Goal: Information Seeking & Learning: Learn about a topic

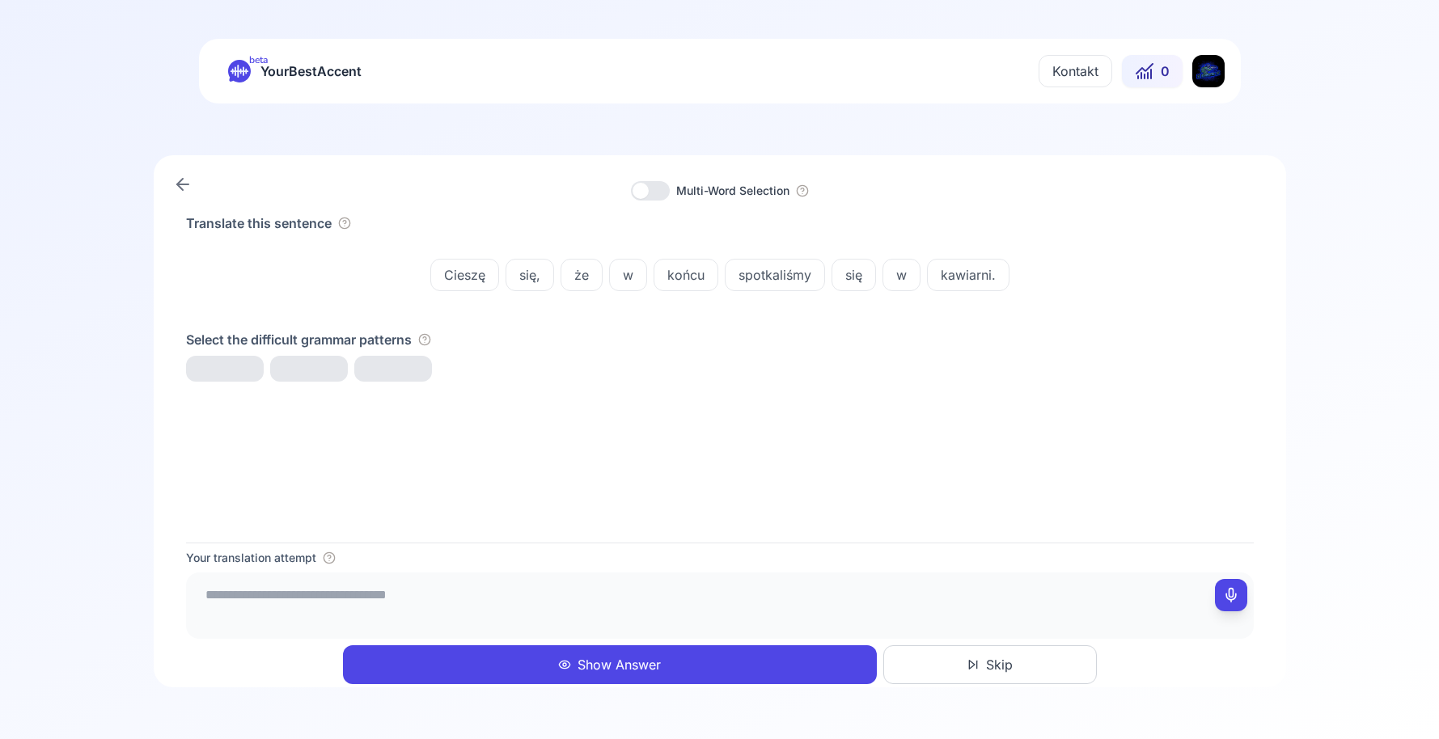
click at [541, 386] on div "Translate this sentence Cieszę się, że w końcu spotkaliśmy się w kawiarni. Sele…" at bounding box center [720, 378] width 1068 height 329
click at [233, 369] on span "Cieszę się, że..." at bounding box center [248, 371] width 123 height 19
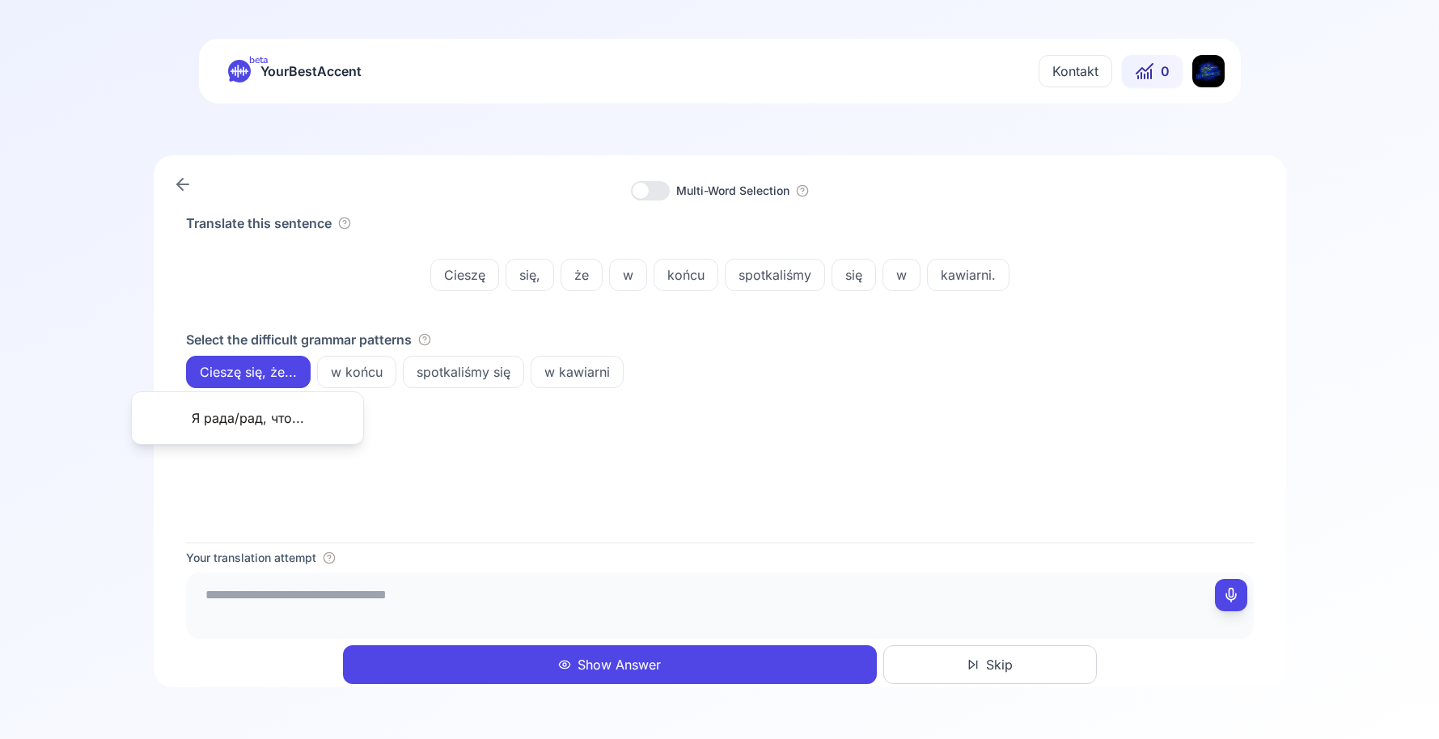
click at [508, 455] on div "Translate this sentence Cieszę się, że w końcu spotkaliśmy się w kawiarni. Sele…" at bounding box center [720, 378] width 1068 height 329
click at [812, 577] on div at bounding box center [720, 606] width 1068 height 66
click at [813, 598] on textarea at bounding box center [720, 603] width 1055 height 49
type textarea "*"
click at [365, 358] on div "w końcu" at bounding box center [356, 372] width 79 height 32
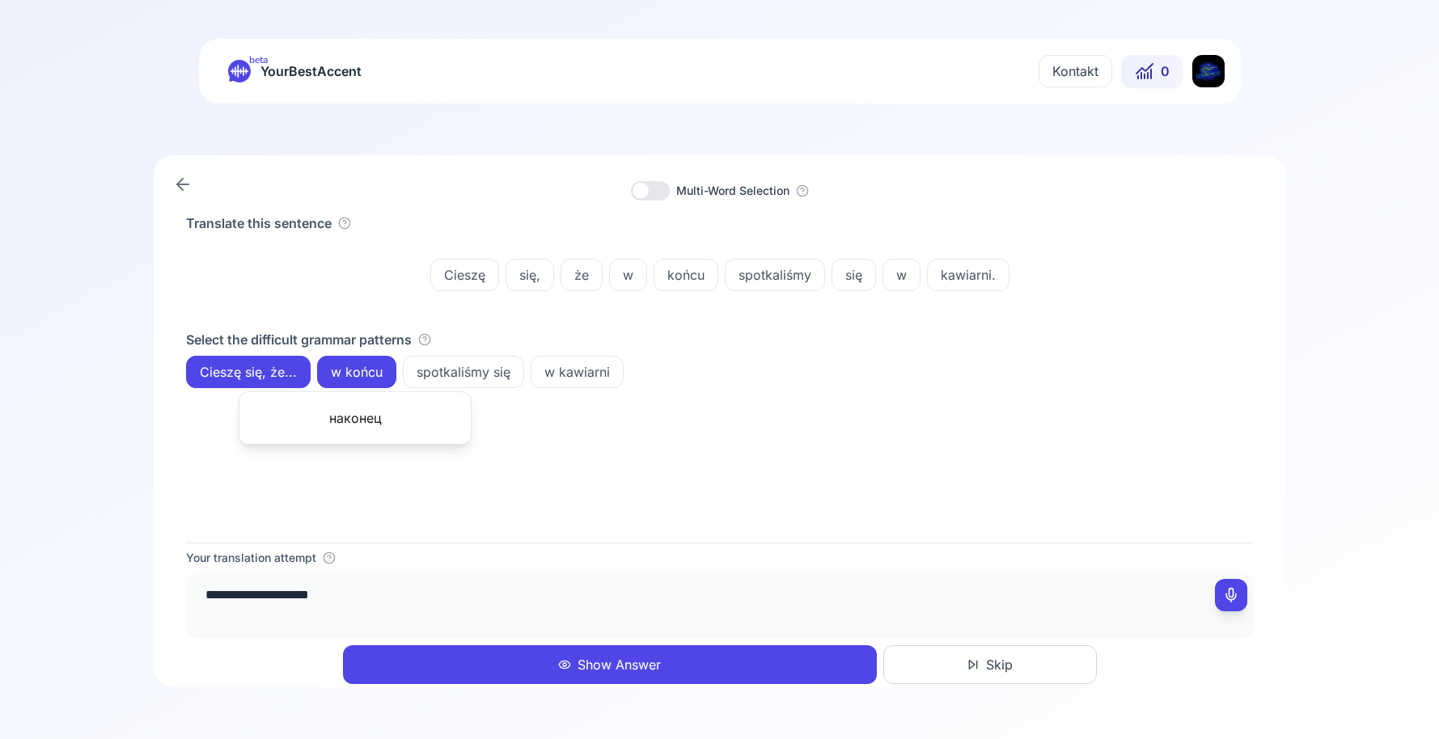
click at [446, 589] on textarea "**********" at bounding box center [720, 603] width 1055 height 49
type textarea "**********"
click at [460, 565] on div "Your translation attempt" at bounding box center [720, 558] width 1068 height 16
click at [409, 666] on button "Show Answer" at bounding box center [610, 664] width 534 height 39
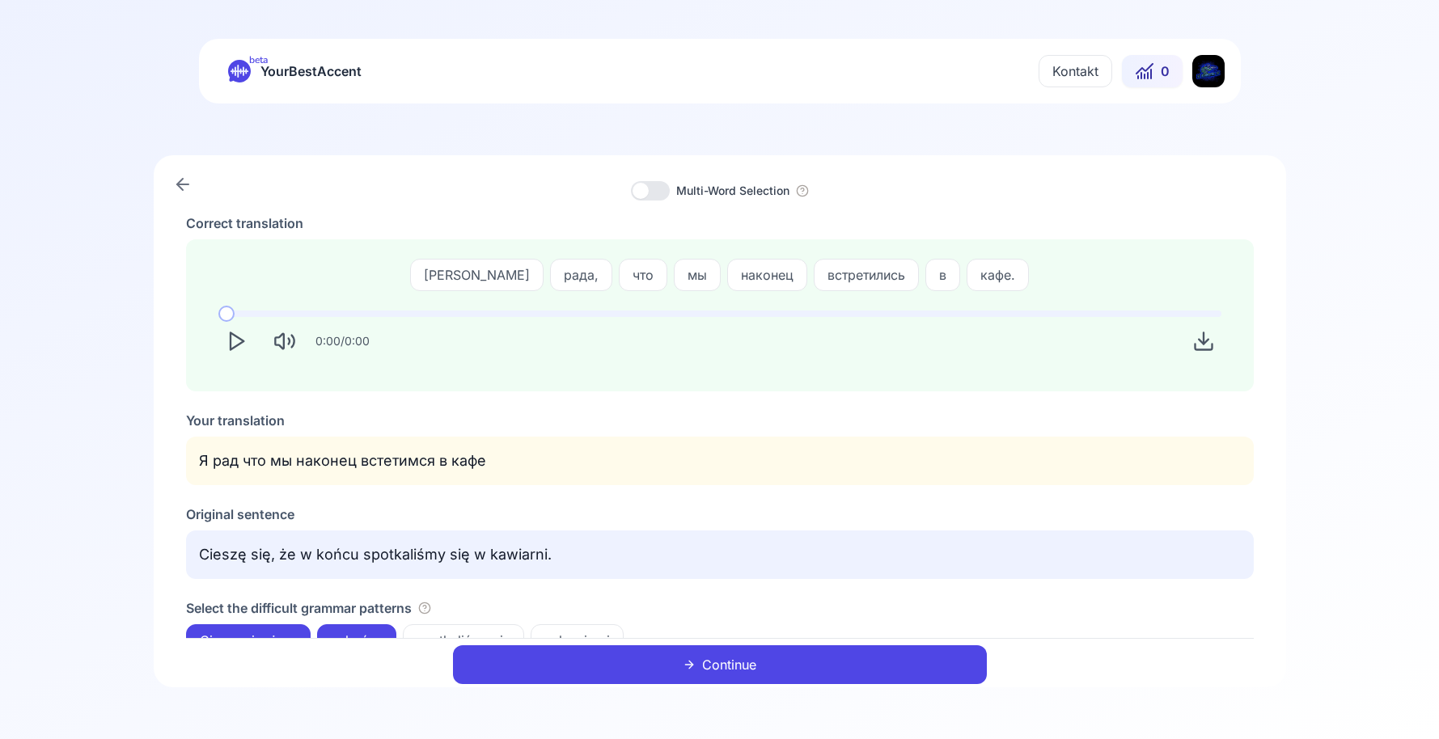
click at [597, 678] on button "Continue" at bounding box center [720, 664] width 534 height 39
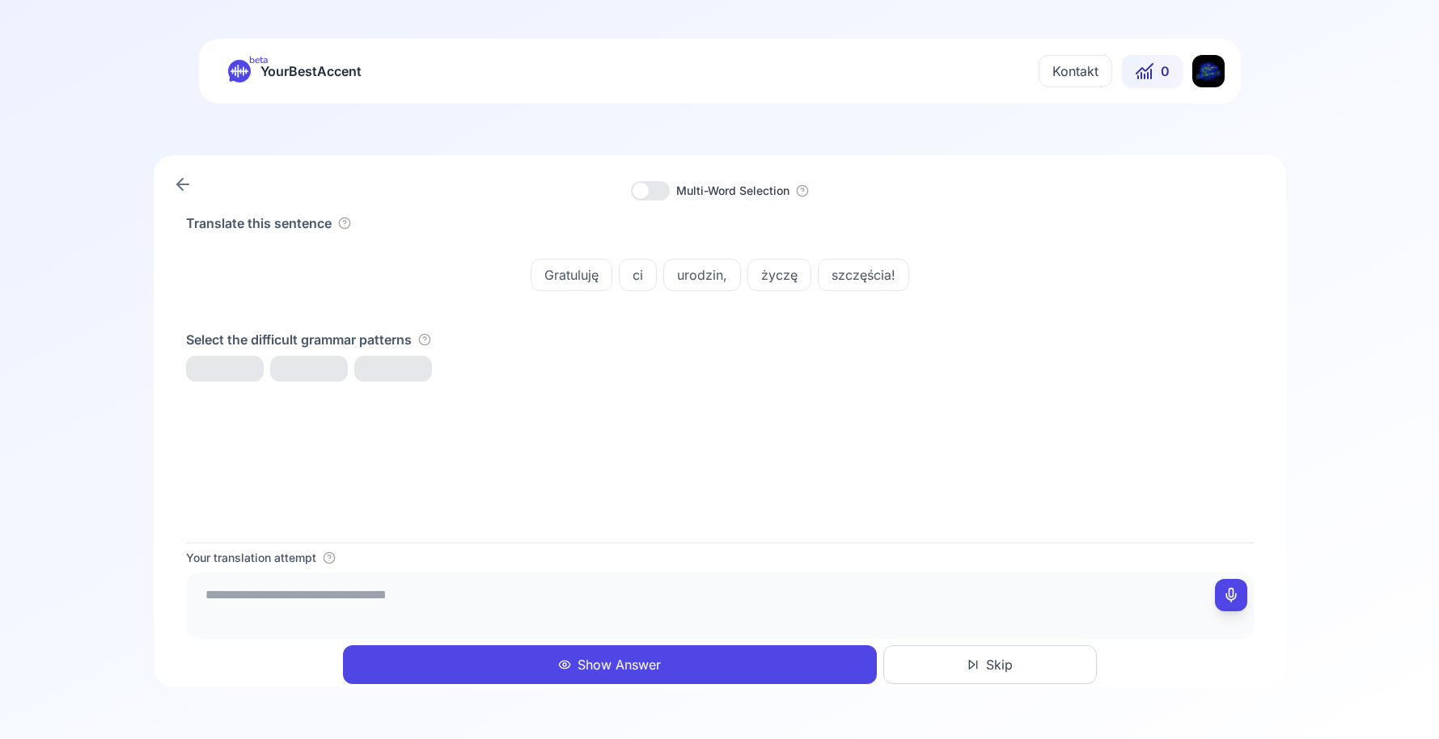
click at [1023, 663] on button "Skip" at bounding box center [990, 664] width 214 height 39
click at [531, 618] on textarea at bounding box center [720, 603] width 1055 height 49
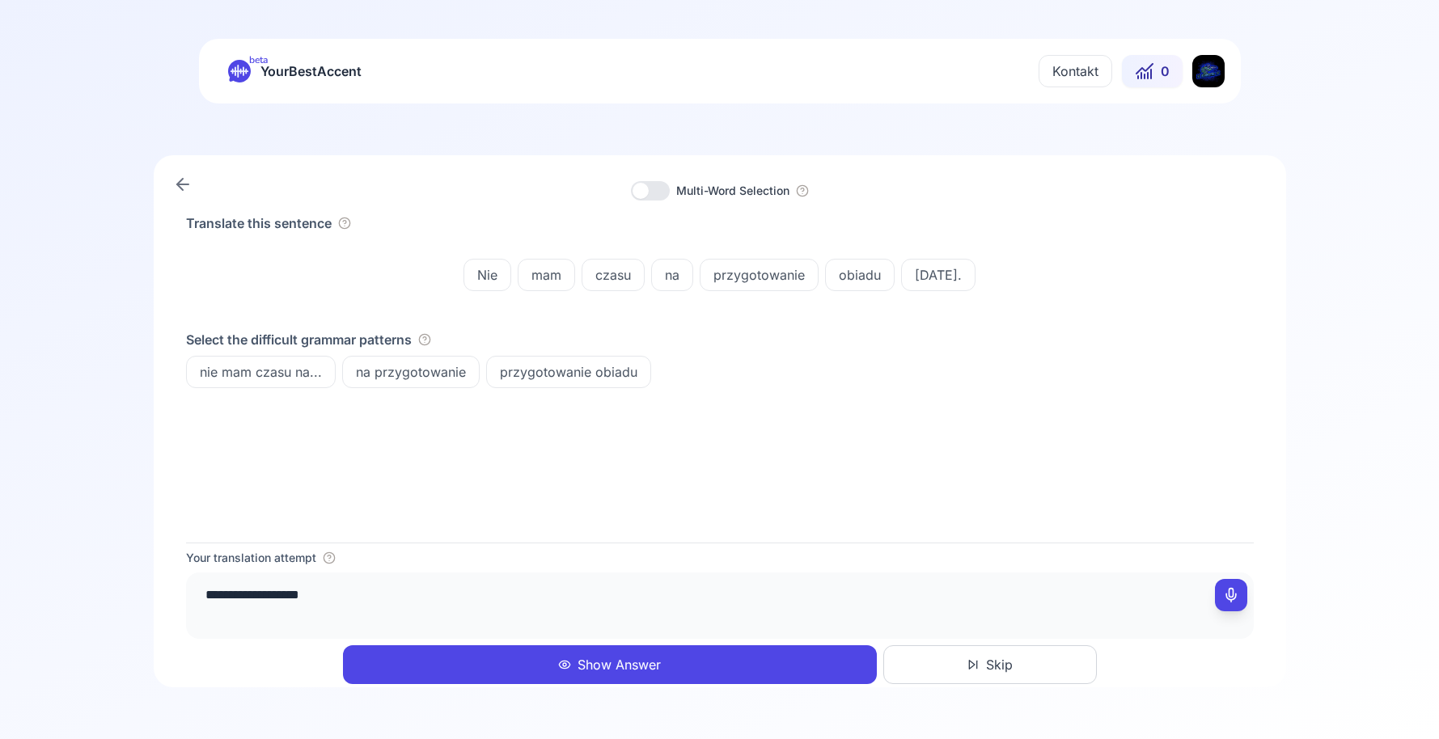
click at [297, 375] on span "nie mam czasu na..." at bounding box center [261, 371] width 148 height 19
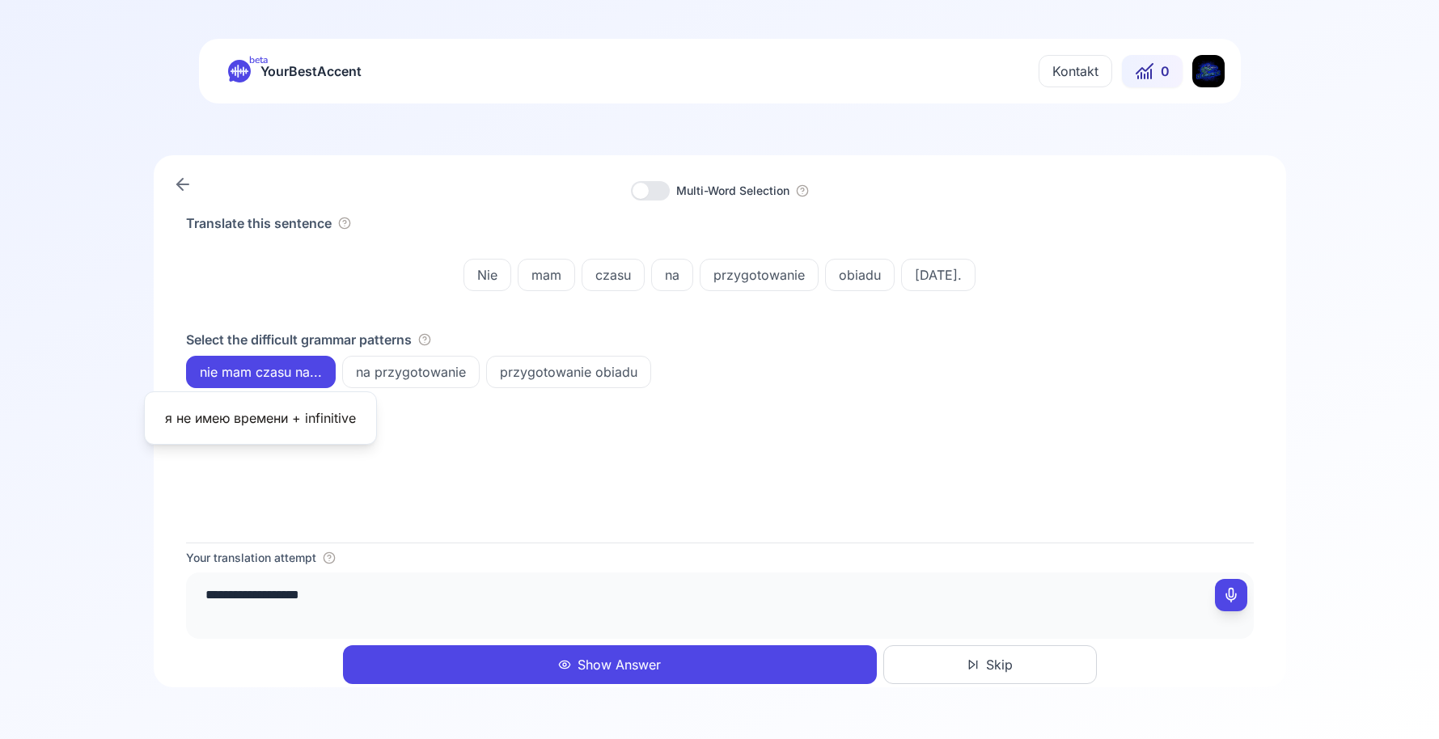
click at [391, 386] on div "na przygotowanie" at bounding box center [411, 372] width 138 height 32
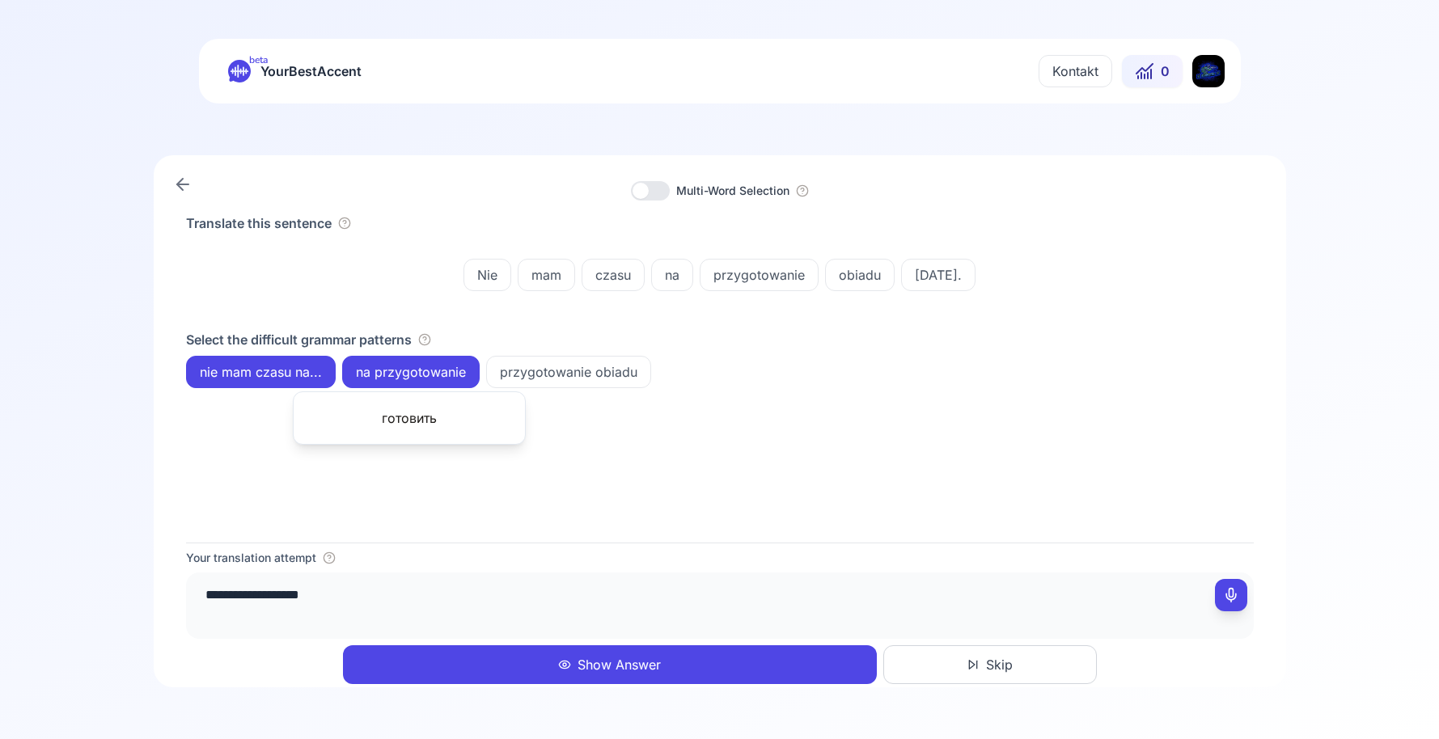
click at [400, 583] on textarea "**********" at bounding box center [720, 603] width 1055 height 49
click at [328, 601] on textarea "**********" at bounding box center [720, 603] width 1055 height 49
click at [337, 596] on textarea "**********" at bounding box center [720, 603] width 1055 height 49
click at [443, 597] on textarea "**********" at bounding box center [720, 603] width 1055 height 49
type textarea "**********"
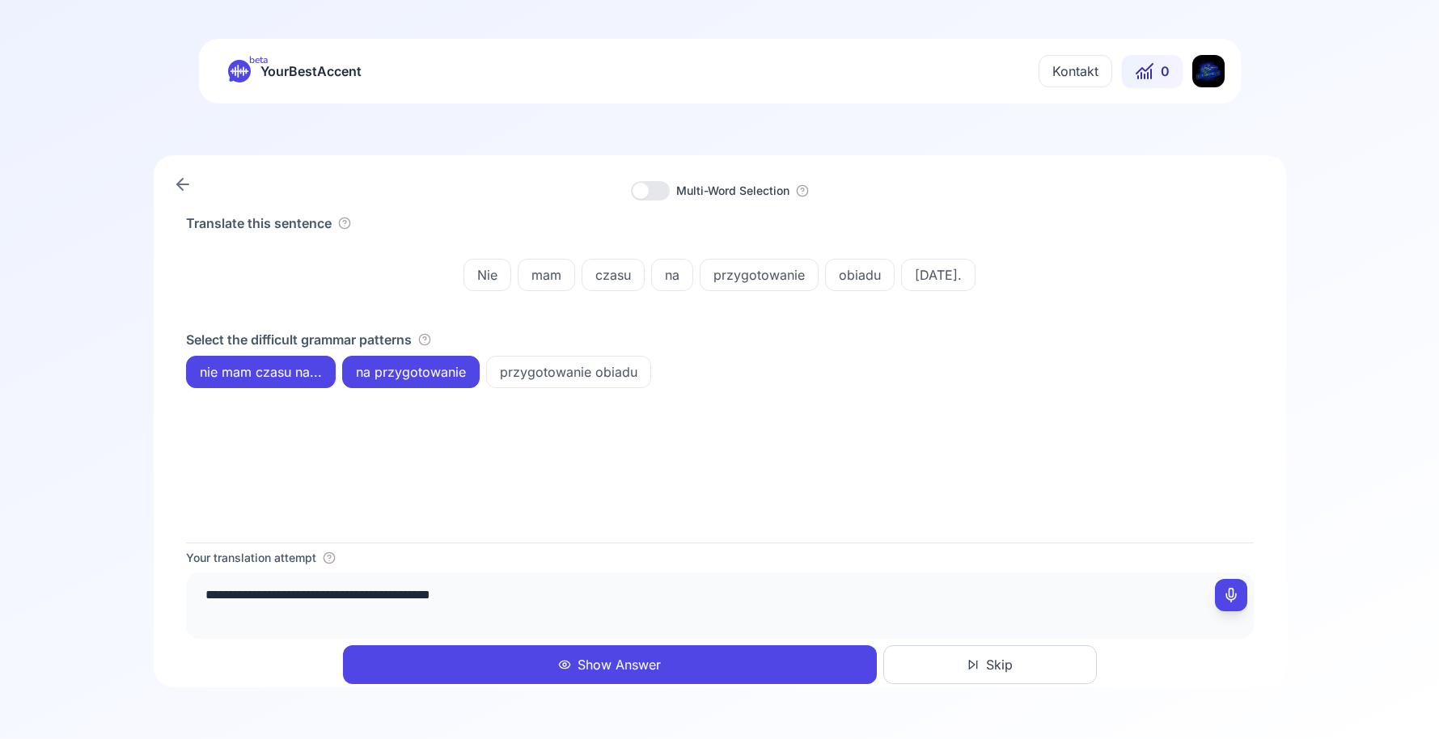
click at [611, 522] on div "Translate this sentence Nie mam czasu na przygotowanie obiadu [DATE]. Select th…" at bounding box center [720, 378] width 1068 height 329
click at [597, 669] on button "Show Answer" at bounding box center [610, 664] width 534 height 39
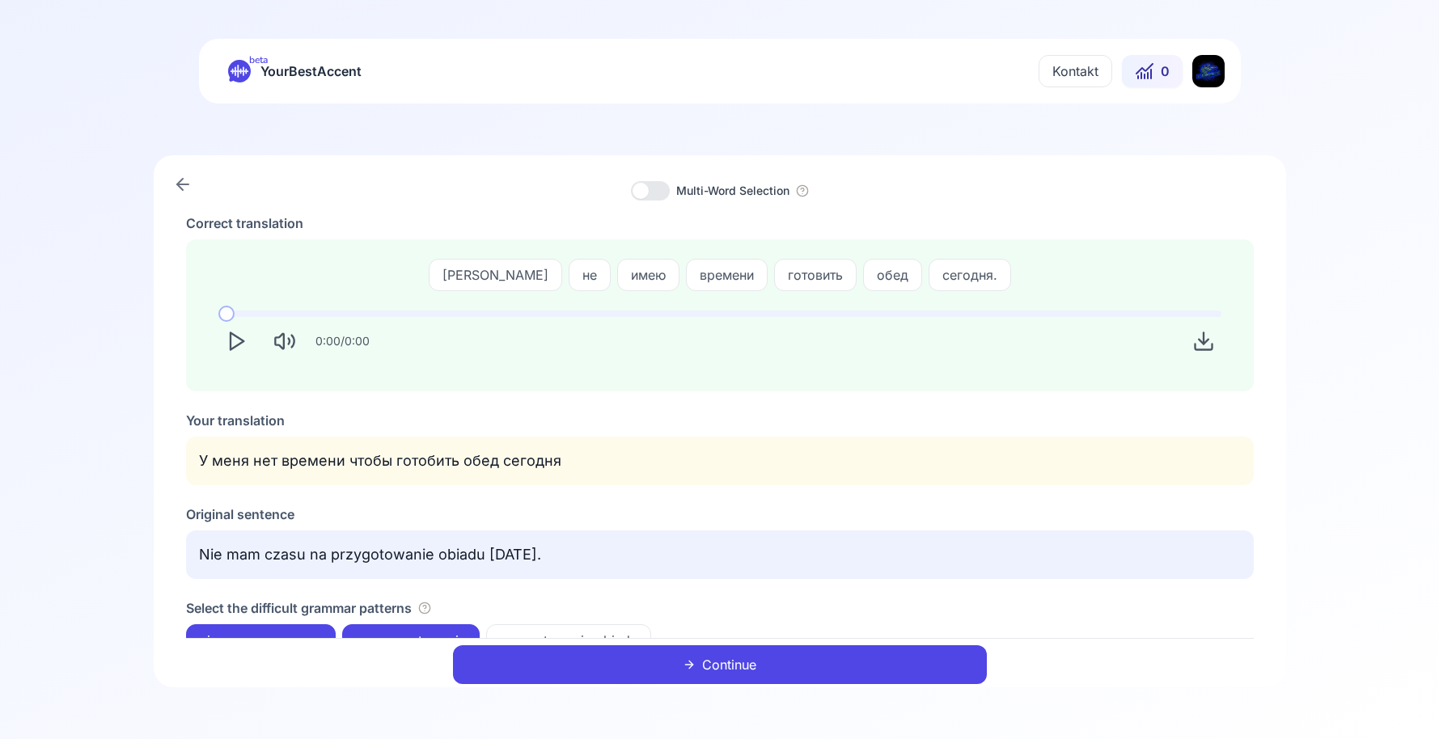
click at [618, 279] on span "имею" at bounding box center [648, 274] width 61 height 19
click at [567, 369] on div "0:00 / 0:00" at bounding box center [719, 335] width 1029 height 74
click at [617, 289] on div "имею" at bounding box center [648, 275] width 62 height 32
click at [594, 207] on div "Multi-Word Selection Correct translation Я не имею времени готовить обед сегодн…" at bounding box center [720, 421] width 1132 height 532
drag, startPoint x: 963, startPoint y: 277, endPoint x: 472, endPoint y: 286, distance: 491.1
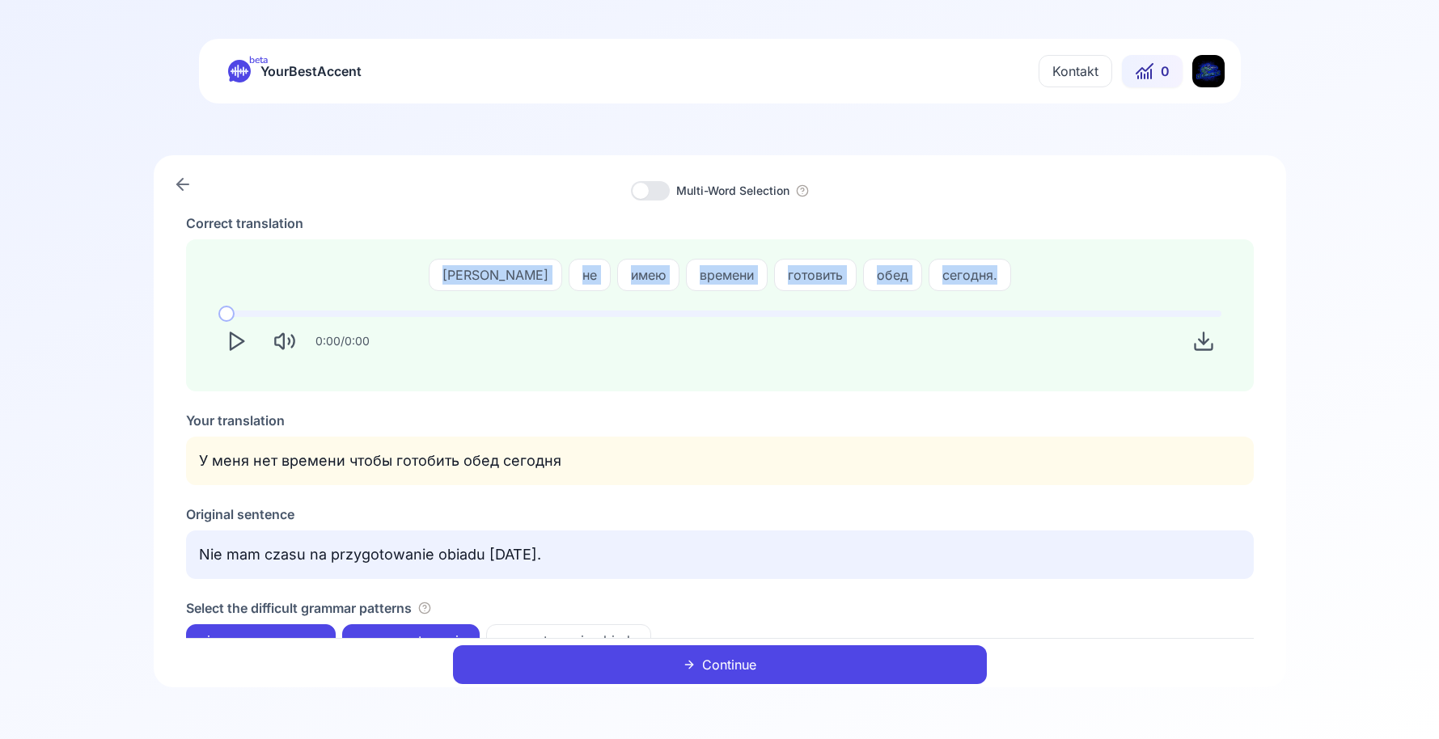
click at [472, 286] on div "Я не имею времени готовить обед сегодня." at bounding box center [719, 275] width 1029 height 32
copy div "Я не имею времени готовить обед сегодня."
drag, startPoint x: 372, startPoint y: 85, endPoint x: 389, endPoint y: 62, distance: 28.3
click at [372, 85] on div "beta YourBestAccent Kontakt 0" at bounding box center [720, 71] width 1042 height 65
click at [798, 664] on button "Continue" at bounding box center [720, 664] width 534 height 39
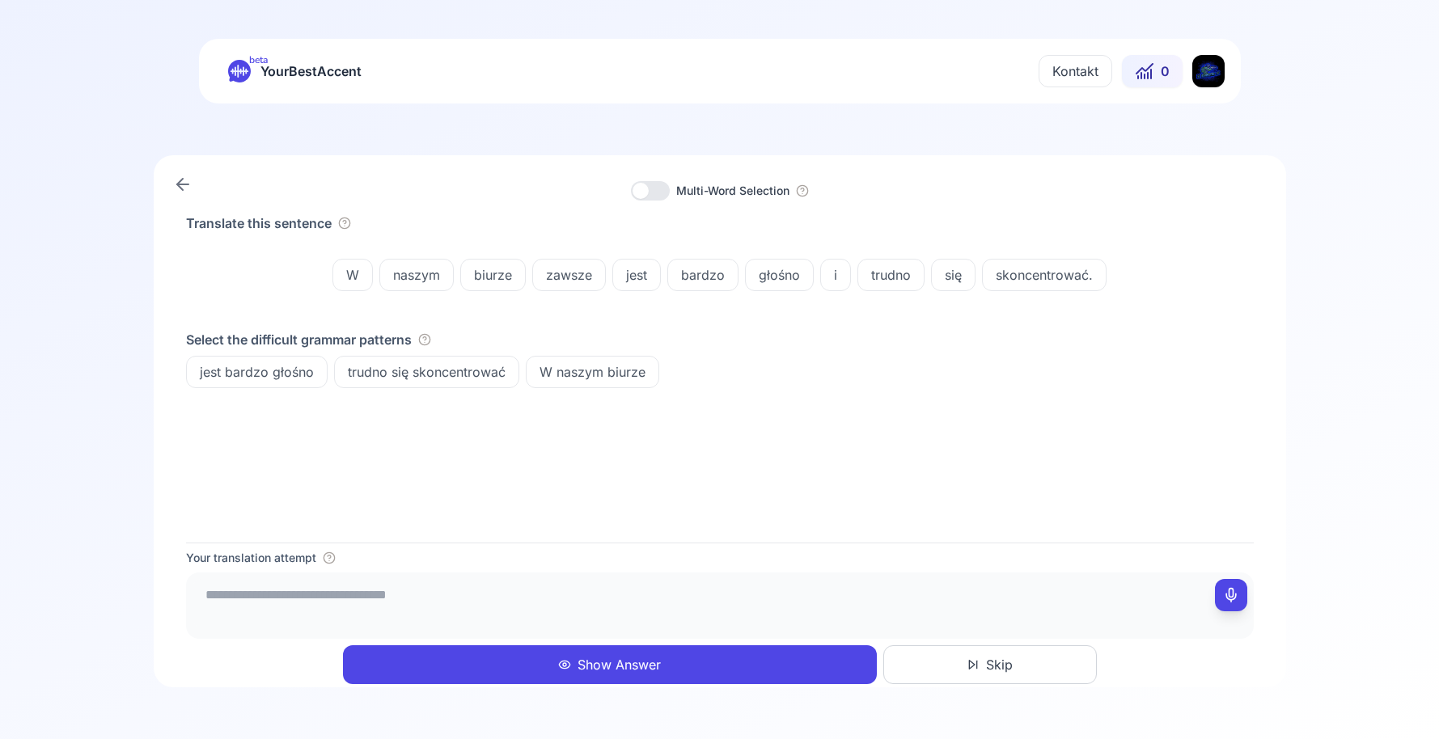
click at [605, 519] on div "Translate this sentence W naszym biurze zawsze jest bardzo głośno i trudno się …" at bounding box center [720, 378] width 1068 height 329
click at [559, 386] on div "W naszym biurze" at bounding box center [592, 372] width 133 height 32
click at [793, 463] on div "Translate this sentence W naszym biurze zawsze jest bardzo głośno i trudno się …" at bounding box center [720, 378] width 1068 height 329
click at [637, 477] on div "Translate this sentence W naszym biurze zawsze jest bardzo głośno i trudno się …" at bounding box center [720, 378] width 1068 height 329
click at [637, 470] on div "Translate this sentence W naszym biurze zawsze jest bardzo głośno i trudno się …" at bounding box center [720, 378] width 1068 height 329
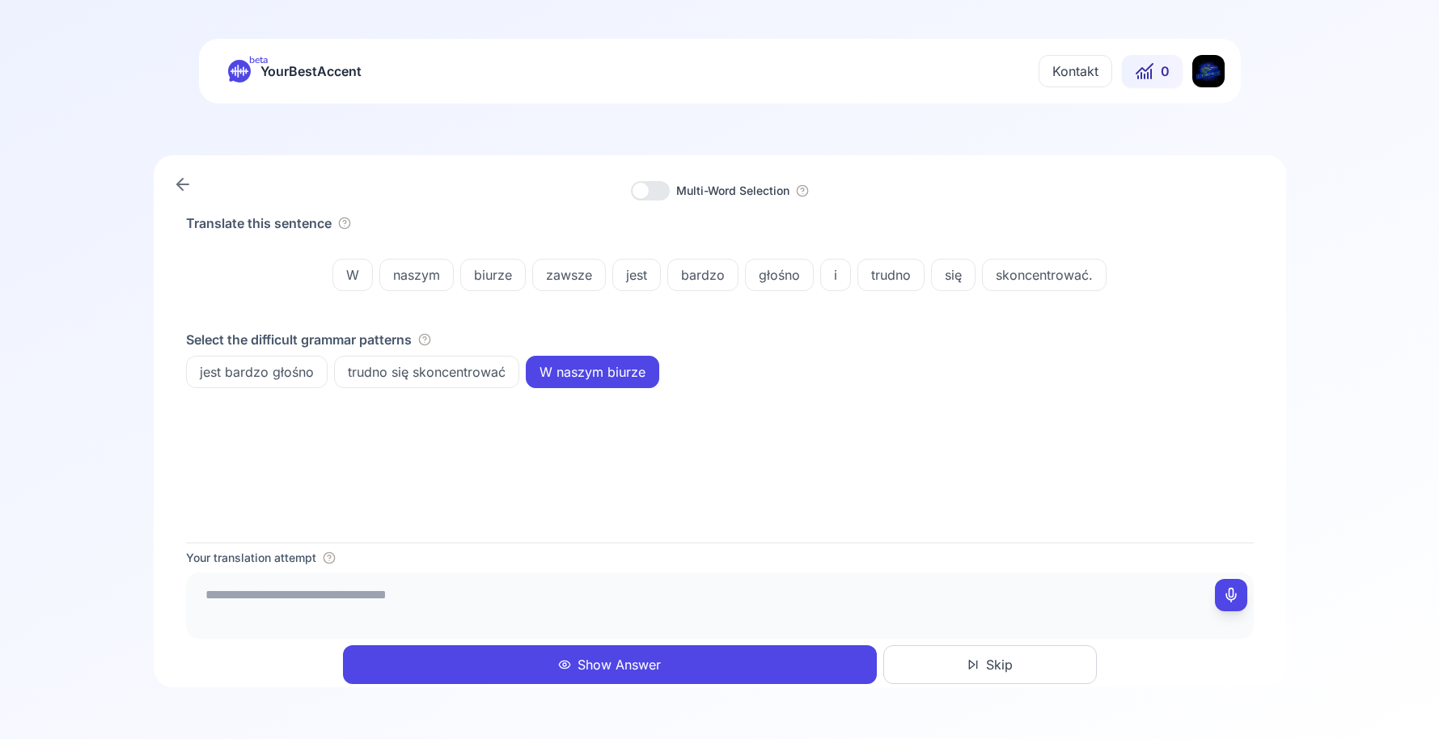
click at [780, 285] on div "głośno" at bounding box center [779, 275] width 69 height 32
click at [836, 382] on div "jest bardzo głośno trudno się skoncentrować W naszym biurze" at bounding box center [720, 372] width 1068 height 32
click at [452, 375] on span "trudno się skoncentrować" at bounding box center [427, 371] width 184 height 19
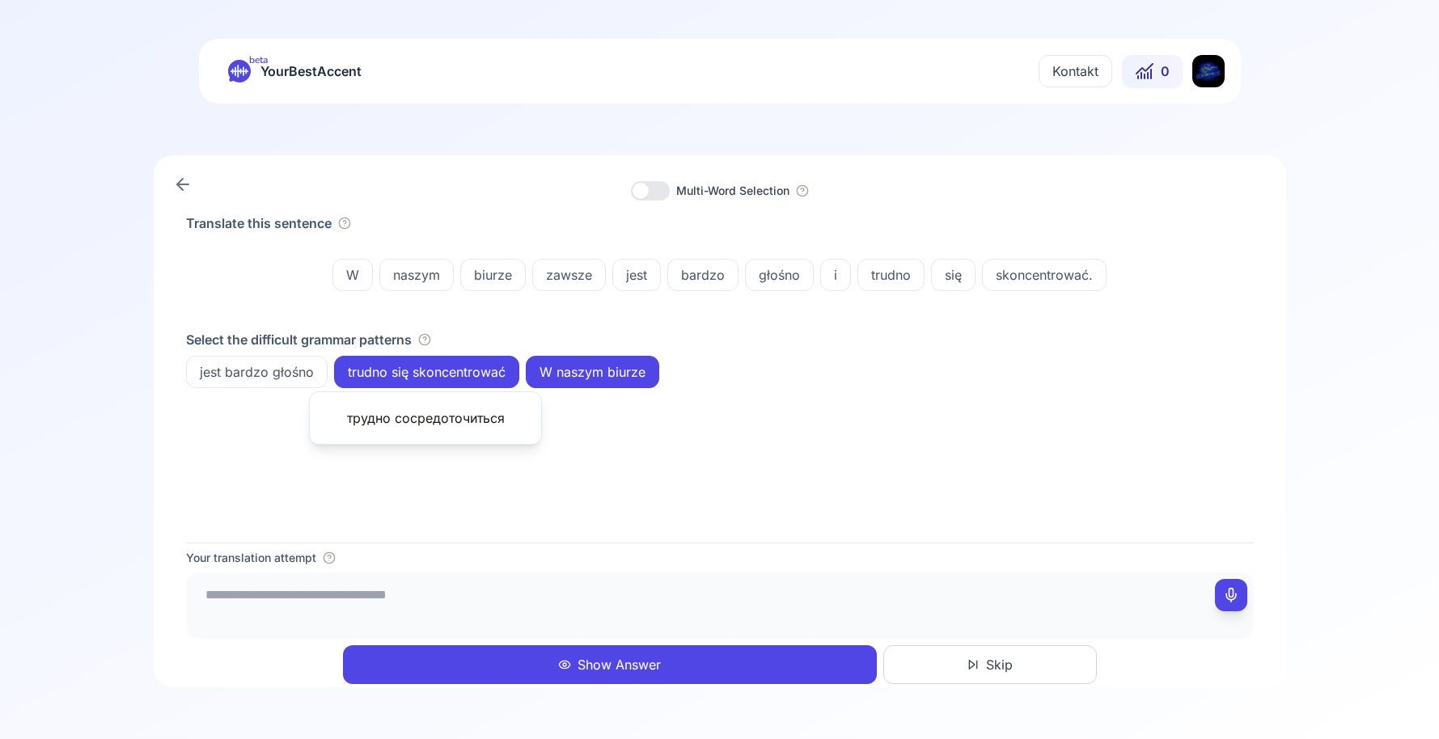
click at [569, 471] on div "Translate this sentence W naszym biurze zawsze jest bardzo głośno i trudno się …" at bounding box center [720, 378] width 1068 height 329
click at [493, 602] on textarea at bounding box center [720, 603] width 1055 height 49
type textarea "*"
drag, startPoint x: 547, startPoint y: 479, endPoint x: 565, endPoint y: 347, distance: 133.0
click at [547, 478] on div "Translate this sentence W naszym biurze zawsze jest bardzo głośno i trudno się …" at bounding box center [720, 378] width 1068 height 329
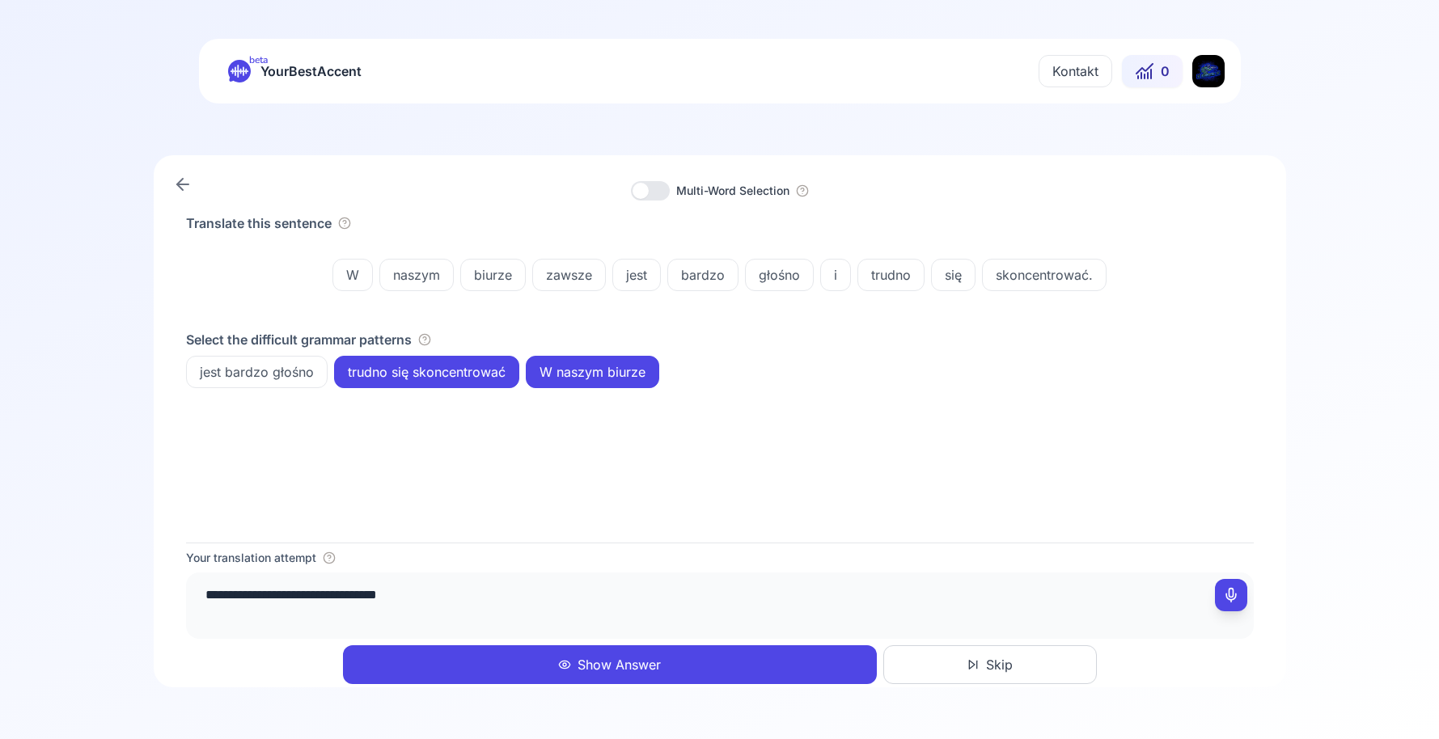
drag, startPoint x: 610, startPoint y: 379, endPoint x: 578, endPoint y: 382, distance: 32.4
click at [608, 379] on span "W naszym biurze" at bounding box center [593, 371] width 132 height 19
click at [420, 365] on span "trudno się skoncentrować" at bounding box center [427, 371] width 184 height 19
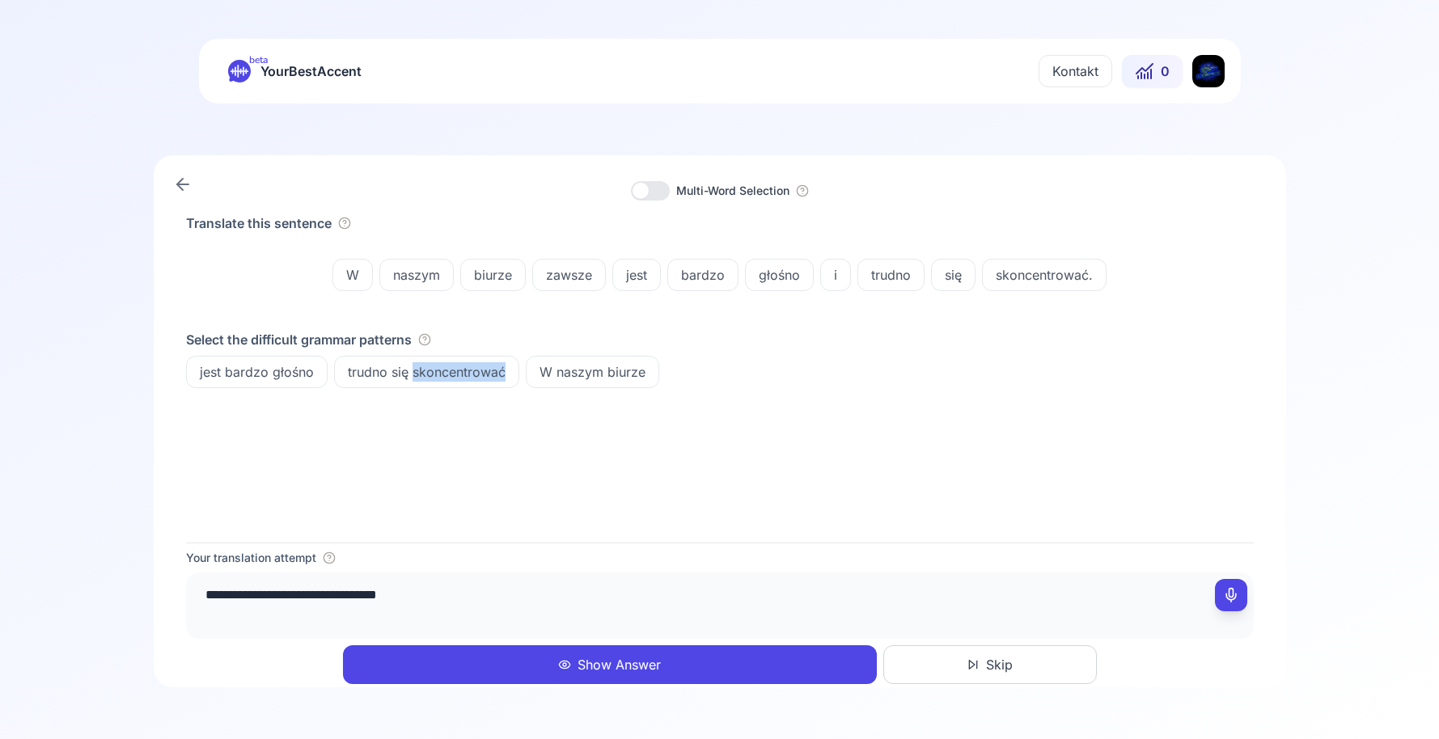
click at [420, 365] on span "trudno się skoncentrować" at bounding box center [427, 371] width 184 height 19
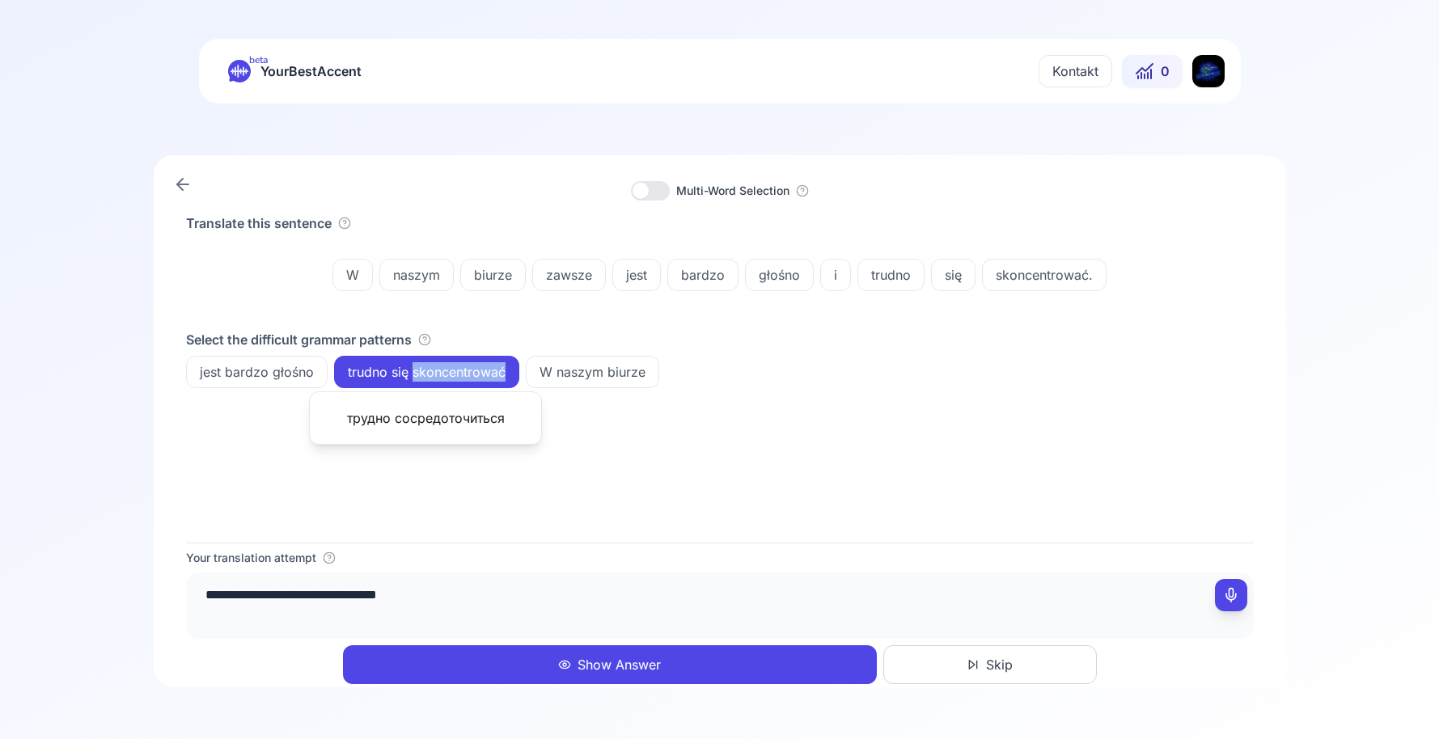
click at [420, 365] on span "trudno się skoncentrować" at bounding box center [427, 371] width 184 height 19
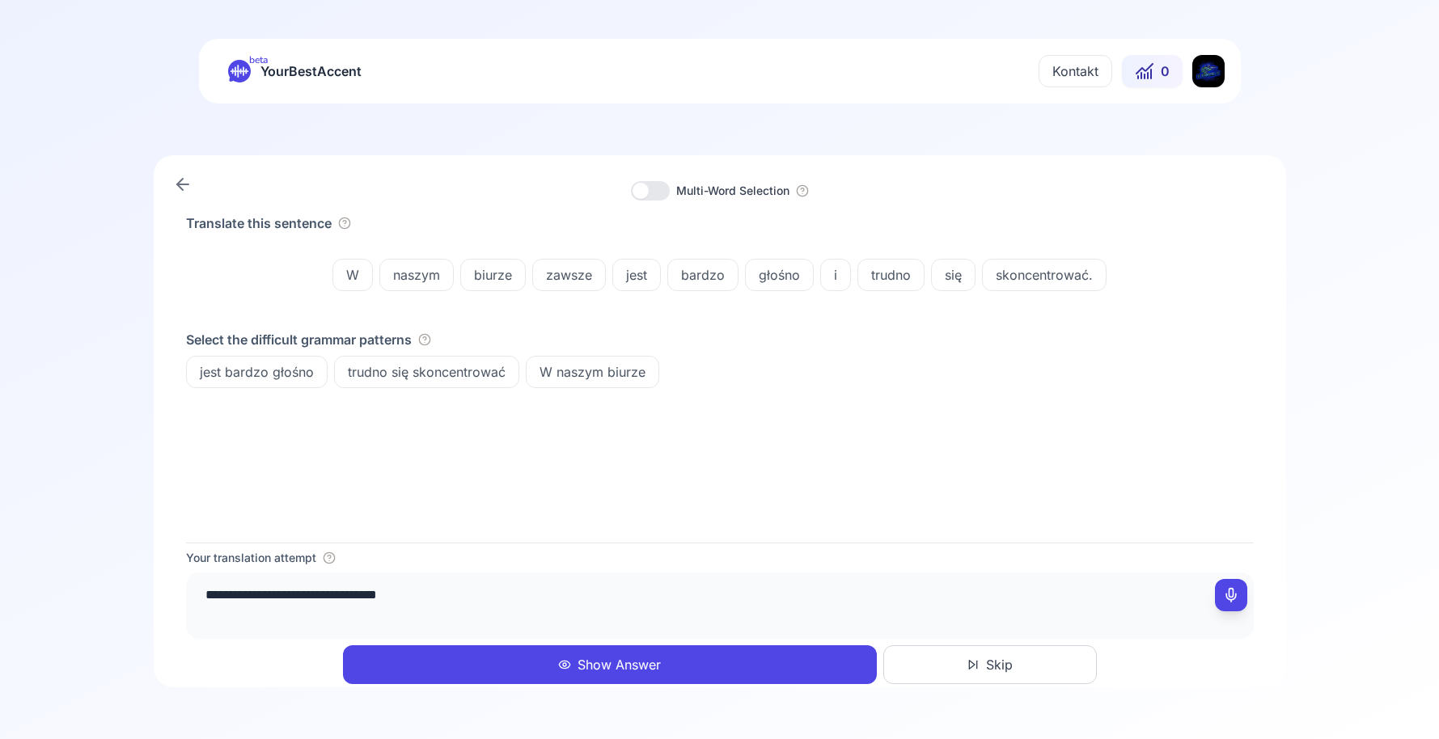
click at [502, 607] on textarea "**********" at bounding box center [720, 603] width 1055 height 49
click at [650, 485] on div "Translate this sentence W naszym biurze zawsze jest bardzo głośno i trudno się …" at bounding box center [720, 378] width 1068 height 329
click at [1033, 284] on span "skoncentrować." at bounding box center [1044, 274] width 123 height 19
click at [785, 463] on div "Translate this sentence W naszym biurze zawsze jest bardzo głośno i trudno się …" at bounding box center [720, 378] width 1068 height 329
click at [624, 585] on textarea "**********" at bounding box center [720, 603] width 1055 height 49
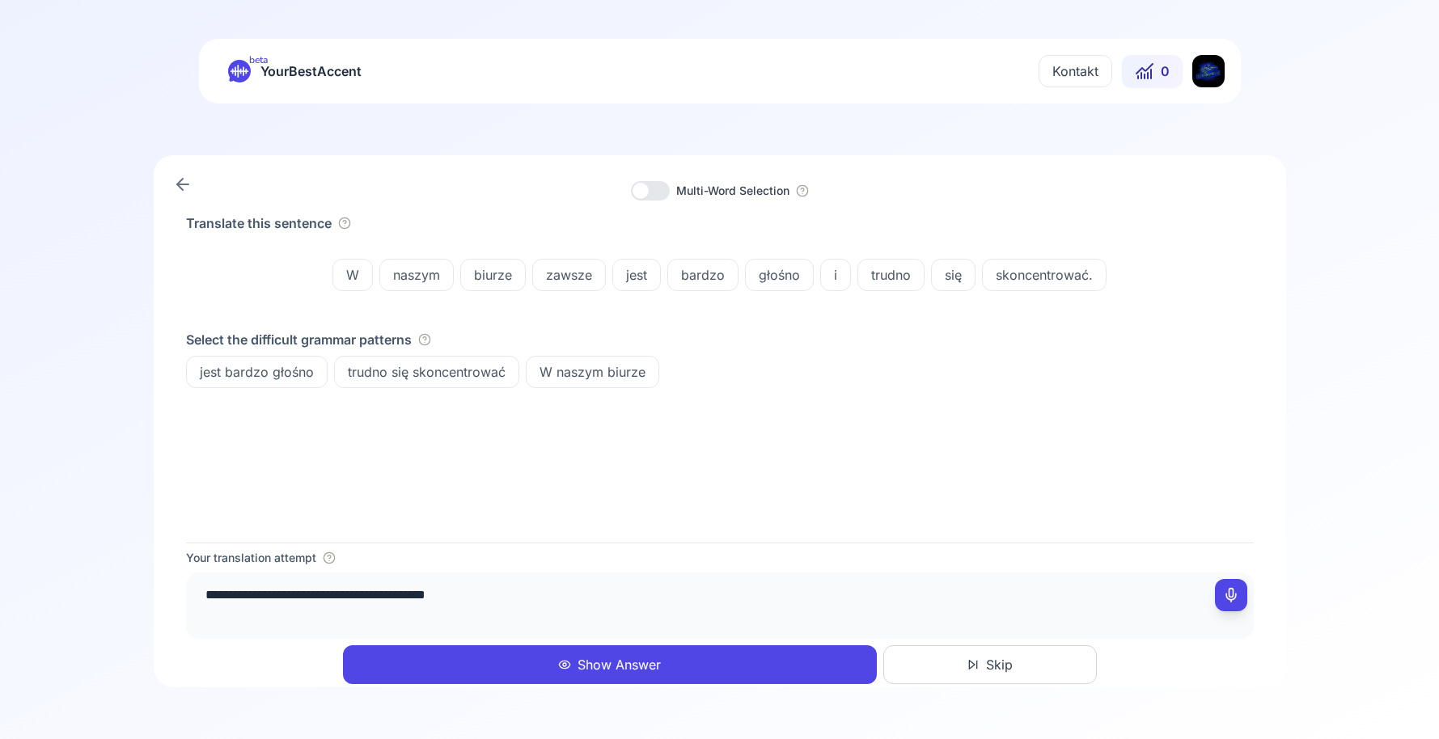
click at [446, 385] on div "trudno się skoncentrować" at bounding box center [426, 372] width 185 height 32
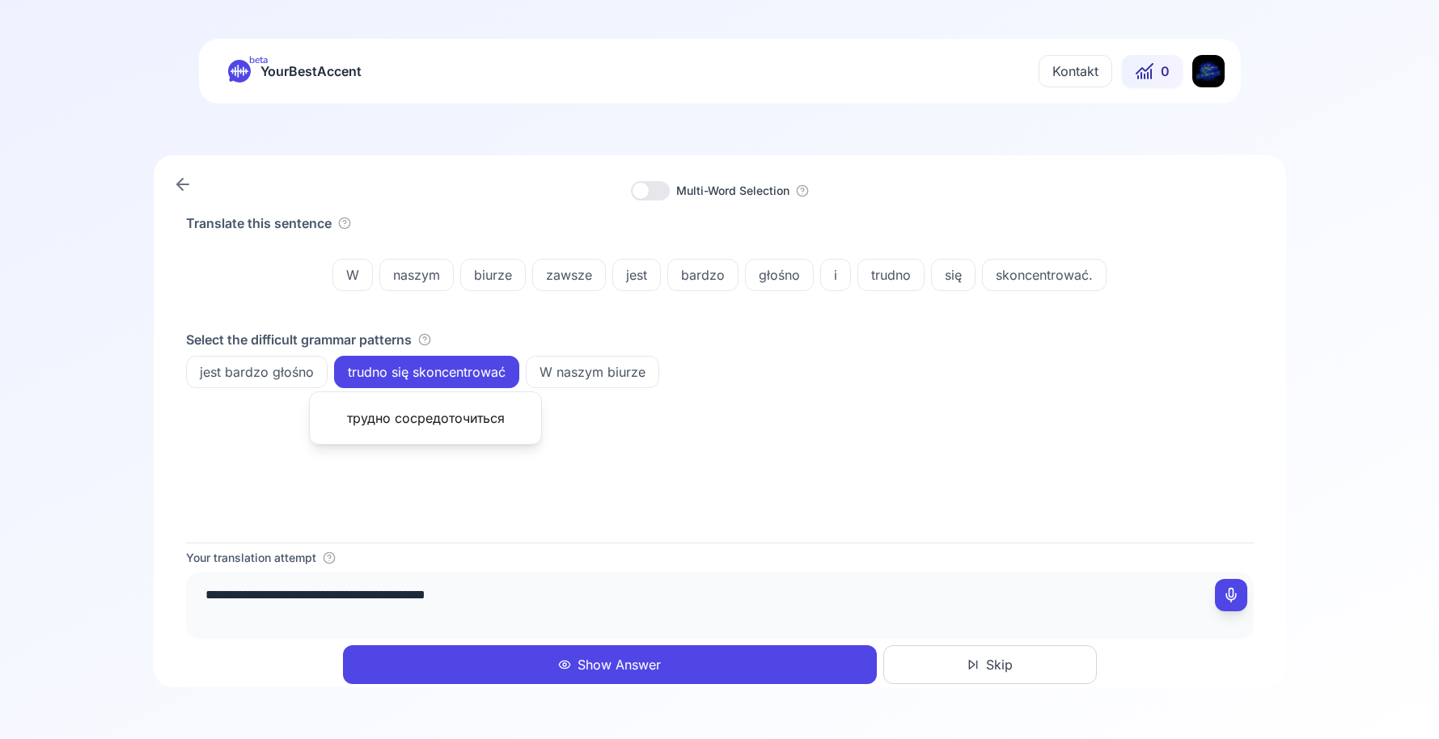
click at [1036, 287] on div "skoncentrować." at bounding box center [1044, 275] width 125 height 32
click at [668, 591] on textarea "**********" at bounding box center [720, 603] width 1055 height 49
click at [712, 558] on div "Your translation attempt" at bounding box center [720, 558] width 1068 height 16
click at [1071, 285] on div "skoncentrować." at bounding box center [1044, 275] width 125 height 32
click at [619, 584] on textarea "**********" at bounding box center [720, 603] width 1055 height 49
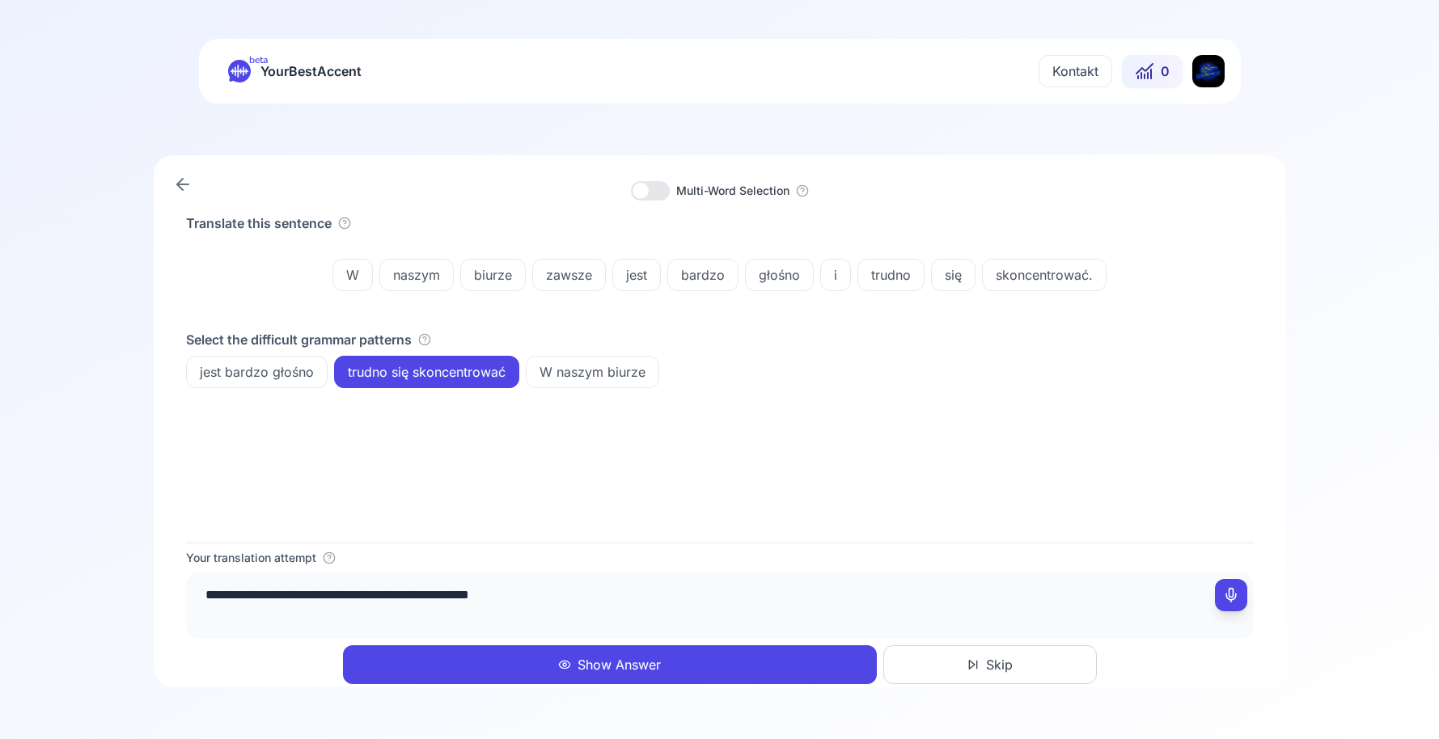
click at [879, 496] on div "Translate this sentence W naszym biurze zawsze jest bardzo głośno i trudno się …" at bounding box center [720, 378] width 1068 height 329
click at [1040, 274] on span "skoncentrować." at bounding box center [1044, 274] width 123 height 19
click at [755, 535] on div "Translate this sentence W naszym biurze zawsze jest bardzo głośno i trudno się …" at bounding box center [720, 378] width 1068 height 329
click at [631, 598] on textarea "**********" at bounding box center [720, 603] width 1055 height 49
type textarea "**********"
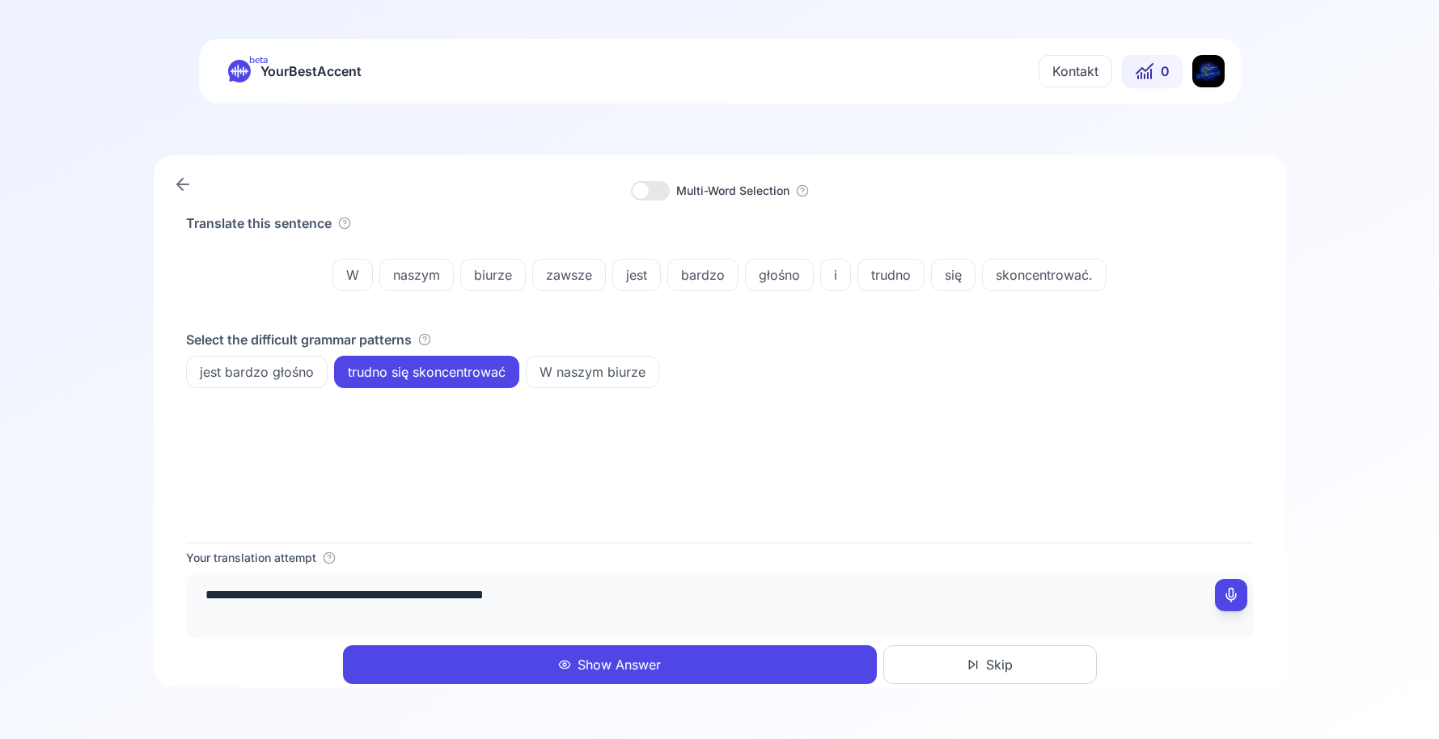
click at [568, 655] on button "Show Answer" at bounding box center [610, 664] width 534 height 39
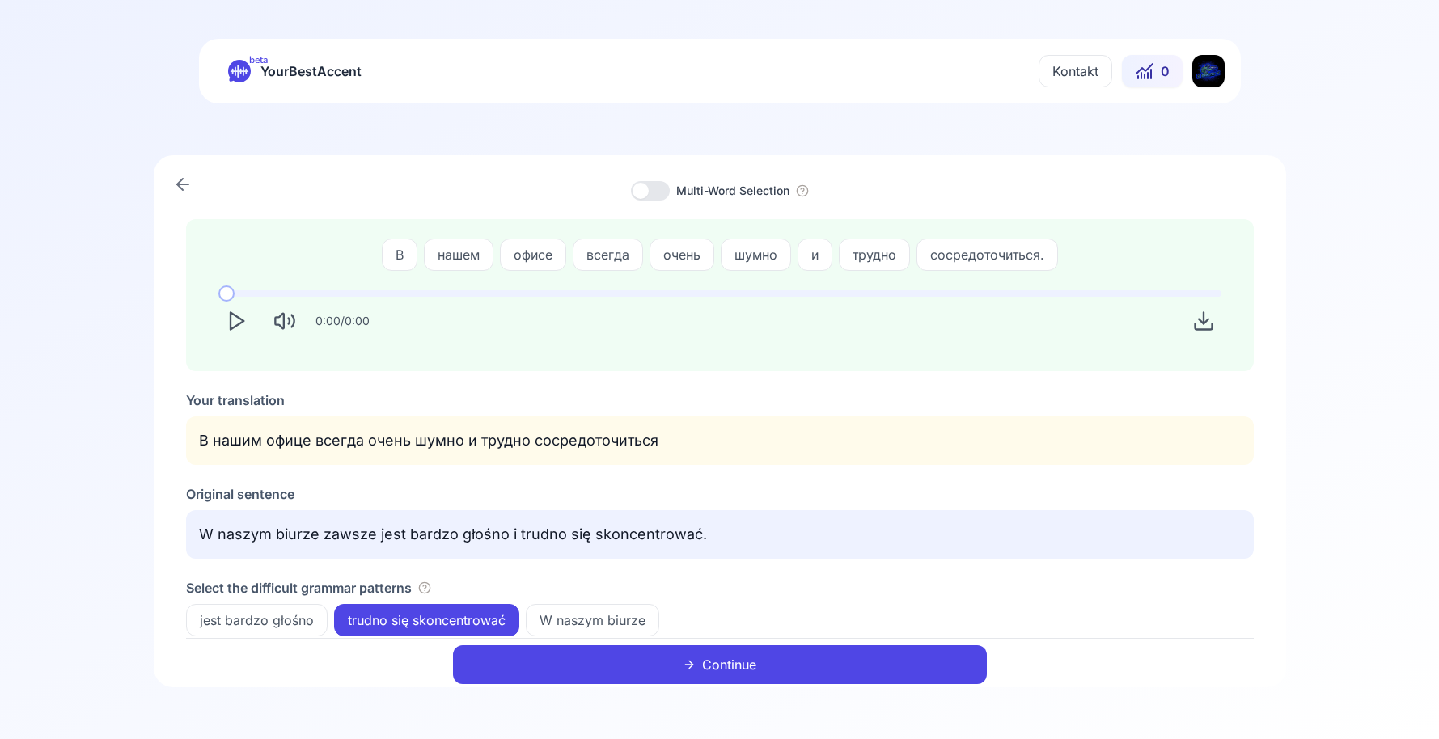
scroll to position [25, 0]
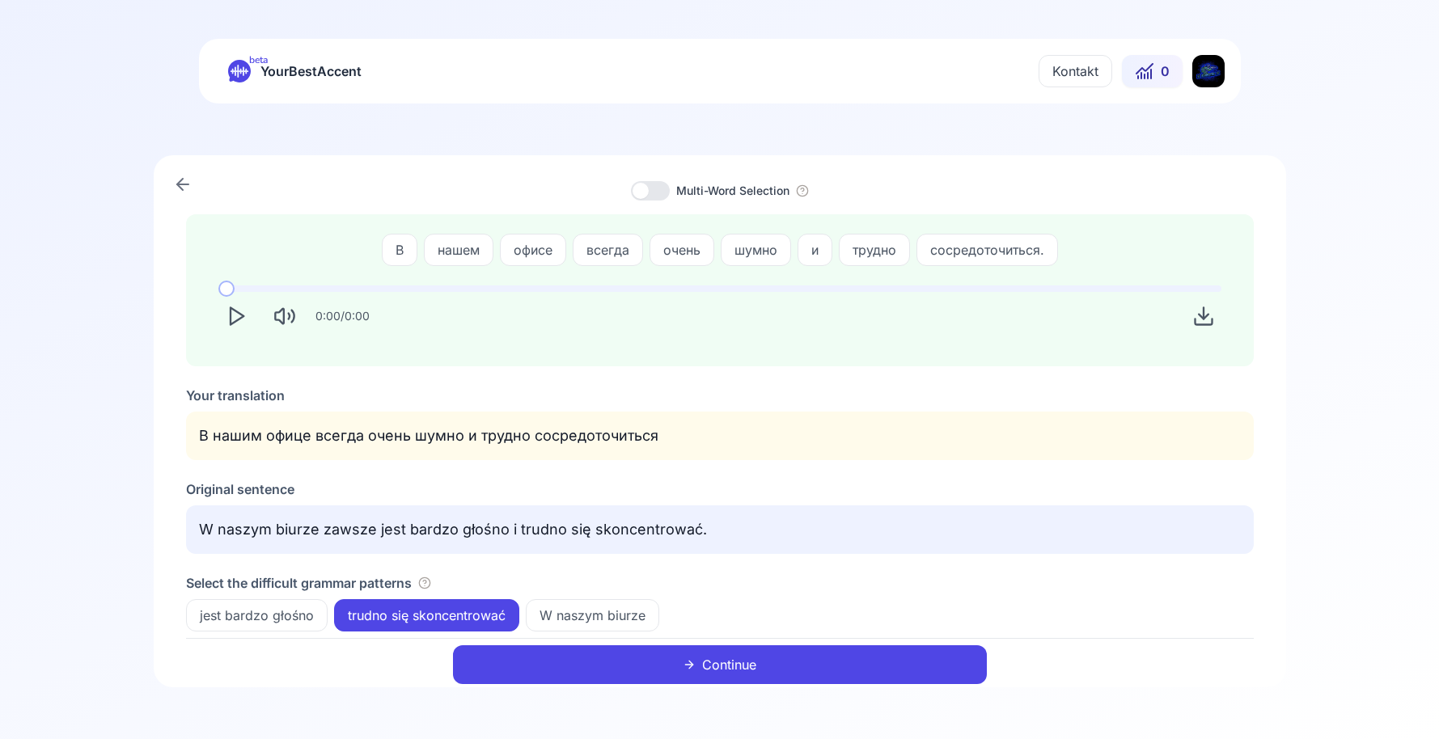
click at [700, 495] on div "Original sentence" at bounding box center [720, 489] width 1068 height 19
click at [1095, 183] on div "Multi-Word Selection" at bounding box center [720, 190] width 1068 height 19
click at [992, 637] on div "Correct translation В нашем офисе всегда очень шумно и трудно сосредоточиться. …" at bounding box center [720, 426] width 1068 height 425
click at [963, 662] on button "Continue" at bounding box center [720, 664] width 534 height 39
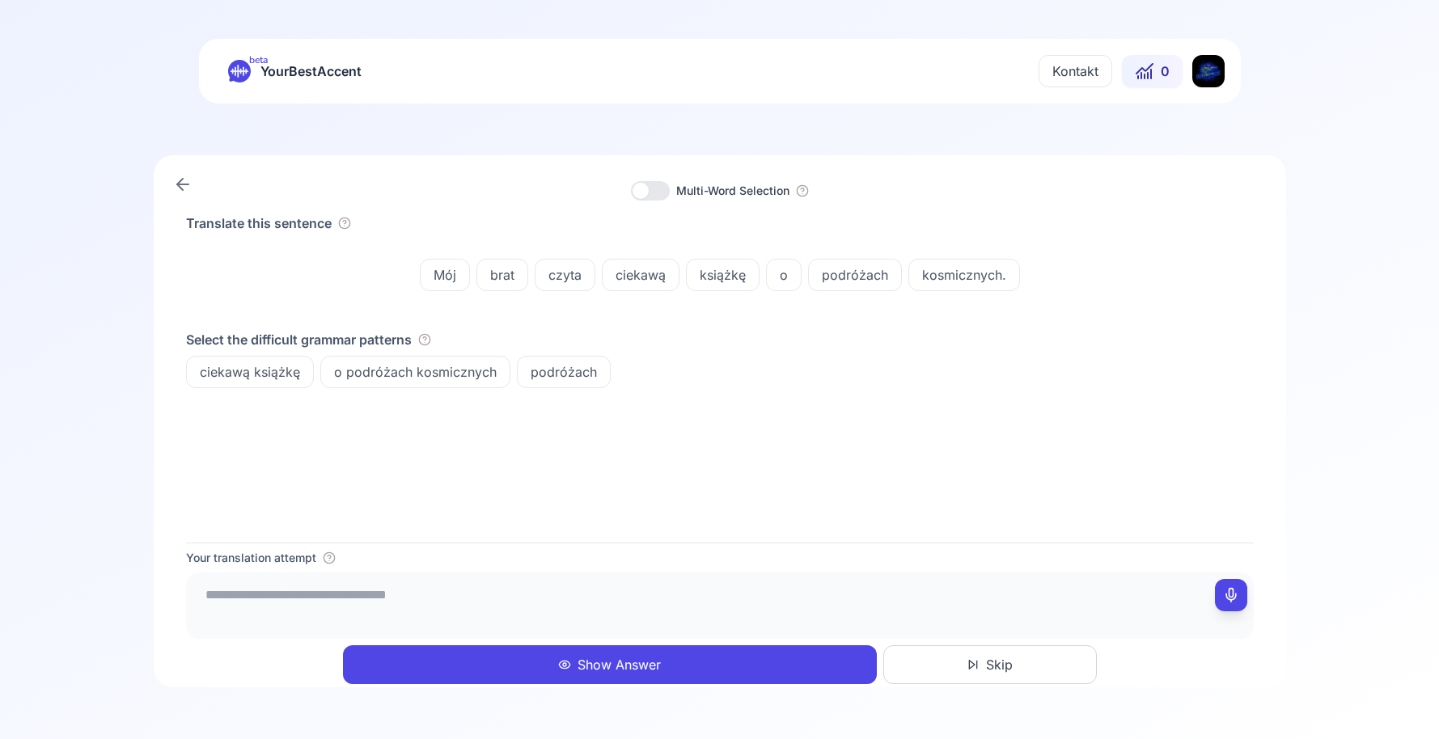
click at [1426, 455] on div "Multi-Word Selection Translate this sentence Mój brat czyta ciekawą książkę o p…" at bounding box center [719, 421] width 1439 height 532
click at [596, 573] on div at bounding box center [720, 606] width 1068 height 66
click at [599, 595] on textarea at bounding box center [720, 603] width 1055 height 49
click at [577, 276] on span "czyta" at bounding box center [564, 274] width 59 height 19
click at [407, 510] on div "Translate this sentence Mój brat czyta ciekawą książkę o podróżach kosmicznych.…" at bounding box center [720, 378] width 1068 height 329
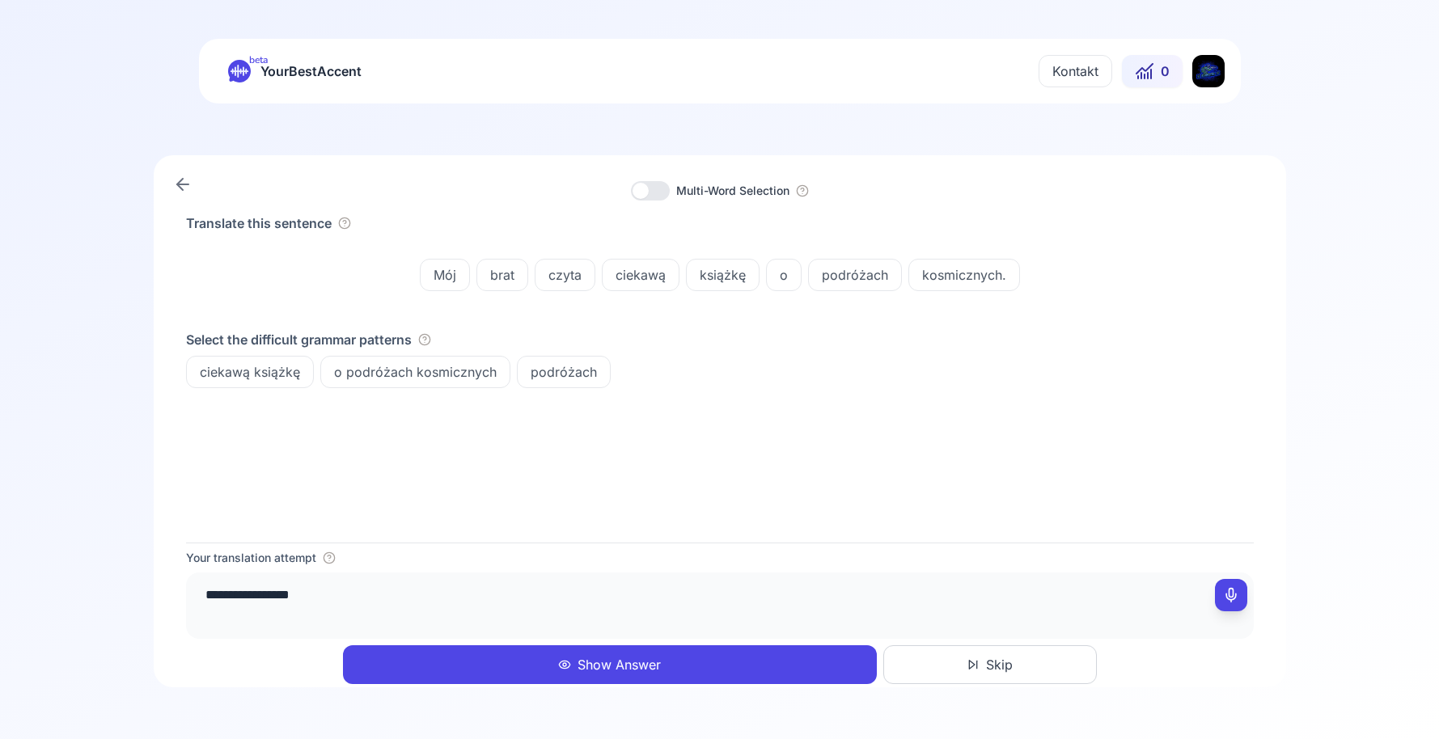
click at [358, 601] on textarea "**********" at bounding box center [720, 603] width 1055 height 49
click at [396, 601] on textarea "**********" at bounding box center [720, 603] width 1055 height 49
click at [461, 603] on textarea "**********" at bounding box center [720, 603] width 1055 height 49
click at [791, 277] on span "o" at bounding box center [784, 274] width 34 height 19
click at [732, 532] on div "Translate this sentence Mój brat czyta ciekawą książkę o podróżach kosmicznych.…" at bounding box center [720, 378] width 1068 height 329
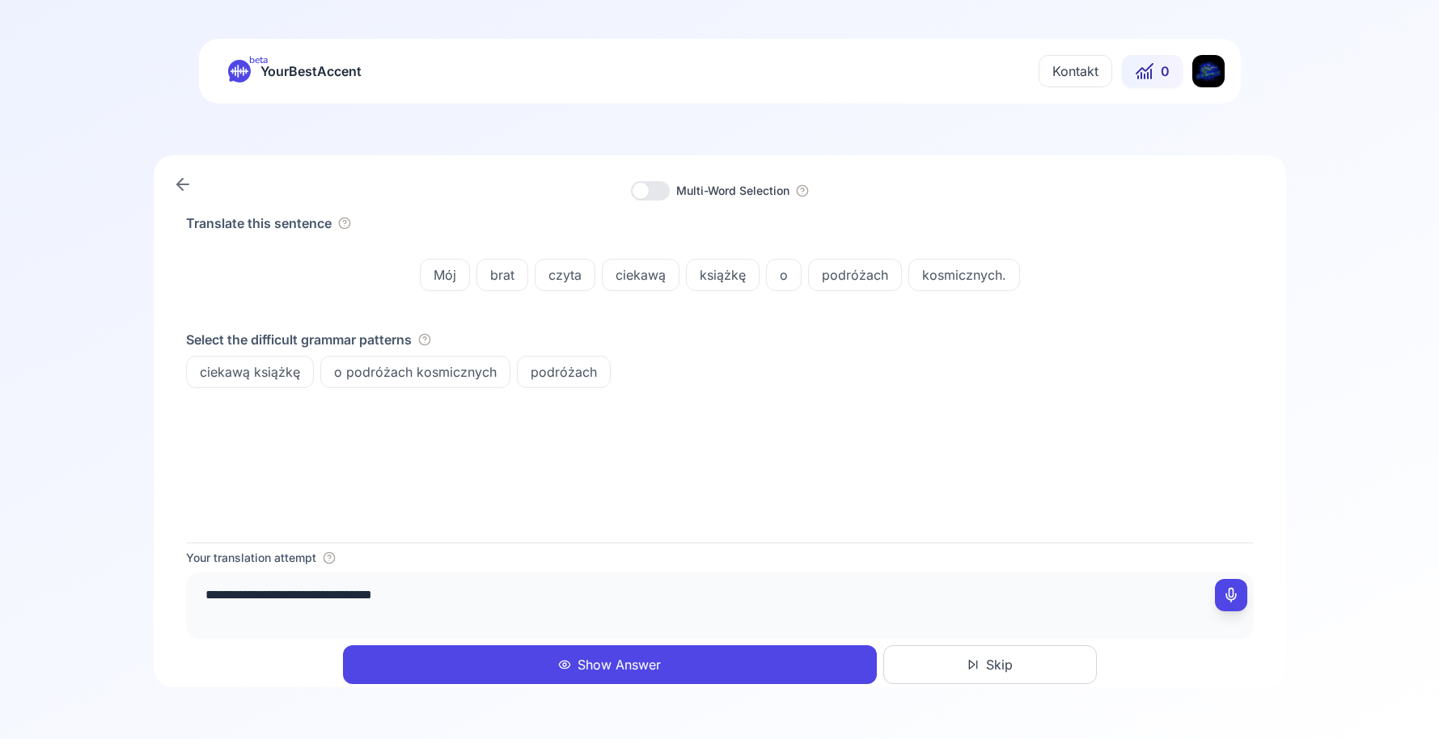
click at [573, 598] on textarea "**********" at bounding box center [720, 603] width 1055 height 49
click at [637, 490] on div "Translate this sentence Mój brat czyta ciekawą książkę o podróżach kosmicznych.…" at bounding box center [720, 378] width 1068 height 329
click at [468, 375] on span "o podróżach kosmicznych" at bounding box center [415, 371] width 188 height 19
drag, startPoint x: 531, startPoint y: 597, endPoint x: 451, endPoint y: 608, distance: 81.7
click at [451, 608] on textarea "**********" at bounding box center [720, 603] width 1055 height 49
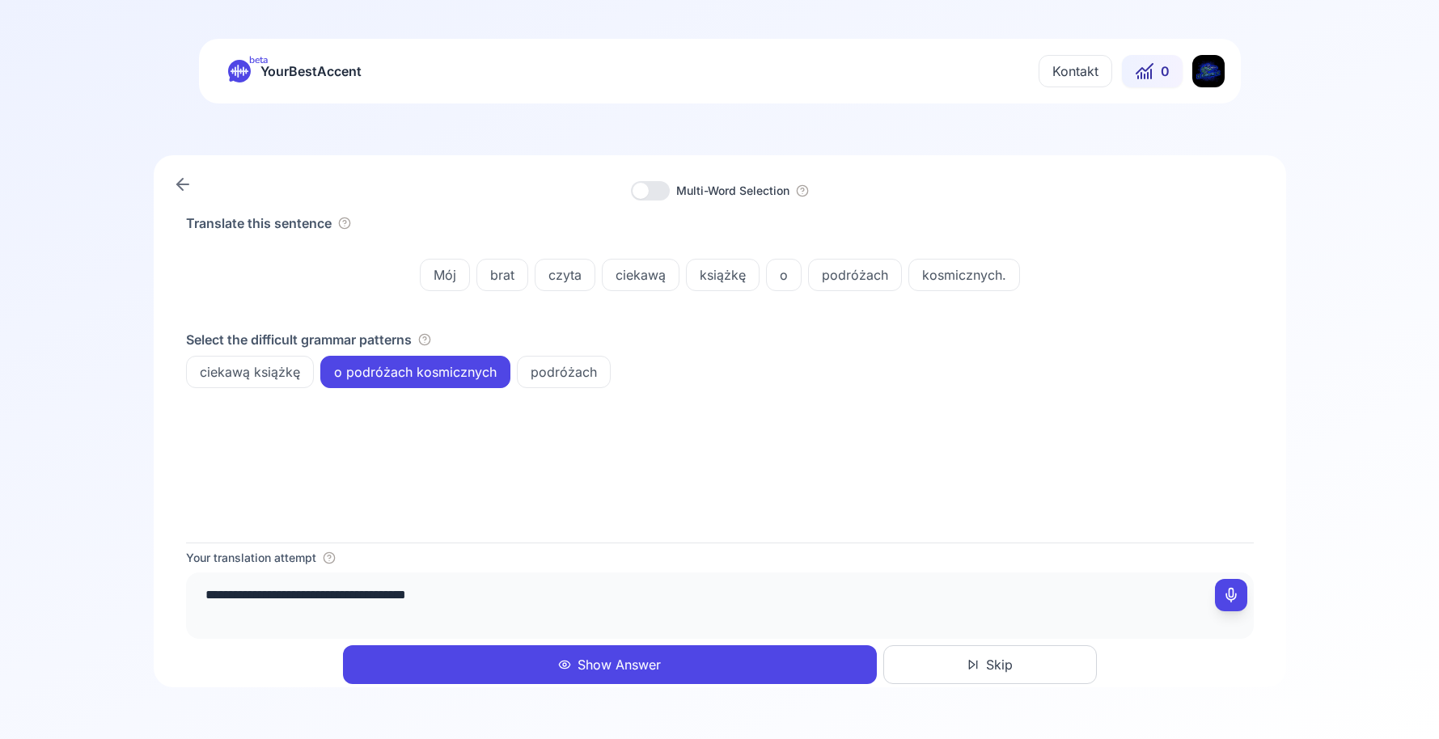
click at [505, 505] on div "Translate this sentence Mój brat czyta ciekawą książkę o podróżach kosmicznych.…" at bounding box center [720, 378] width 1068 height 329
click at [975, 272] on span "kosmicznych." at bounding box center [964, 274] width 110 height 19
click at [792, 421] on div "Translate this sentence Mój brat czyta ciekawą książkę o podróżach kosmicznych.…" at bounding box center [720, 378] width 1068 height 329
click at [389, 381] on span "o podróżach kosmicznych" at bounding box center [415, 371] width 188 height 19
click at [388, 381] on span "o podróżach kosmicznych" at bounding box center [415, 371] width 188 height 19
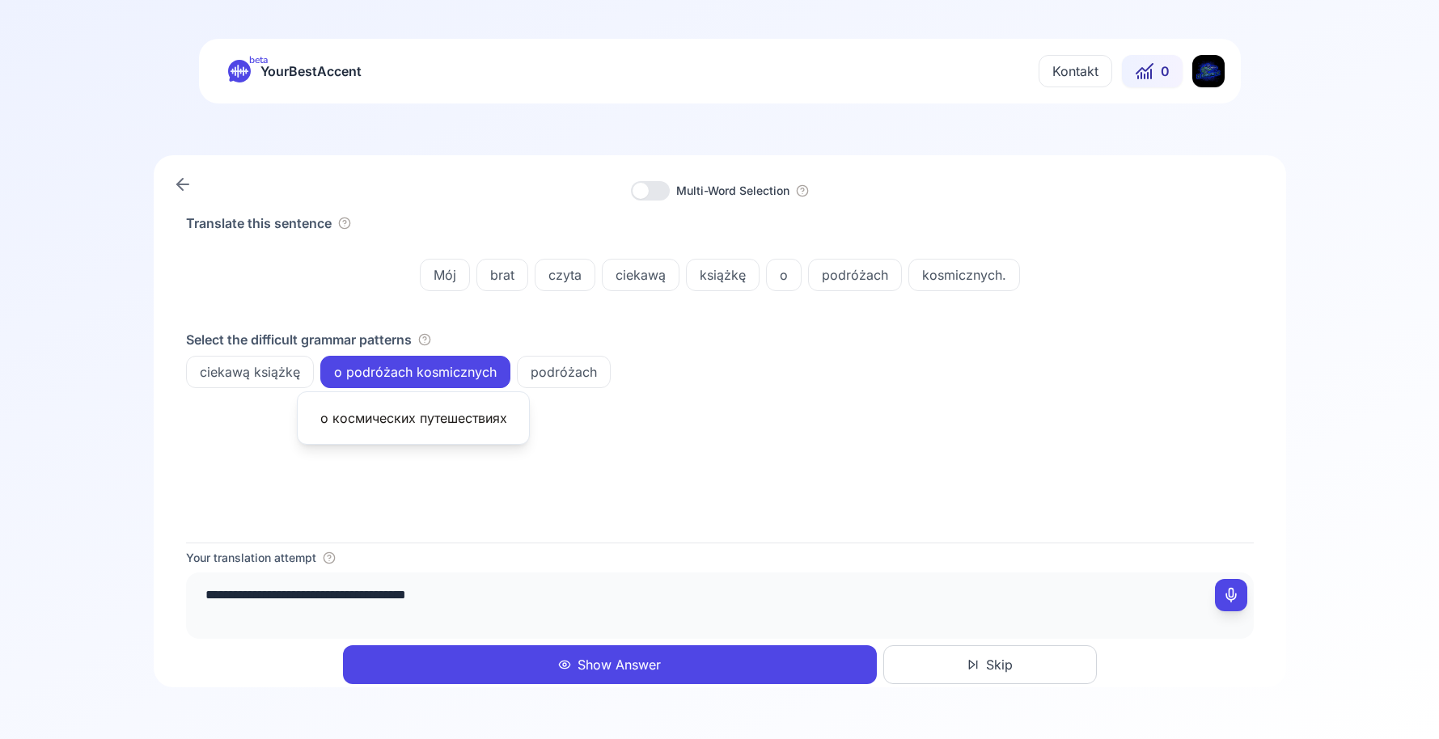
click at [508, 590] on textarea "**********" at bounding box center [720, 603] width 1055 height 49
click at [504, 563] on div "Your translation attempt" at bounding box center [720, 558] width 1068 height 16
click at [404, 376] on span "o podróżach kosmicznych" at bounding box center [415, 371] width 188 height 19
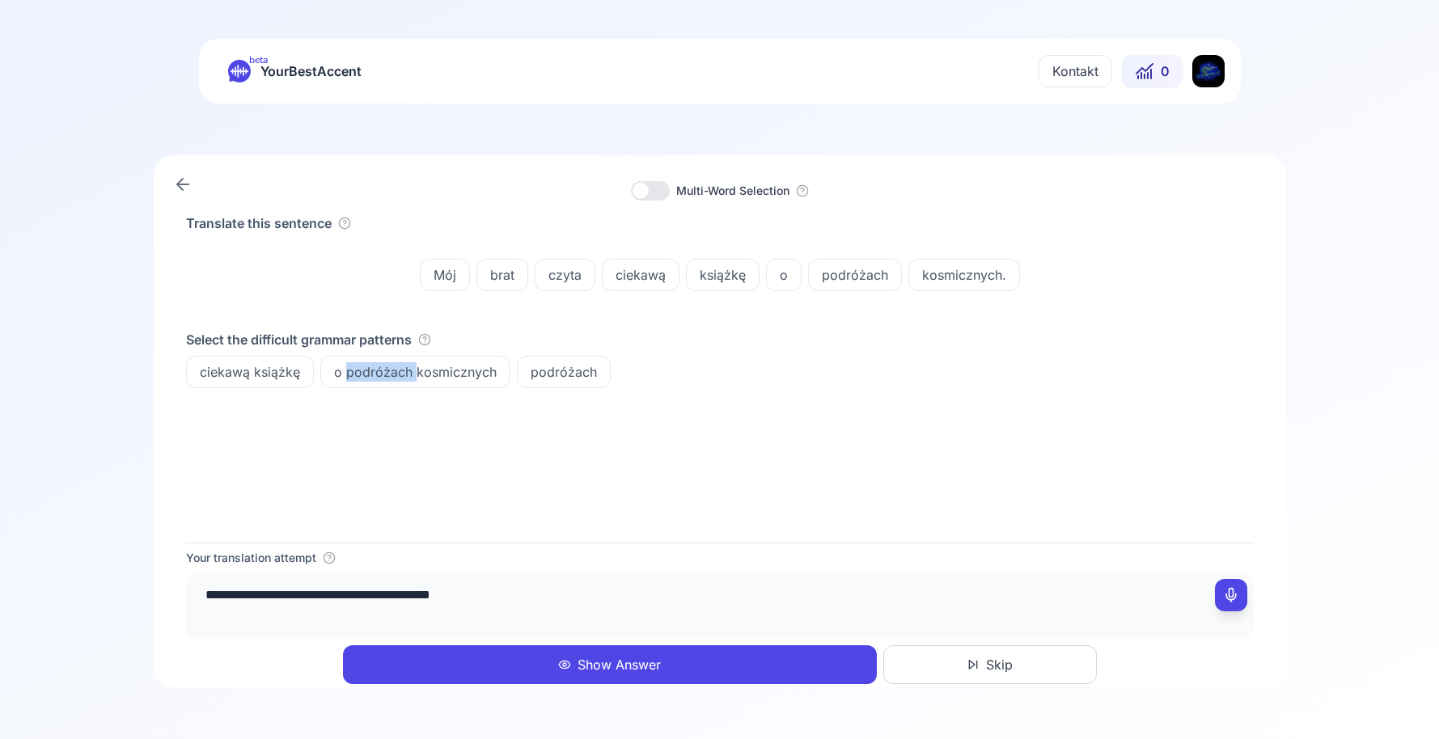
click at [404, 376] on span "o podróżach kosmicznych" at bounding box center [415, 371] width 188 height 19
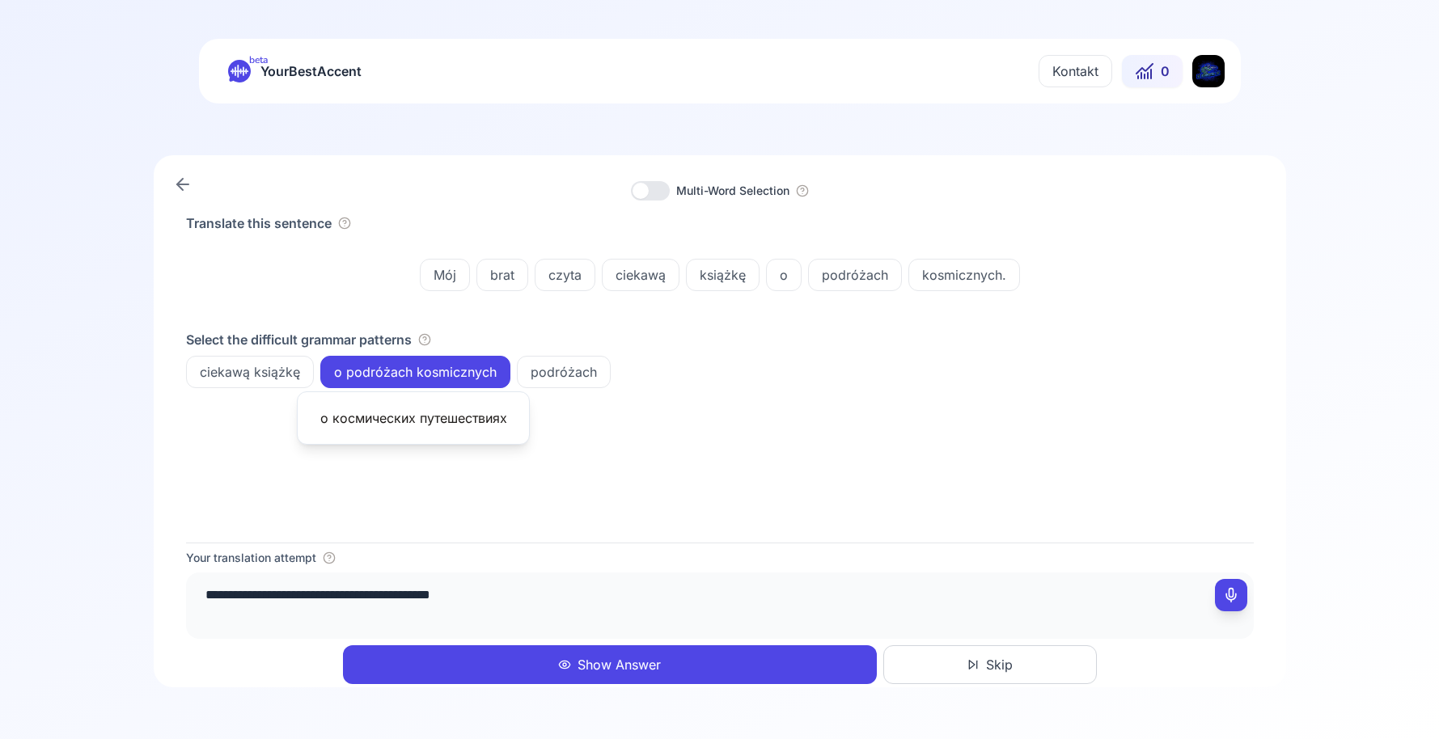
click at [560, 610] on textarea "**********" at bounding box center [720, 603] width 1055 height 49
click at [463, 357] on div "o podróżach kosmicznych" at bounding box center [415, 372] width 190 height 32
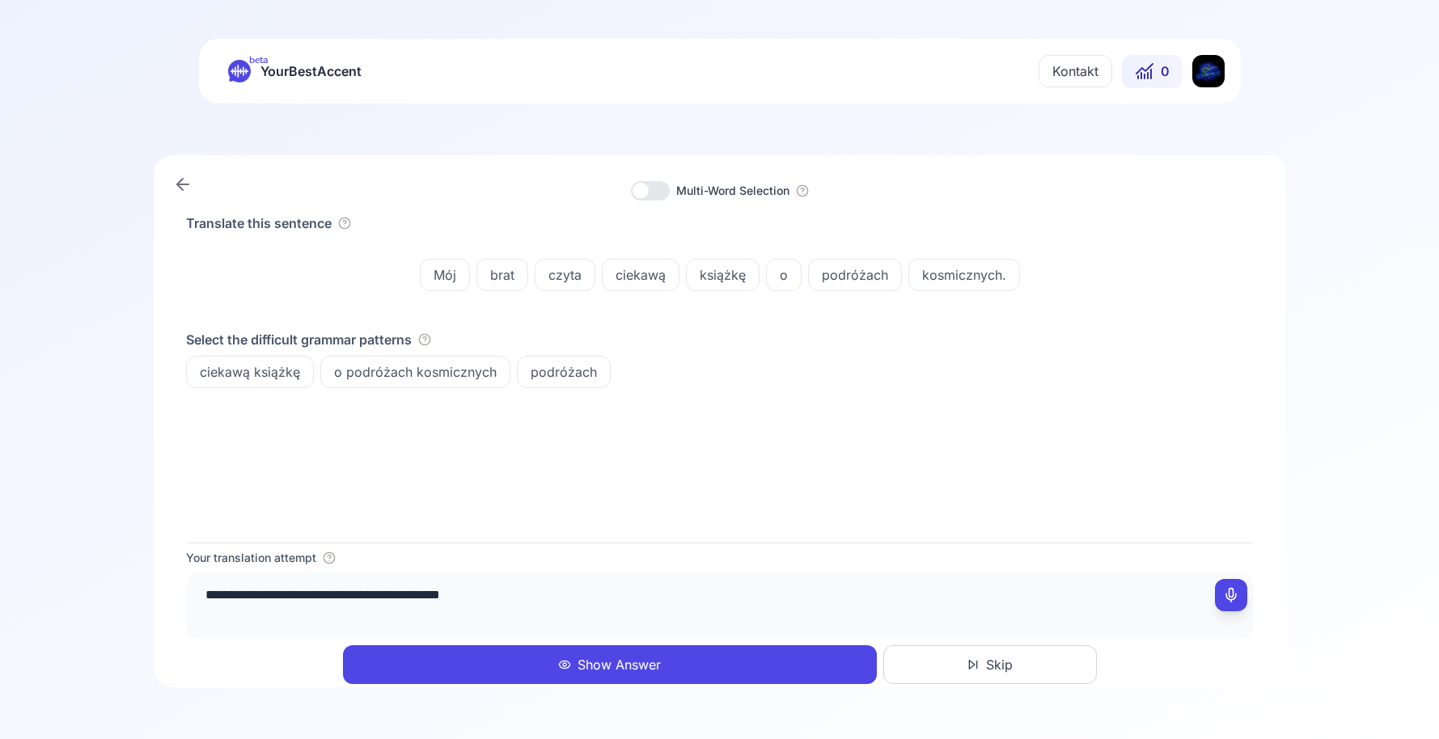
click at [455, 365] on span "o podróżach kosmicznych" at bounding box center [415, 371] width 188 height 19
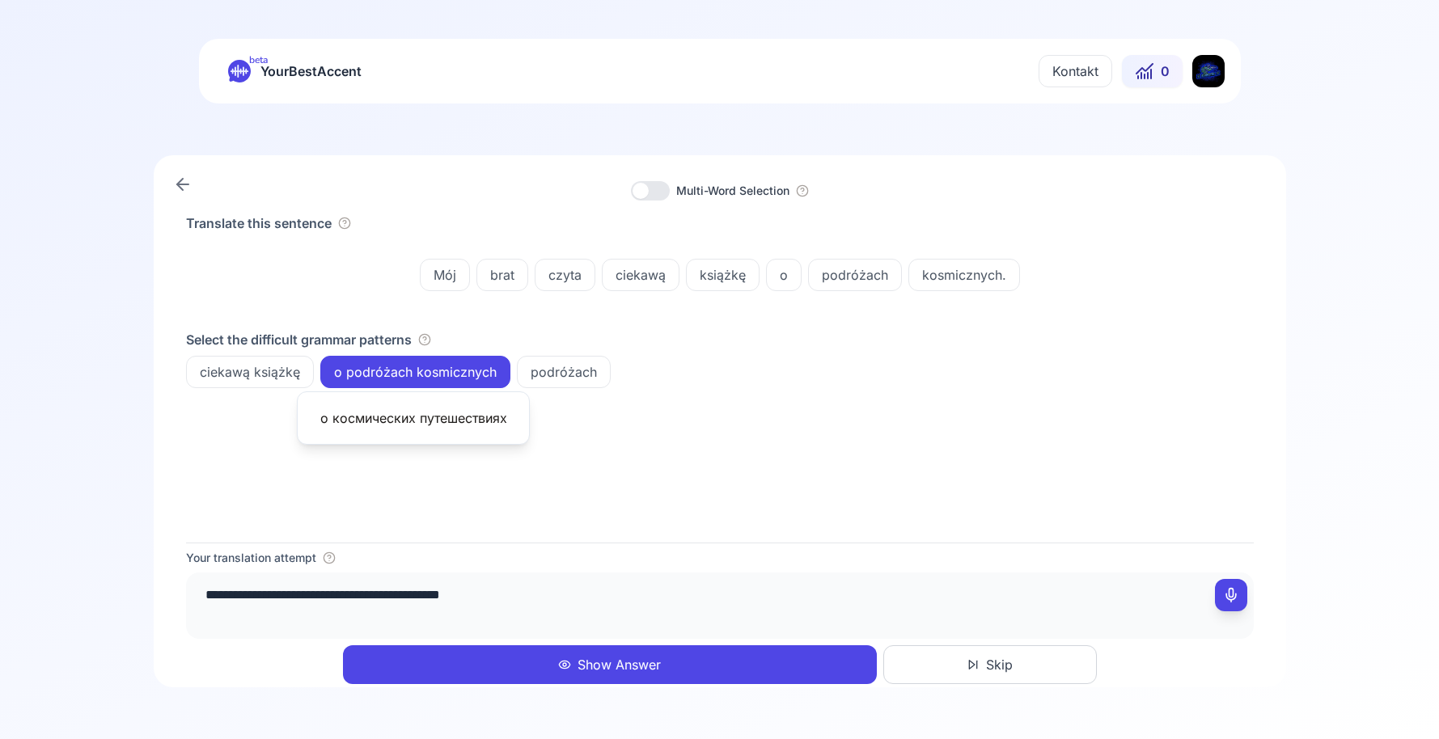
click at [455, 365] on span "o podróżach kosmicznych" at bounding box center [415, 371] width 188 height 19
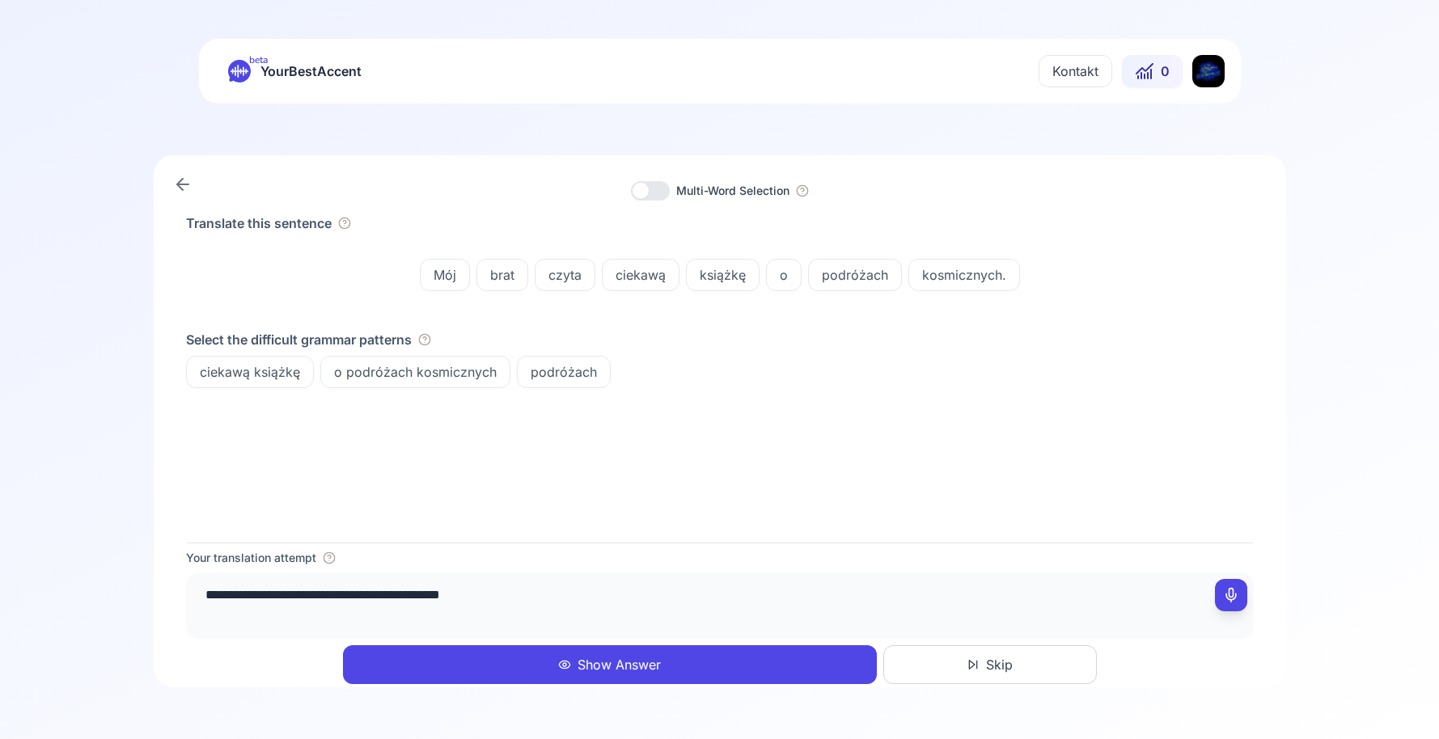
drag, startPoint x: 574, startPoint y: 610, endPoint x: 574, endPoint y: 601, distance: 8.9
click at [574, 603] on textarea "**********" at bounding box center [720, 603] width 1055 height 49
type textarea "**********"
click at [840, 535] on div "Translate this sentence Mój brat czyta ciekawą książkę o podróżach kosmicznych.…" at bounding box center [720, 378] width 1068 height 329
click at [752, 678] on button "Show Answer" at bounding box center [610, 664] width 534 height 39
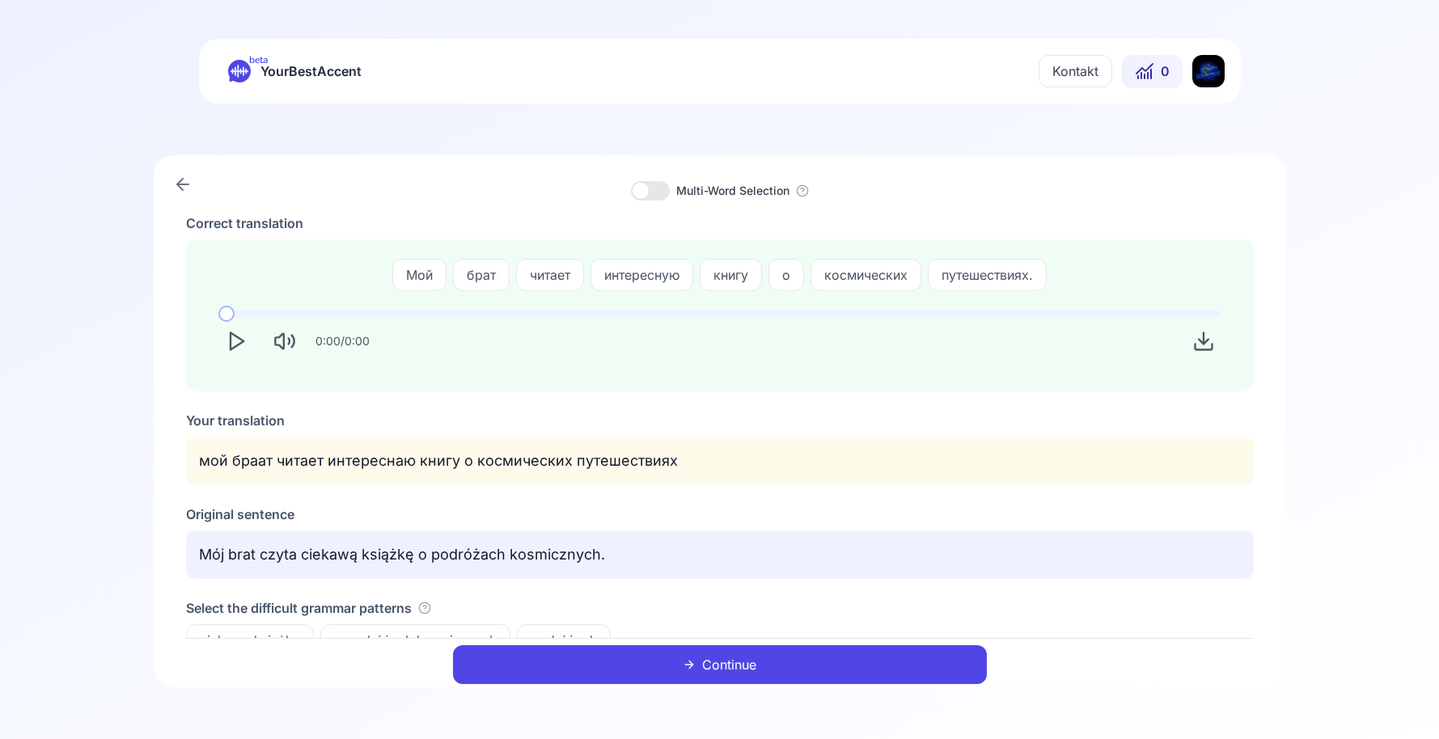
click at [774, 647] on button "Continue" at bounding box center [720, 664] width 534 height 39
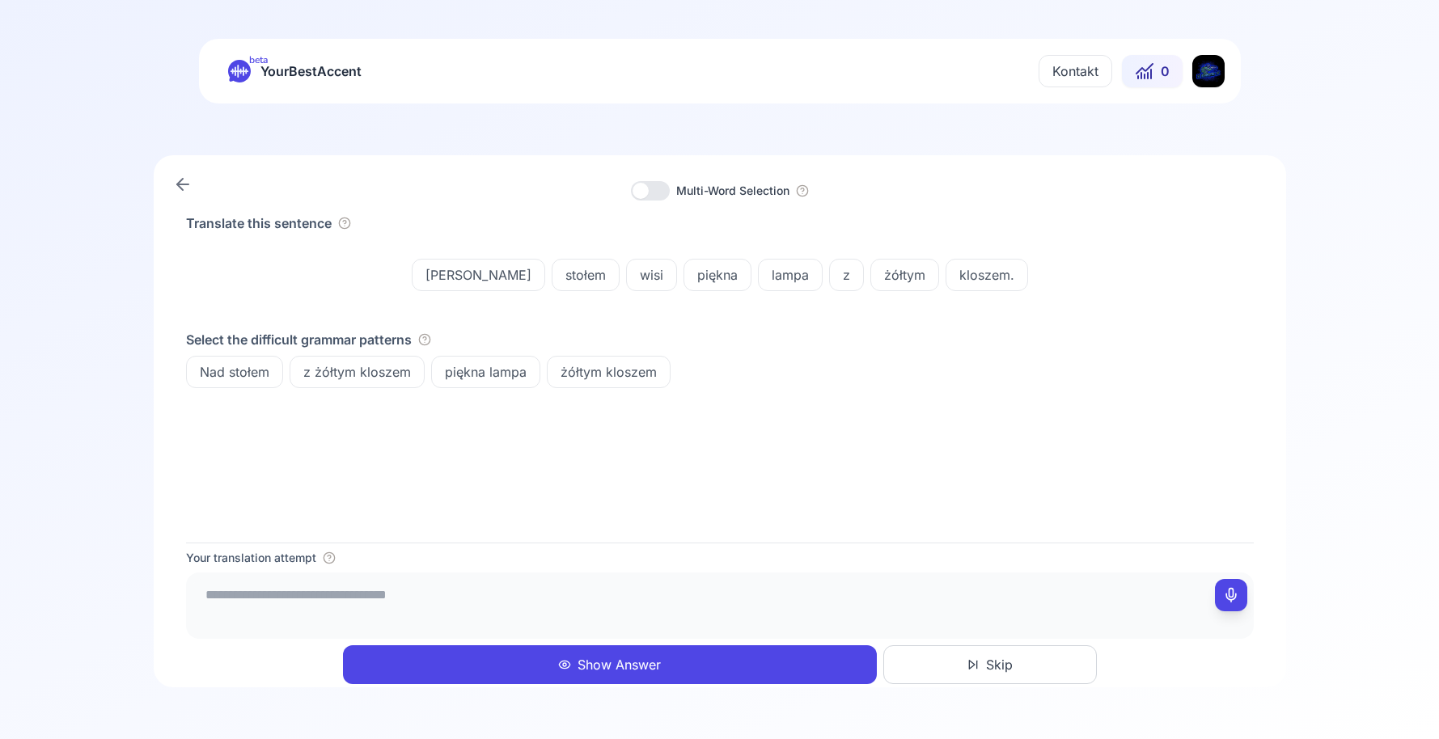
click at [464, 584] on textarea at bounding box center [720, 603] width 1055 height 49
type textarea "**********"
click at [628, 675] on button "Show Answer" at bounding box center [610, 664] width 534 height 39
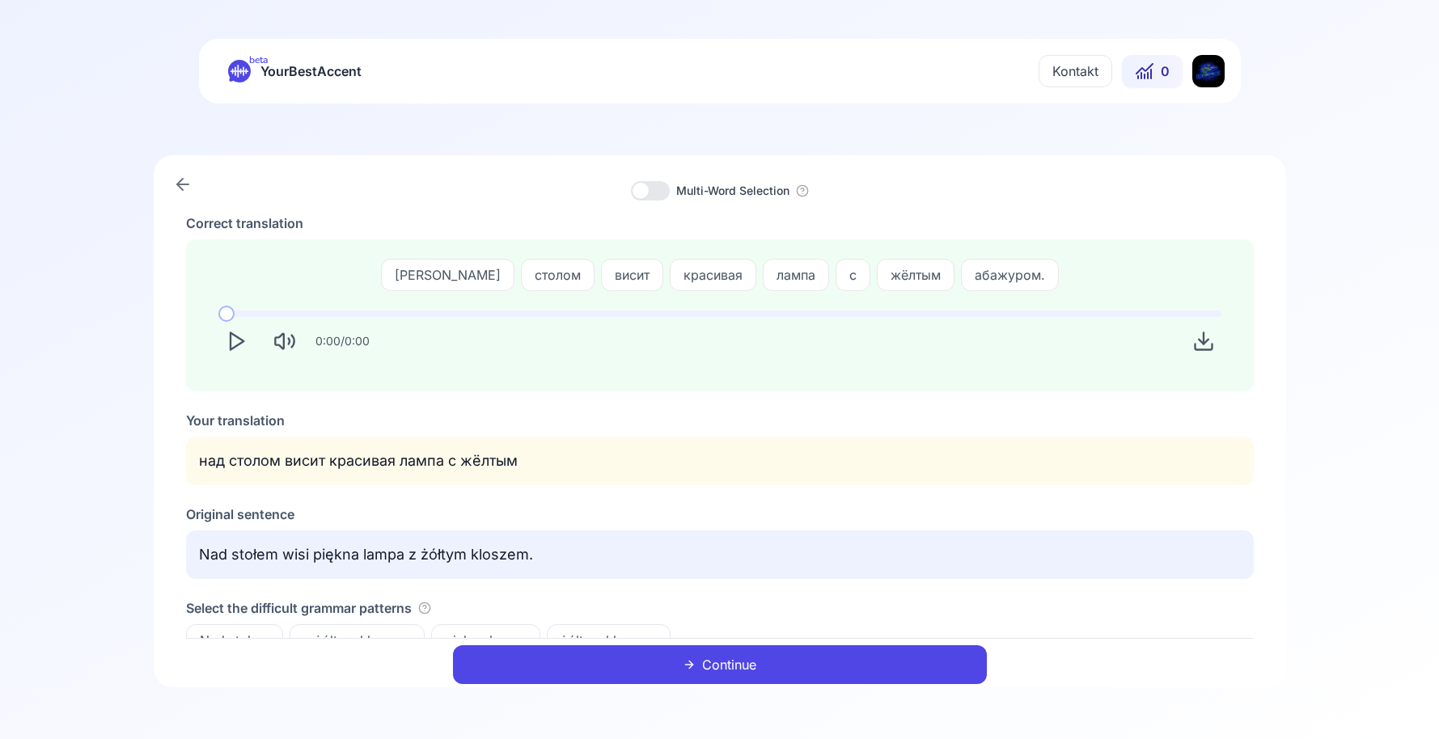
click at [622, 669] on button "Continue" at bounding box center [720, 664] width 534 height 39
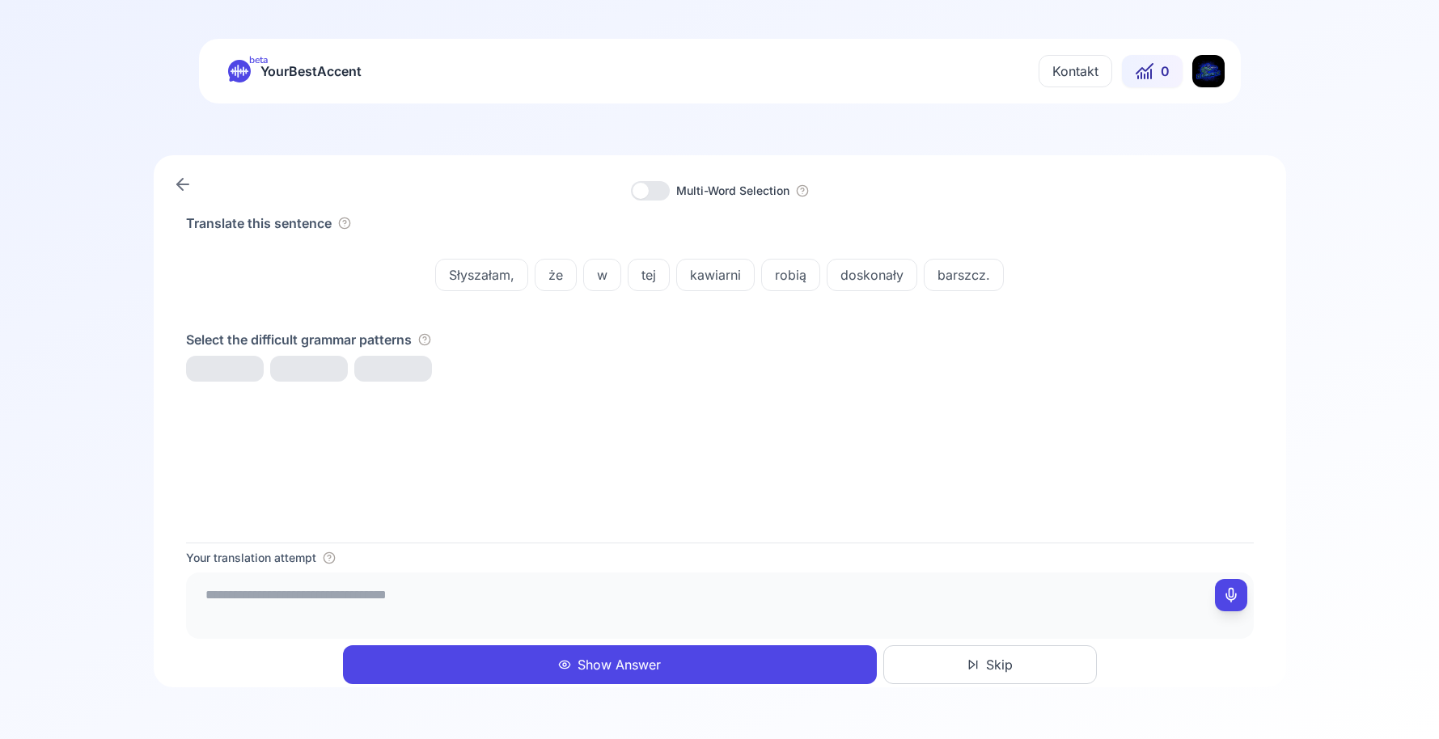
click at [440, 604] on textarea at bounding box center [720, 603] width 1055 height 49
click at [475, 298] on div "Słyszałam, że w tej kawiarni robią doskonały barszcz." at bounding box center [720, 274] width 1068 height 71
click at [470, 292] on div "Słyszałam, że w tej kawiarni robią doskonały barszcz." at bounding box center [720, 274] width 1068 height 71
click at [468, 287] on div "Słyszałam," at bounding box center [481, 275] width 93 height 32
click at [667, 484] on div "Translate this sentence Słyszałam, że w tej kawiarni robią doskonały barszcz. S…" at bounding box center [720, 378] width 1068 height 329
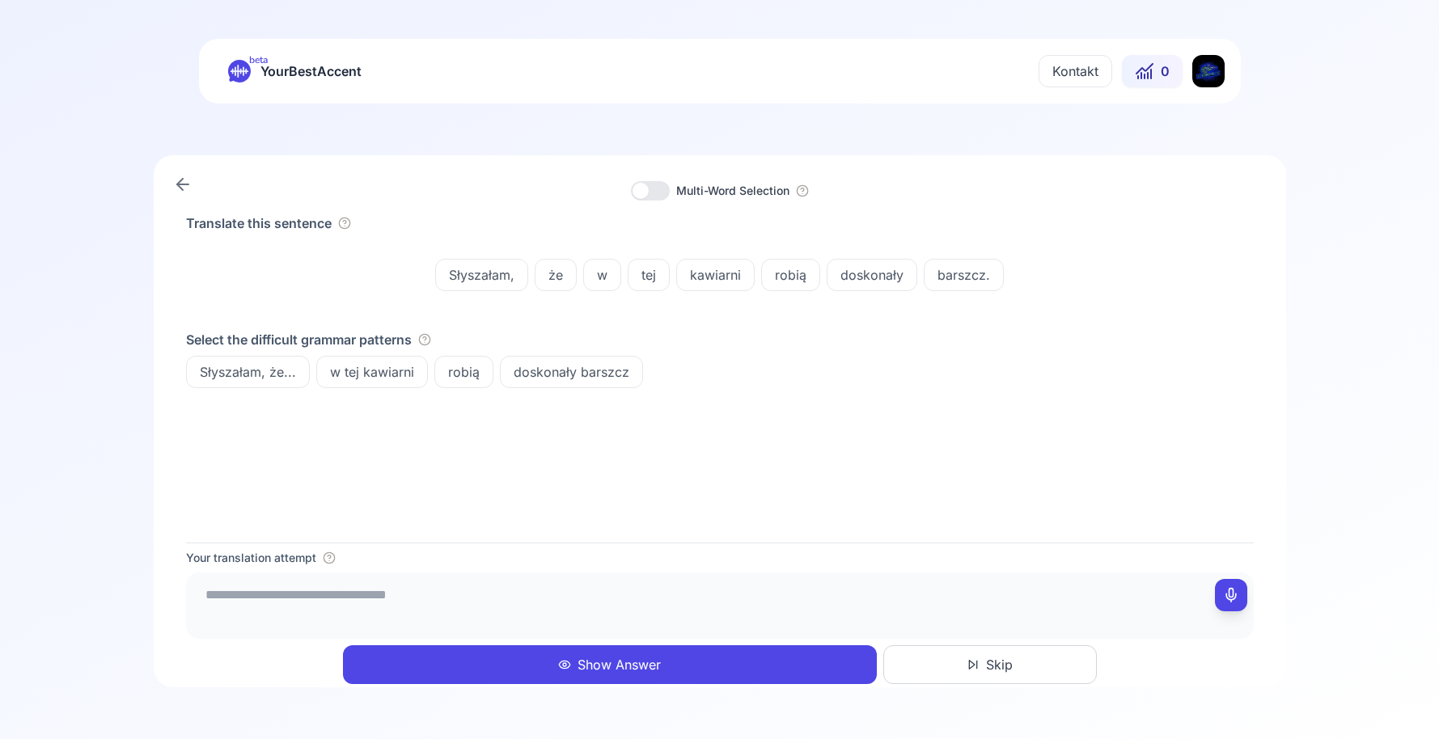
click at [307, 606] on textarea at bounding box center [720, 603] width 1055 height 49
drag, startPoint x: 421, startPoint y: 504, endPoint x: 418, endPoint y: 415, distance: 89.0
click at [421, 503] on div "Translate this sentence Słyszałam, że w tej kawiarni robią doskonały barszcz. S…" at bounding box center [720, 378] width 1068 height 329
click at [451, 386] on div "robią" at bounding box center [463, 372] width 59 height 32
click at [472, 583] on textarea "**********" at bounding box center [720, 603] width 1055 height 49
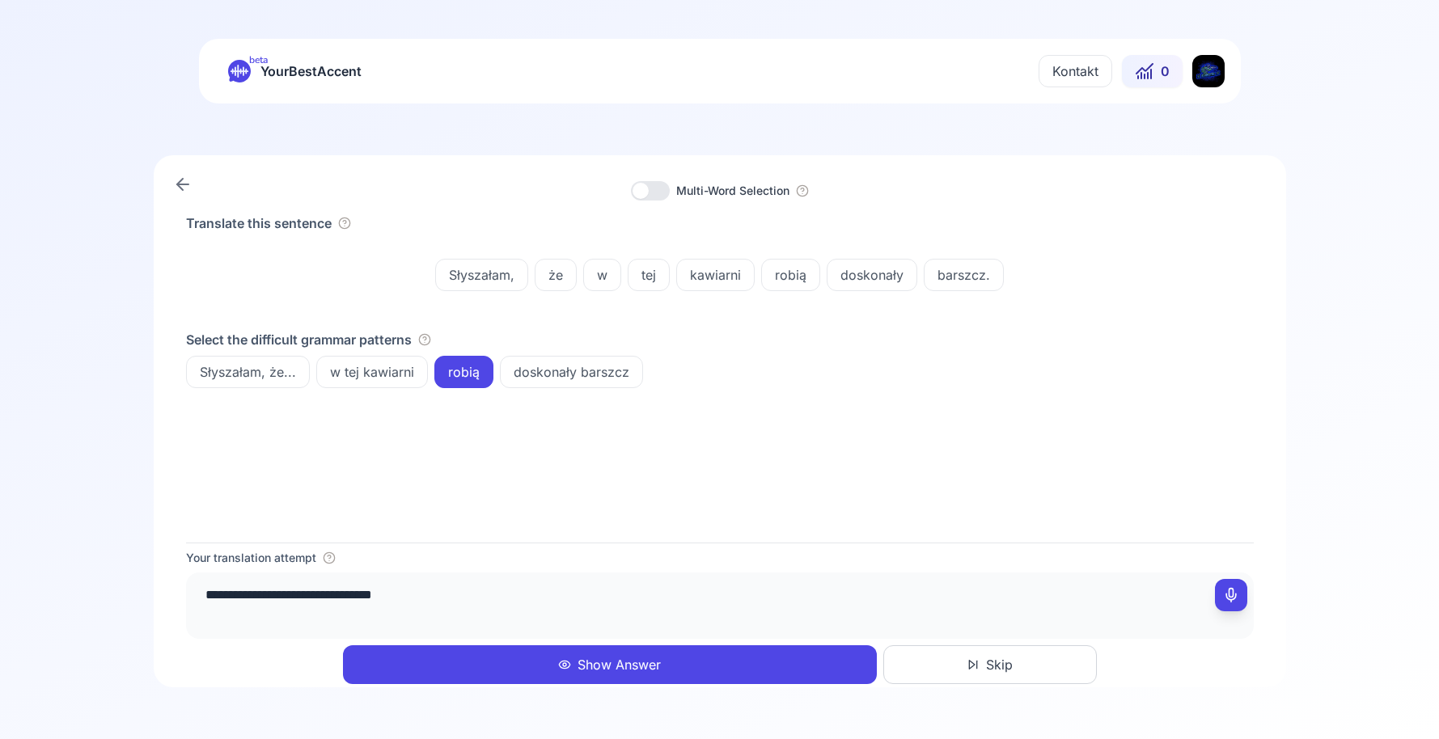
click at [896, 284] on span "doskonały" at bounding box center [871, 274] width 89 height 19
drag, startPoint x: 720, startPoint y: 455, endPoint x: 577, endPoint y: 590, distance: 196.3
click at [715, 458] on div "Translate this sentence Słyszałam, że w tej kawiarni robią doskonały barszcz. S…" at bounding box center [720, 378] width 1068 height 329
click at [527, 578] on div "**********" at bounding box center [720, 606] width 1068 height 66
click at [510, 607] on textarea "**********" at bounding box center [720, 603] width 1055 height 49
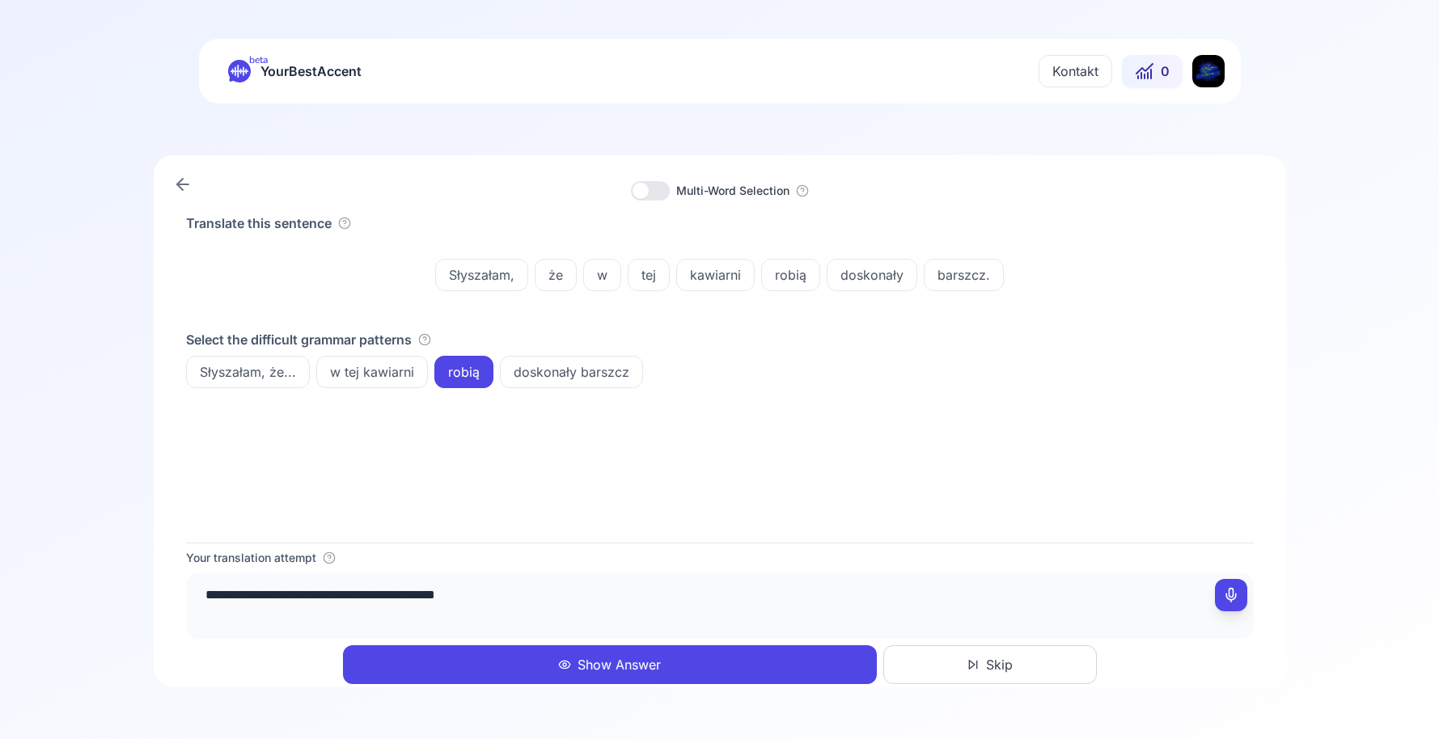
type textarea "**********"
click at [732, 572] on div "**********" at bounding box center [720, 594] width 1068 height 89
click at [623, 675] on button "Show Answer" at bounding box center [610, 664] width 534 height 39
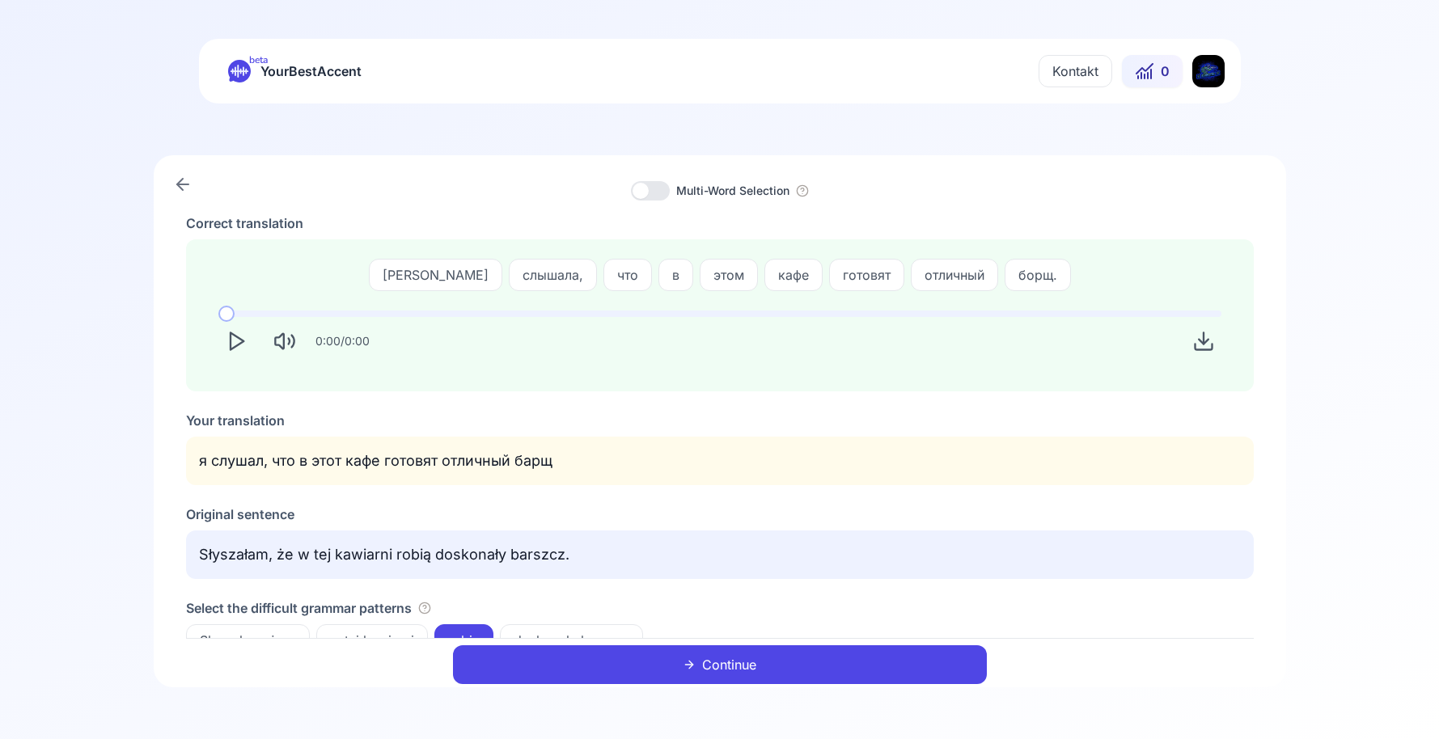
click at [665, 514] on div "Original sentence" at bounding box center [720, 514] width 1068 height 19
click at [833, 671] on button "Continue" at bounding box center [720, 664] width 534 height 39
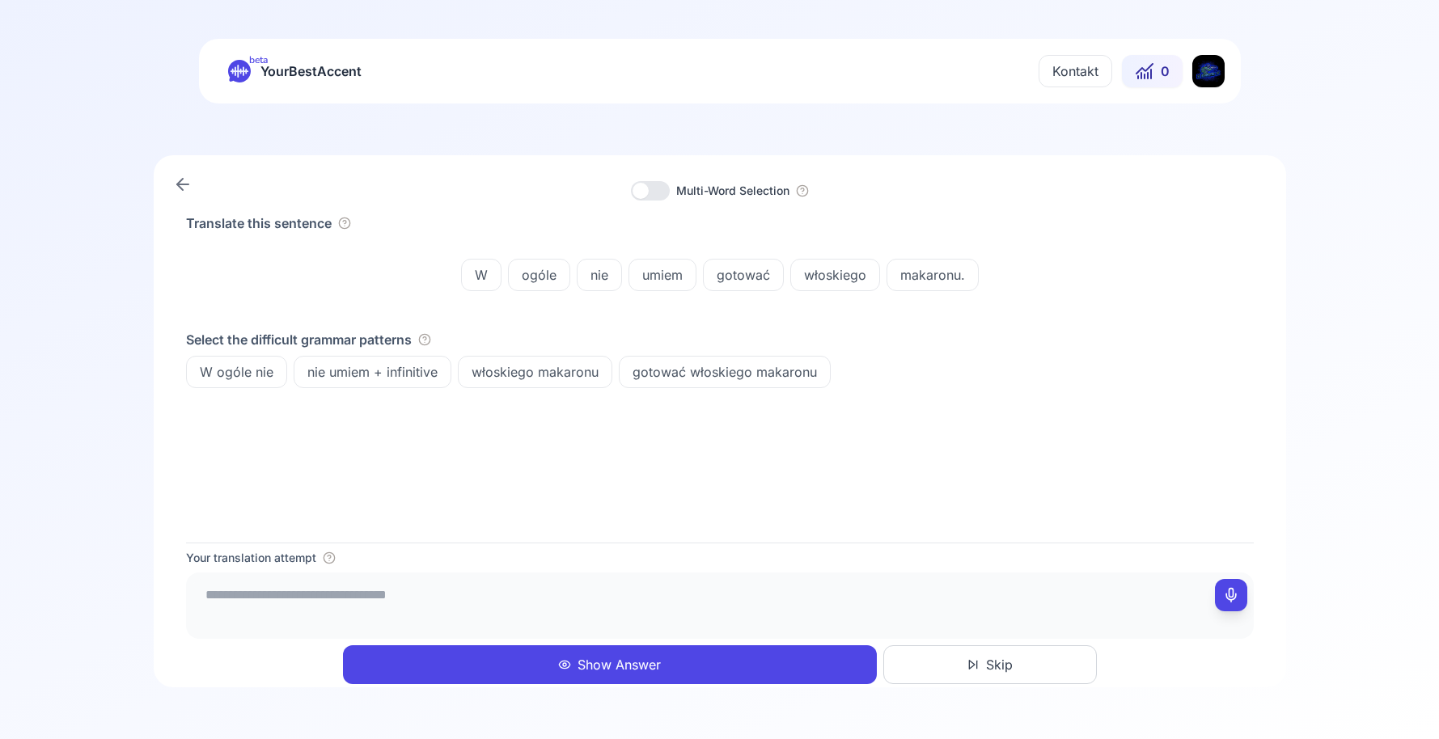
click at [230, 372] on span "W ogóle nie" at bounding box center [236, 371] width 99 height 19
click at [430, 497] on div "Translate this sentence W ogóle nie umiem gotować włoskiego makaronu. Select th…" at bounding box center [720, 378] width 1068 height 329
click at [385, 377] on span "nie umiem + infinitive" at bounding box center [372, 371] width 156 height 19
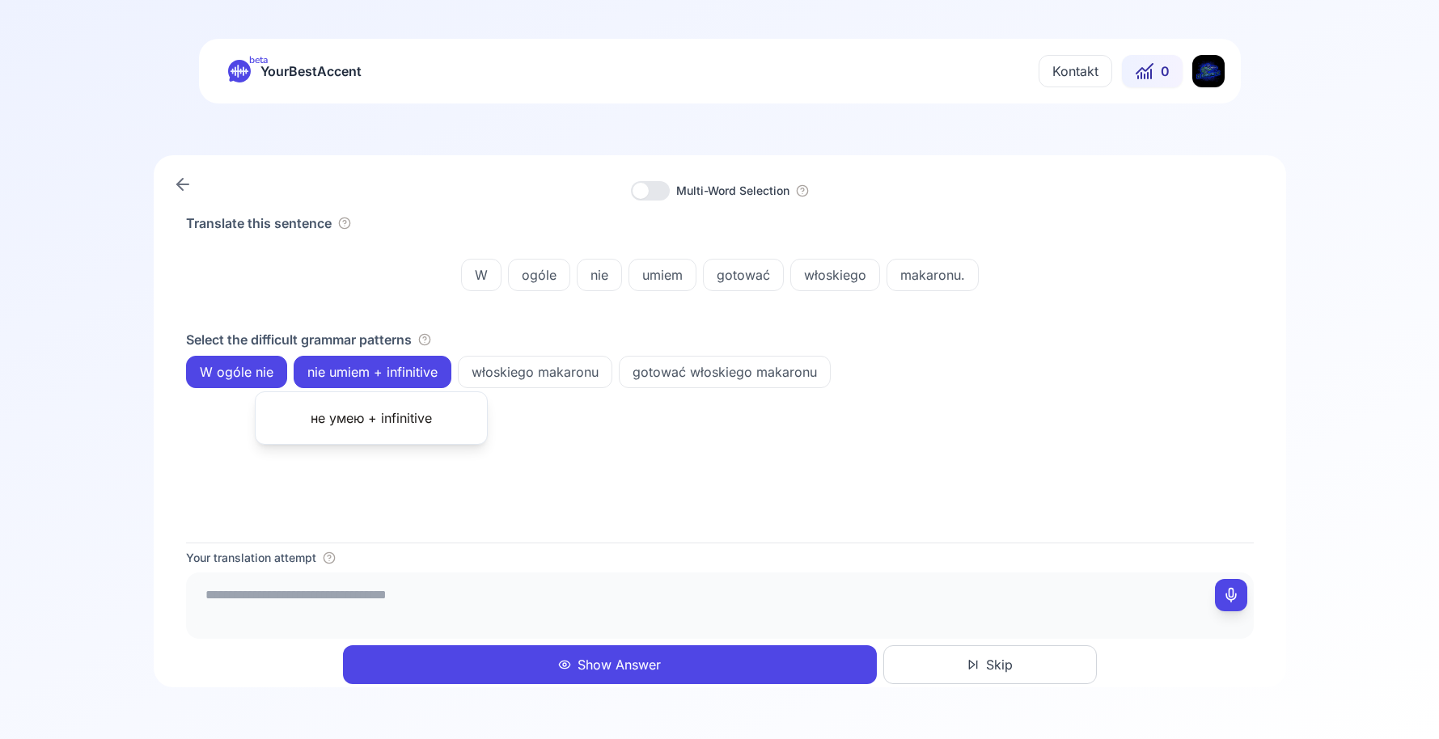
click at [430, 476] on div "Translate this sentence W ogóle nie umiem gotować włoskiego makaronu. Select th…" at bounding box center [720, 378] width 1068 height 329
click at [836, 270] on span "włoskiego" at bounding box center [835, 274] width 88 height 19
drag, startPoint x: 895, startPoint y: 399, endPoint x: 897, endPoint y: 409, distance: 10.8
click at [895, 402] on div "Translate this sentence W ogóle nie umiem gotować włoskiego makaronu. Select th…" at bounding box center [720, 378] width 1068 height 329
click at [476, 608] on textarea at bounding box center [720, 603] width 1055 height 49
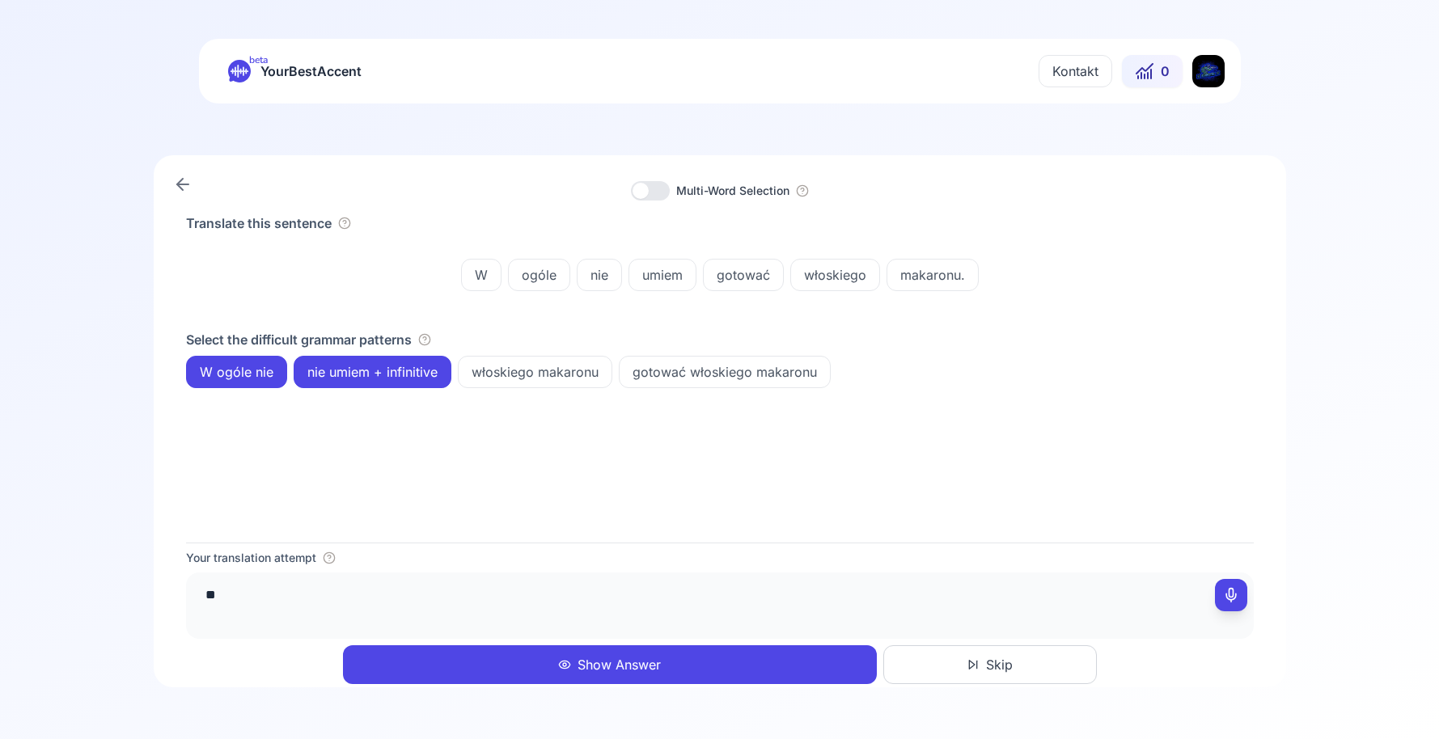
type textarea "*"
type textarea "**********"
click at [559, 658] on button "Show Answer" at bounding box center [610, 664] width 534 height 39
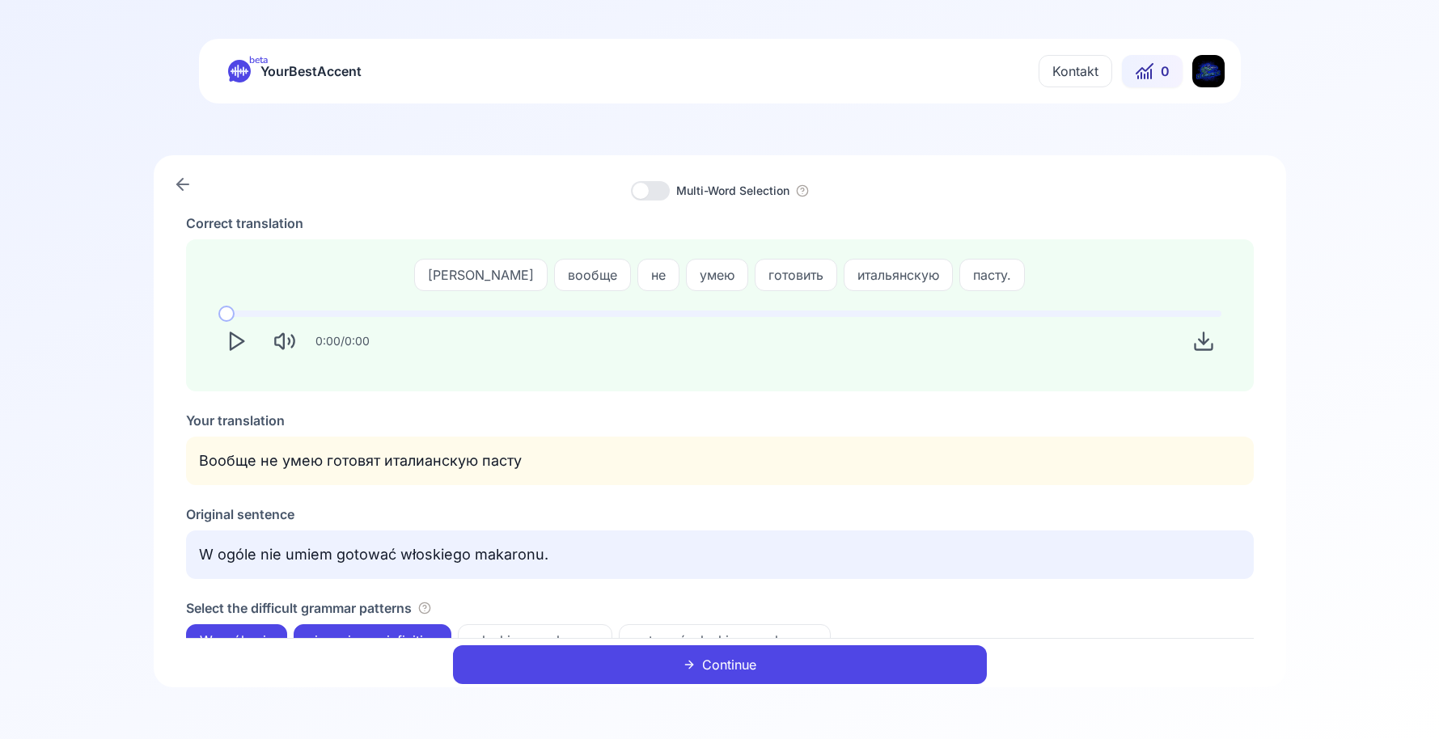
click at [595, 508] on div "Original sentence" at bounding box center [720, 514] width 1068 height 19
click at [774, 671] on button "Continue" at bounding box center [720, 664] width 534 height 39
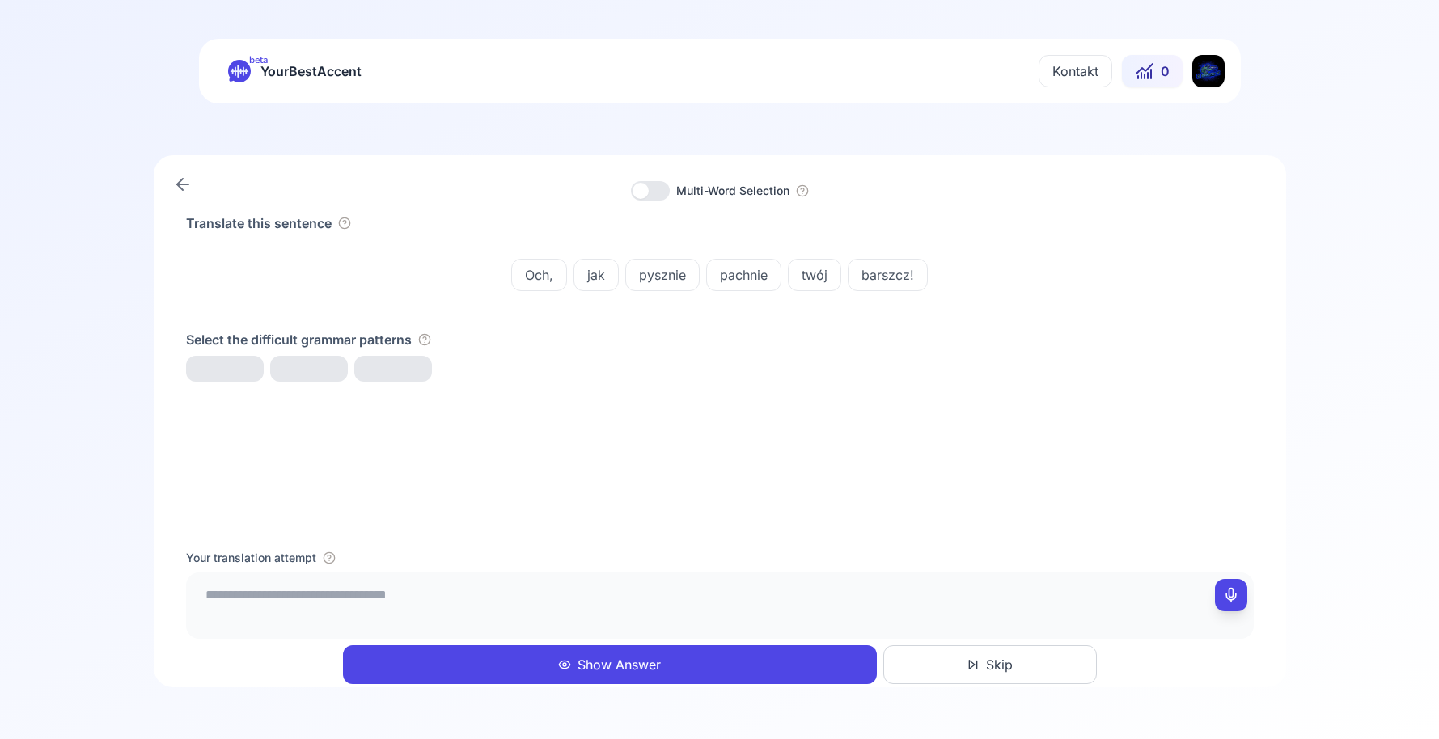
click at [308, 613] on textarea at bounding box center [720, 603] width 1055 height 49
click at [549, 271] on span "Och," at bounding box center [539, 274] width 54 height 19
click at [492, 450] on div "Translate this sentence Och, jak pysznie pachnie twój barszcz! Select the diffi…" at bounding box center [720, 378] width 1068 height 329
drag, startPoint x: 424, startPoint y: 581, endPoint x: 423, endPoint y: 600, distance: 19.4
click at [423, 599] on div at bounding box center [720, 606] width 1068 height 66
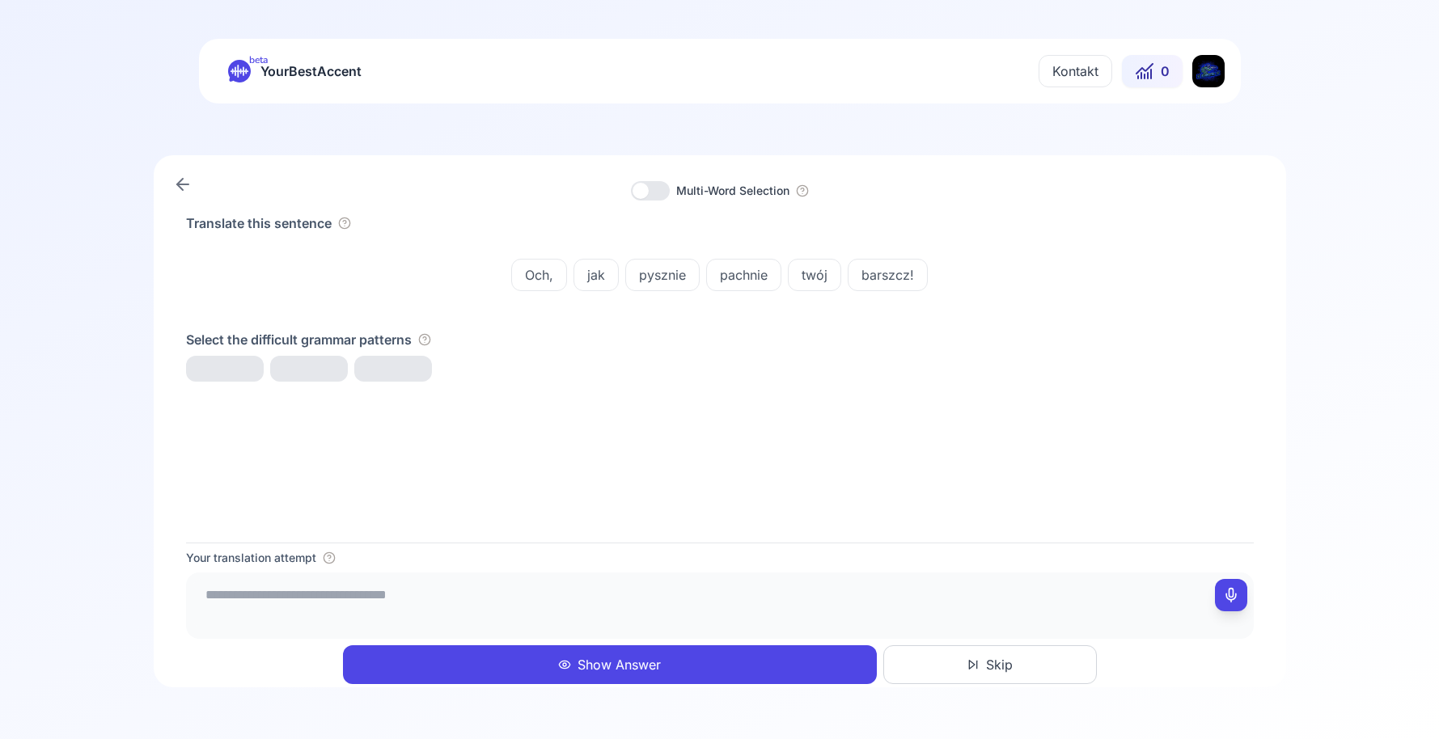
click at [423, 600] on textarea at bounding box center [720, 603] width 1055 height 49
click at [490, 472] on div "Translate this sentence Och, jak pysznie pachnie twój barszcz! Select the diffi…" at bounding box center [720, 378] width 1068 height 329
click at [287, 383] on div "jak pysznie pachnie" at bounding box center [260, 372] width 148 height 32
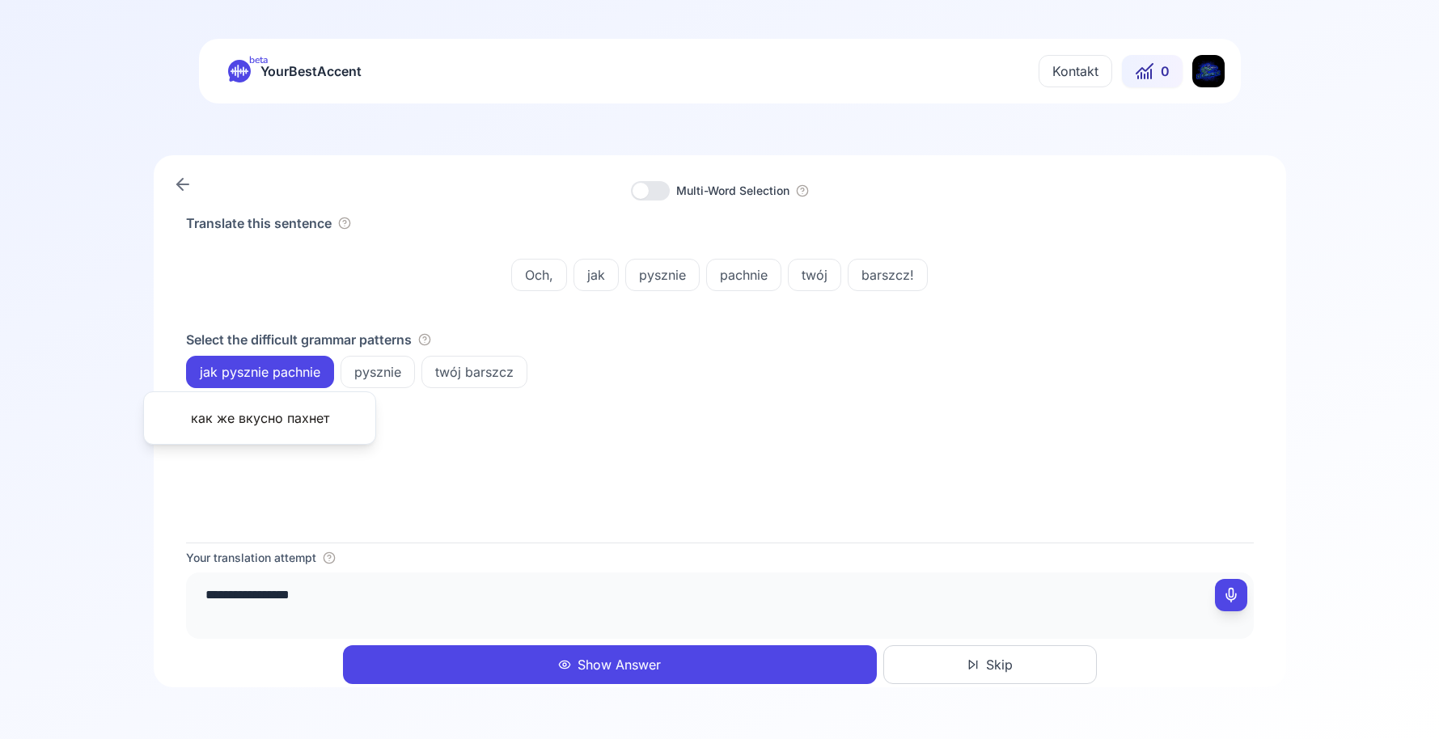
click at [434, 443] on div "Translate this sentence Och, jak pysznie pachnie twój barszcz! Select the diffi…" at bounding box center [720, 378] width 1068 height 329
drag, startPoint x: 330, startPoint y: 604, endPoint x: 228, endPoint y: 615, distance: 102.5
click at [228, 615] on textarea "**********" at bounding box center [720, 603] width 1055 height 49
type textarea "**********"
click at [497, 510] on div "Translate this sentence Och, jak pysznie pachnie twój barszcz! Select the diffi…" at bounding box center [720, 378] width 1068 height 329
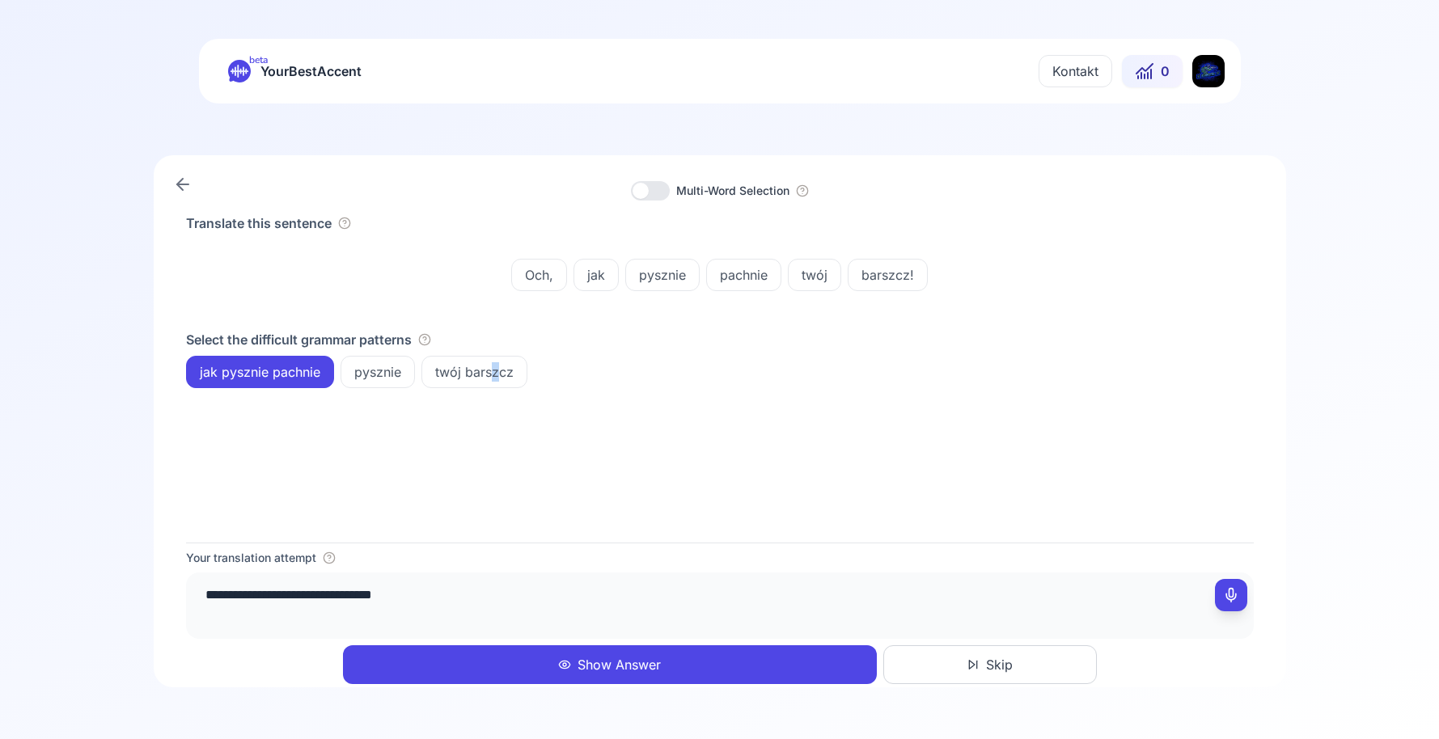
click at [517, 675] on button "Show Answer" at bounding box center [610, 664] width 534 height 39
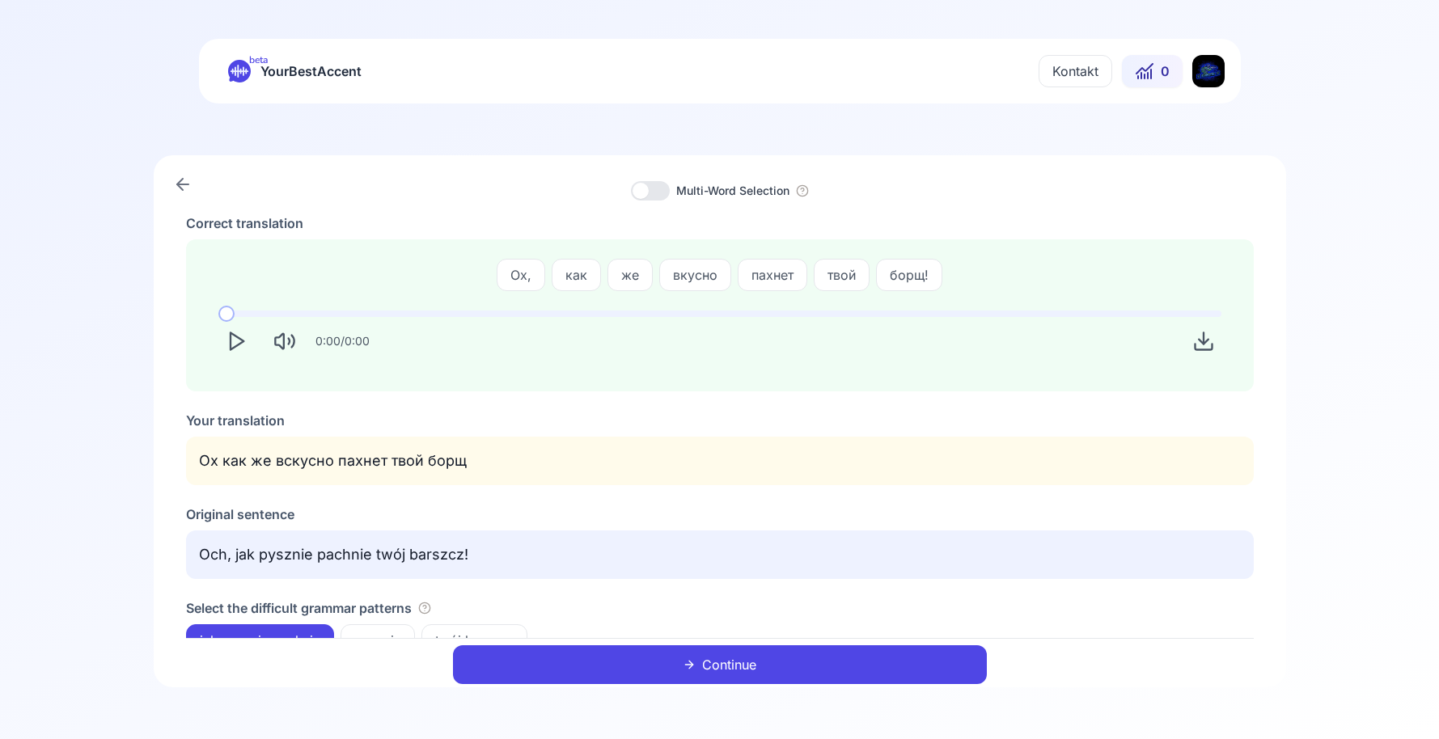
click at [730, 661] on button "Continue" at bounding box center [720, 664] width 534 height 39
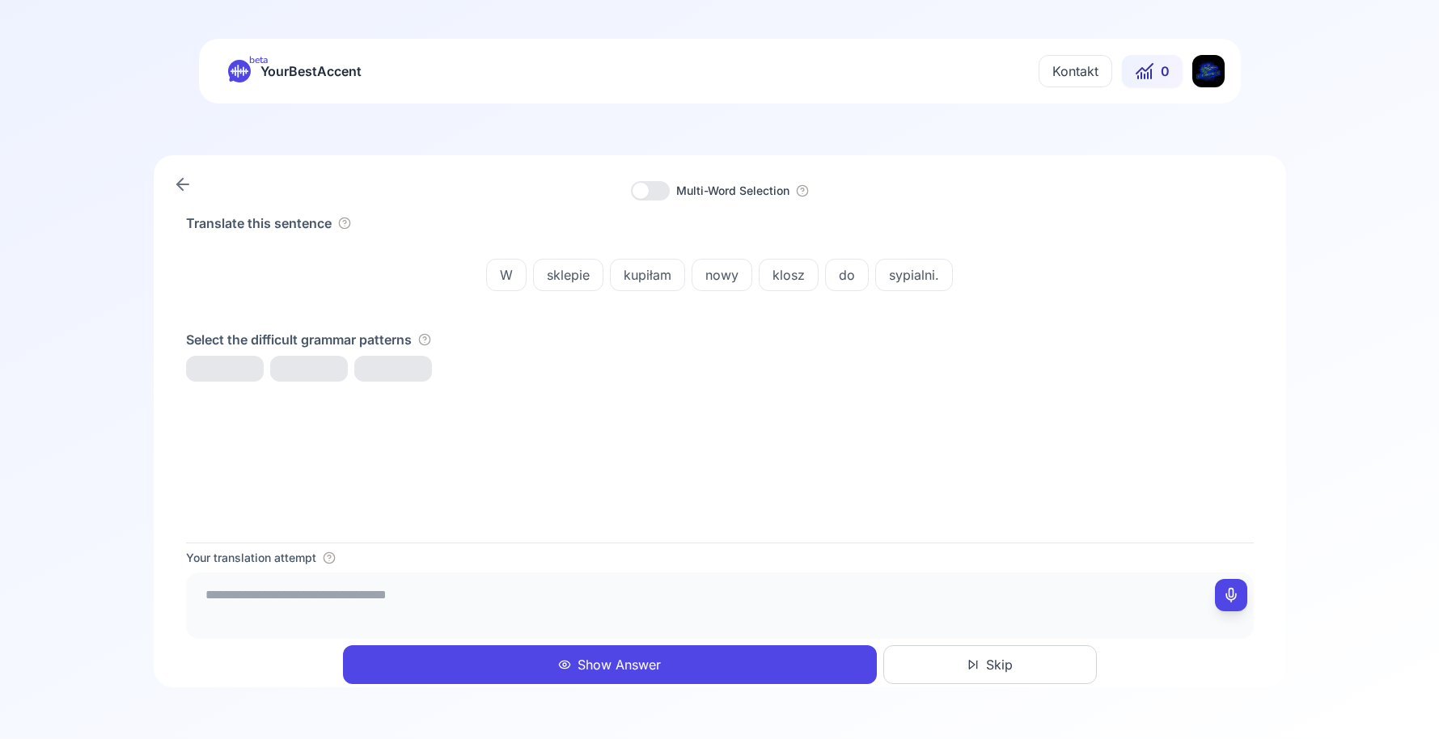
click at [789, 281] on span "klosz" at bounding box center [789, 274] width 58 height 19
click at [831, 439] on div "Translate this sentence W sklepie kupiłam nowy klosz do sypialni. Select the di…" at bounding box center [720, 378] width 1068 height 329
click at [1048, 666] on button "Skip" at bounding box center [990, 664] width 214 height 39
click at [788, 511] on div "Translate this sentence W centrum miasta otwarta została nowa restauracja ze zł…" at bounding box center [720, 378] width 1068 height 329
click at [698, 578] on div at bounding box center [720, 606] width 1068 height 66
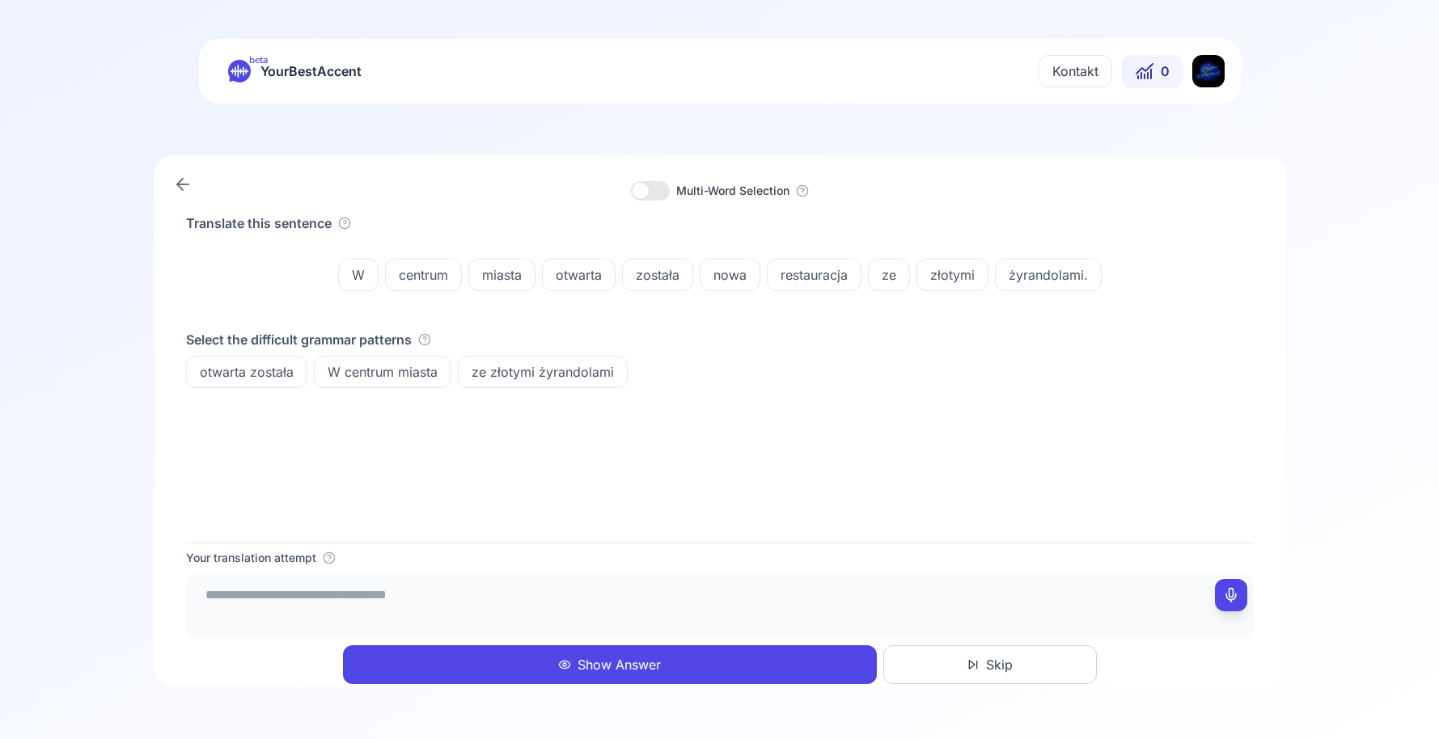
click at [704, 590] on textarea at bounding box center [720, 603] width 1055 height 49
click at [827, 449] on div "Translate this sentence W centrum miasta otwarta została nowa restauracja ze zł…" at bounding box center [720, 378] width 1068 height 329
click at [1053, 275] on span "żyrandolami." at bounding box center [1048, 274] width 105 height 19
click at [953, 454] on div "Translate this sentence W centrum miasta otwarta została nowa restauracja ze zł…" at bounding box center [720, 378] width 1068 height 329
click at [747, 577] on div "**********" at bounding box center [720, 606] width 1068 height 66
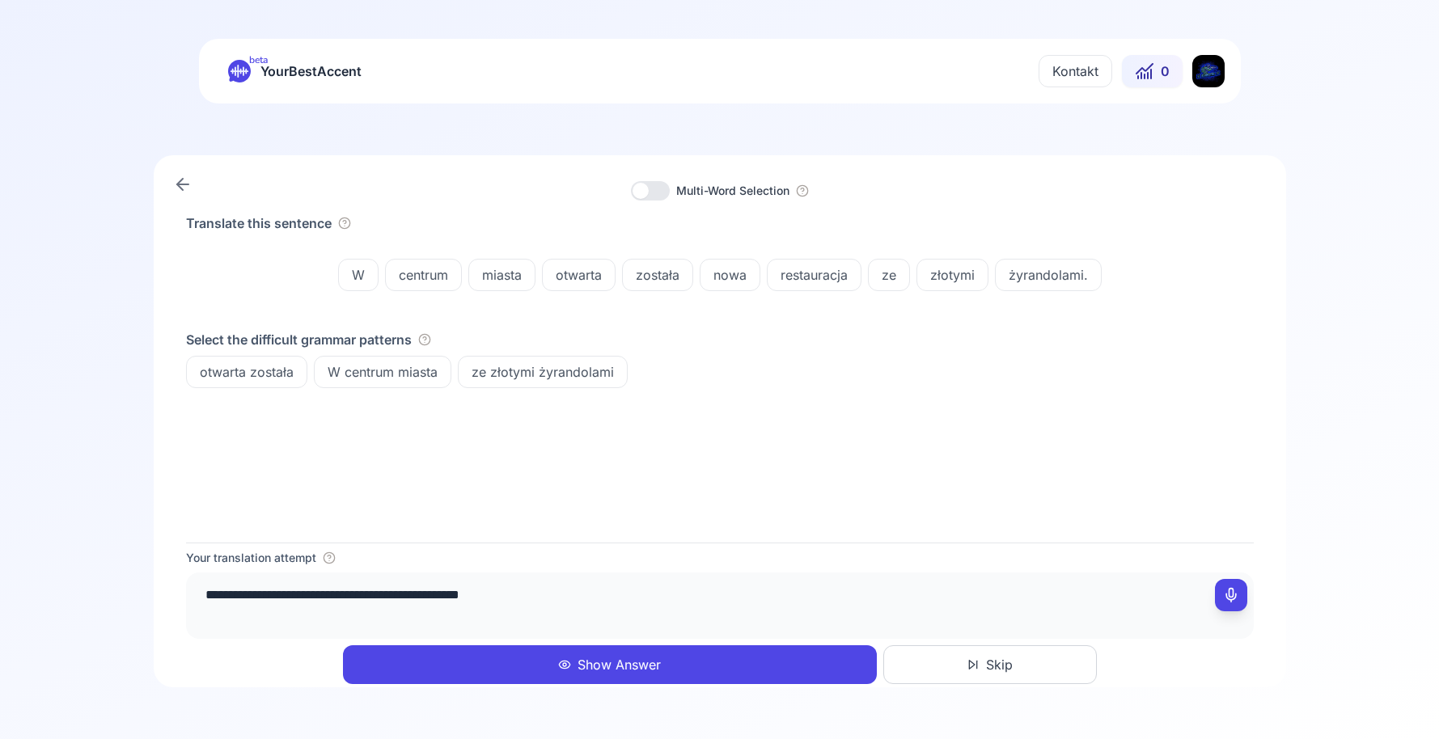
click at [748, 601] on textarea "**********" at bounding box center [720, 603] width 1055 height 49
type textarea "**********"
click at [583, 658] on button "Show Answer" at bounding box center [610, 664] width 534 height 39
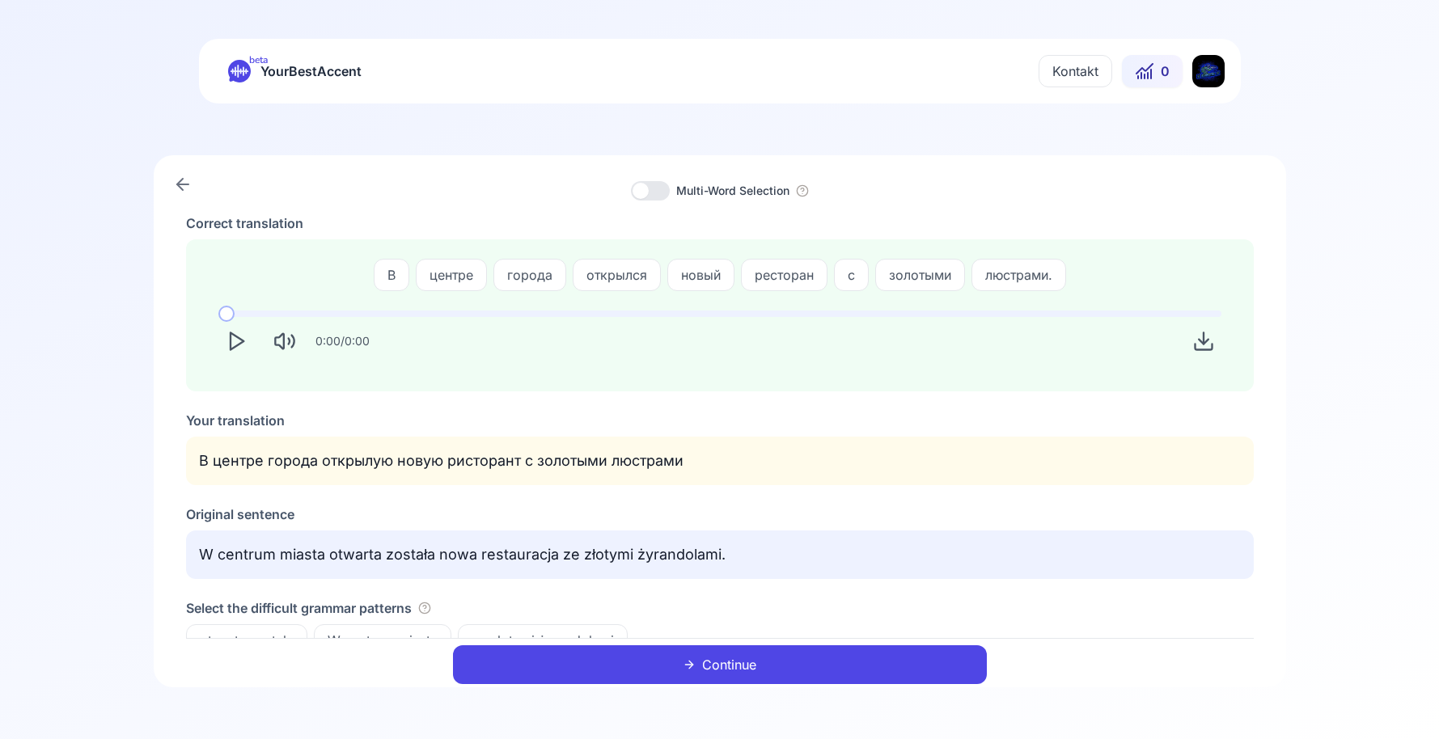
click at [745, 668] on button "Continue" at bounding box center [720, 664] width 534 height 39
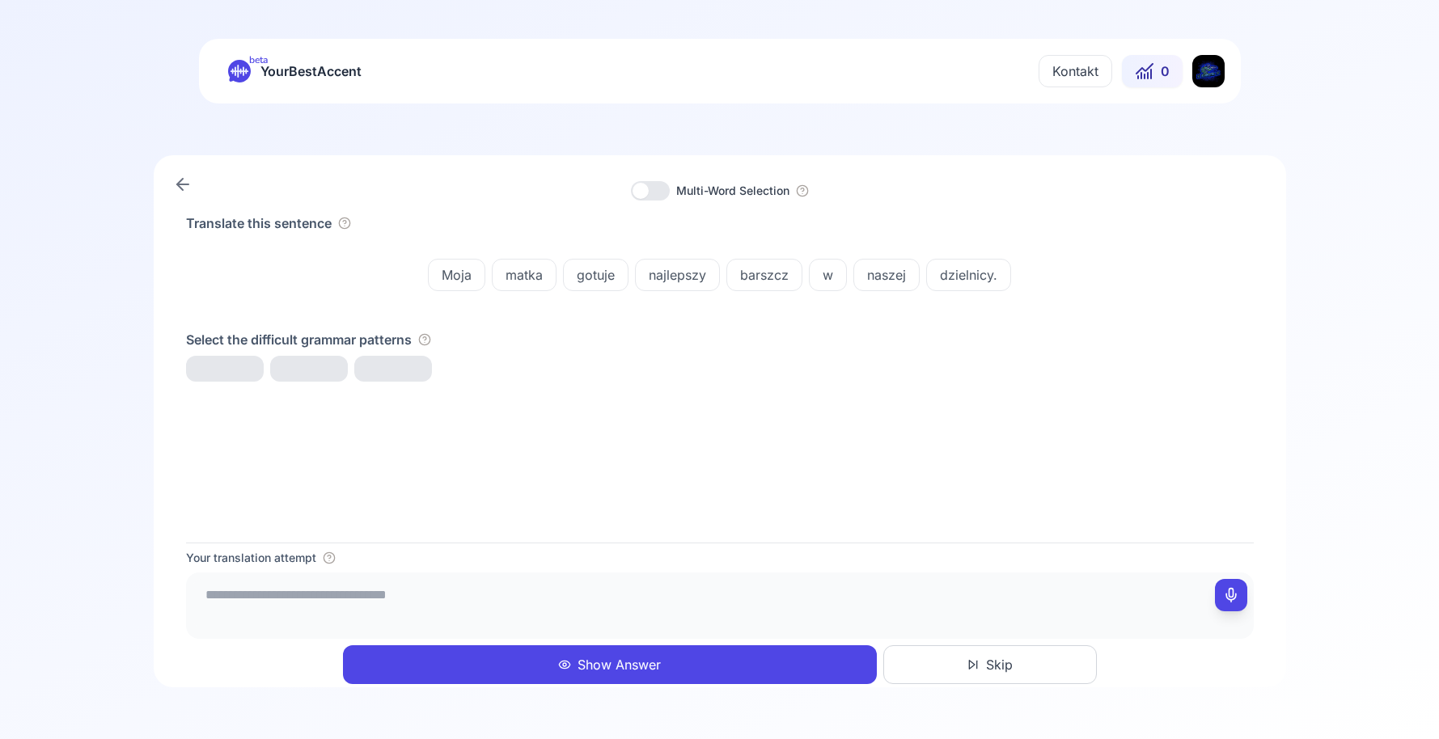
click at [681, 580] on textarea at bounding box center [720, 603] width 1055 height 49
click at [770, 465] on div "Translate this sentence Moja matka gotuje najlepszy barszcz w naszej dzielnicy.…" at bounding box center [720, 378] width 1068 height 329
click at [430, 371] on span "w naszej dzielnicy" at bounding box center [400, 371] width 138 height 19
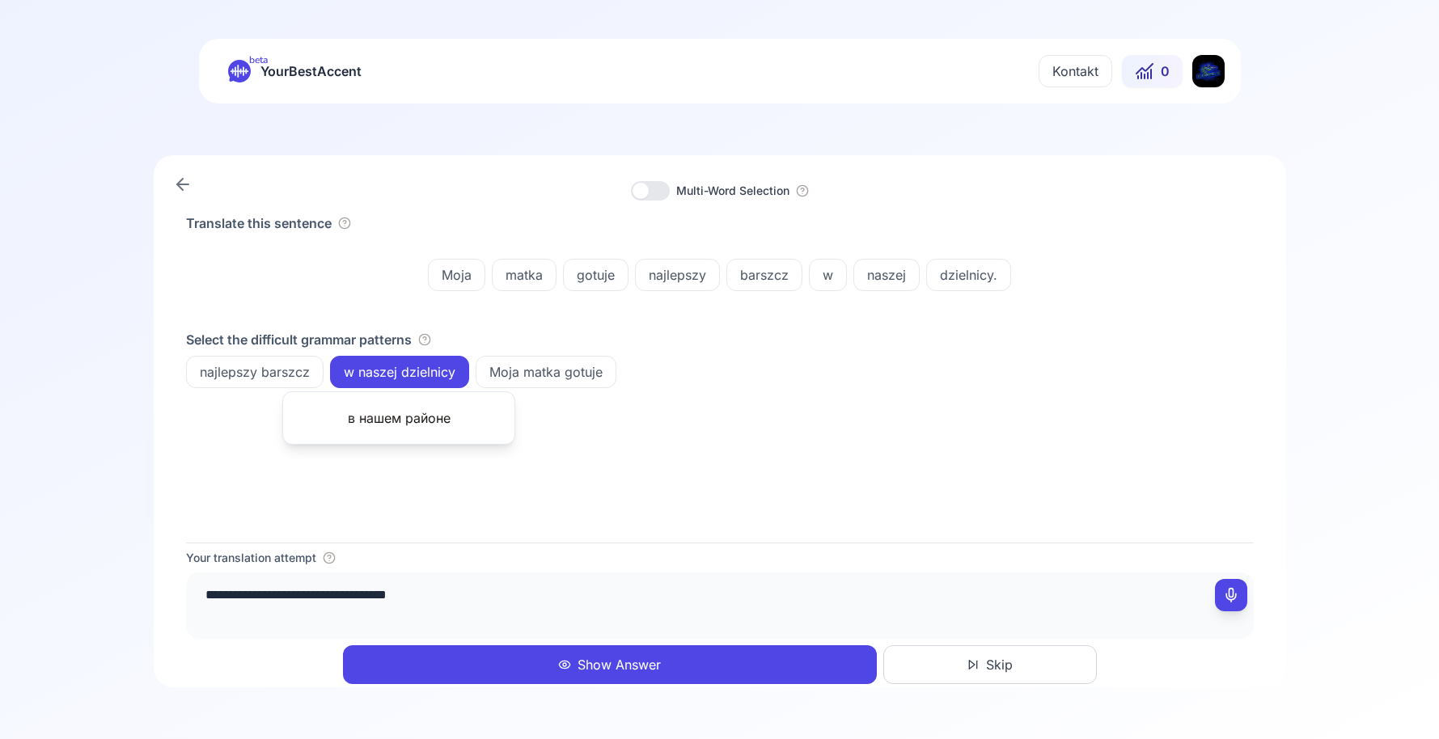
click at [582, 595] on textarea "**********" at bounding box center [720, 603] width 1055 height 49
click at [527, 521] on div "Translate this sentence Moja matka gotuje najlepszy barszcz w naszej dzielnicy.…" at bounding box center [720, 378] width 1068 height 329
click at [392, 369] on span "w naszej dzielnicy" at bounding box center [400, 371] width 138 height 19
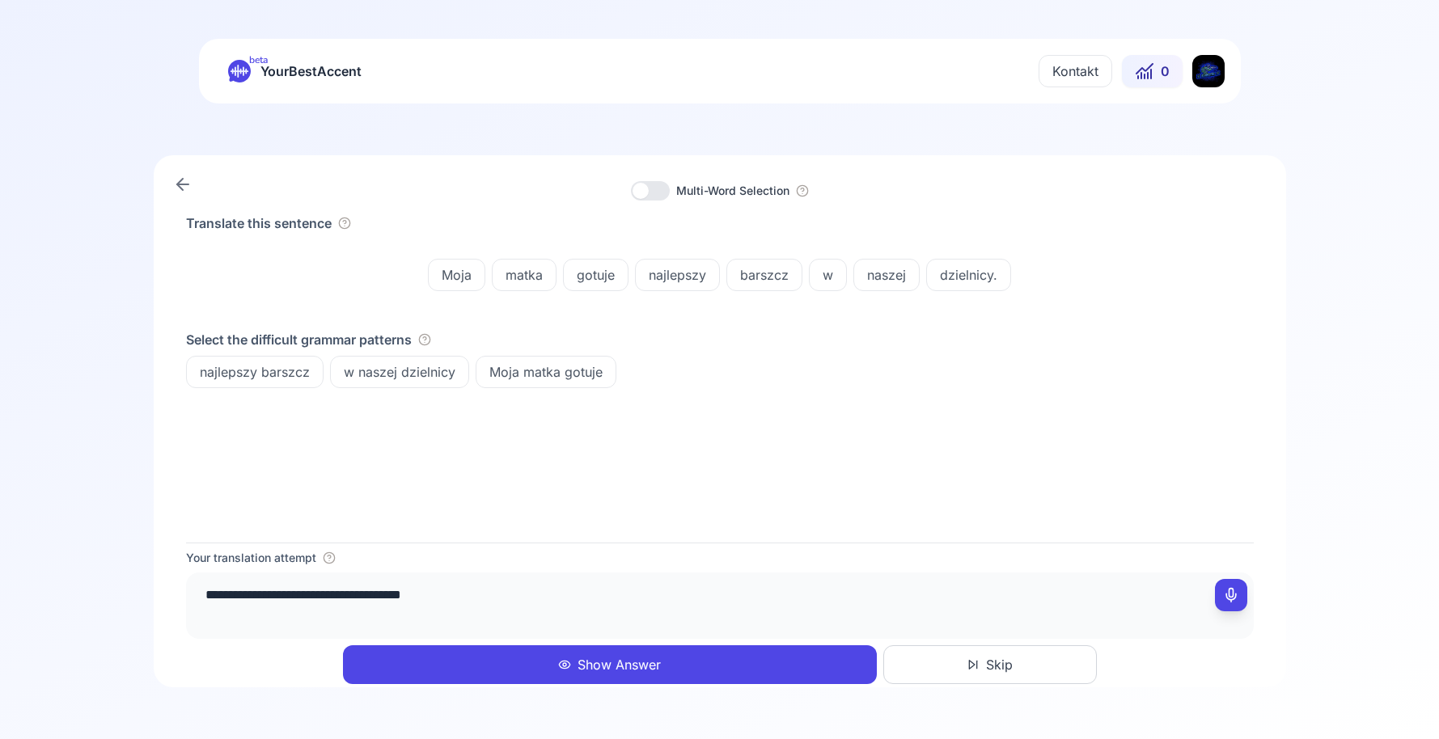
click at [520, 601] on textarea "**********" at bounding box center [720, 603] width 1055 height 49
type textarea "**********"
click at [595, 565] on div "Your translation attempt" at bounding box center [720, 558] width 1068 height 16
click at [556, 663] on button "Show Answer" at bounding box center [610, 664] width 534 height 39
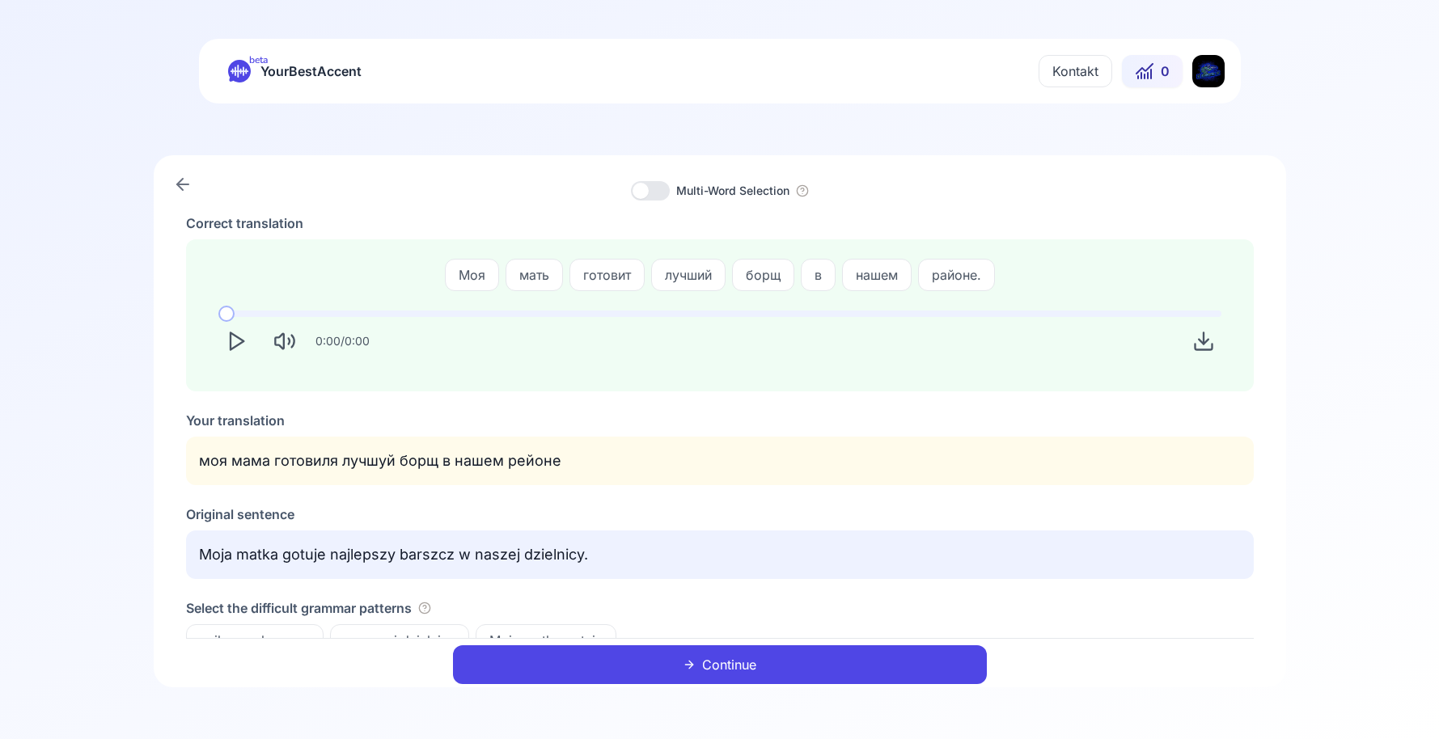
click at [581, 656] on button "Continue" at bounding box center [720, 664] width 534 height 39
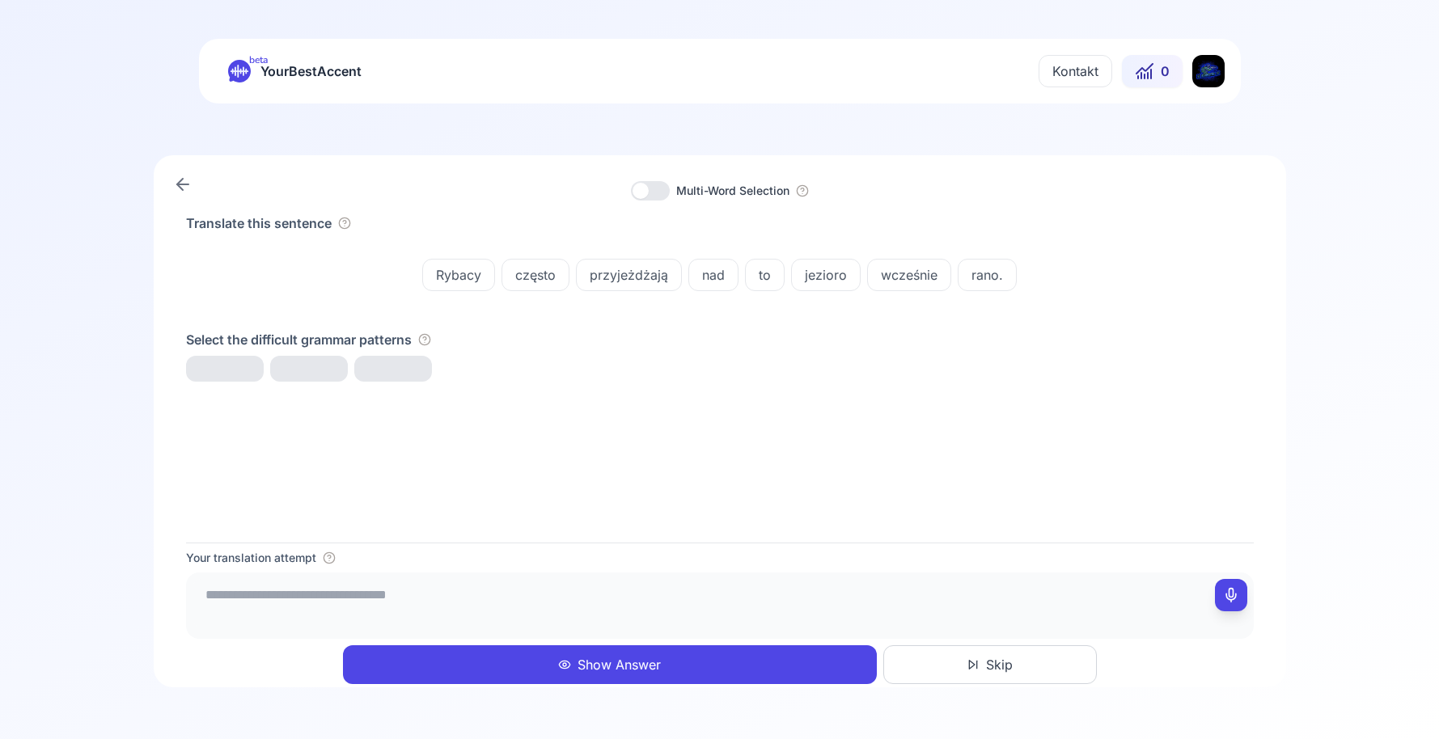
click at [1035, 653] on button "Skip" at bounding box center [990, 664] width 214 height 39
click at [488, 590] on textarea at bounding box center [720, 603] width 1055 height 49
click at [798, 421] on div "Translate this sentence Myślałam, że ten film będzie nudny. Select the difficul…" at bounding box center [720, 378] width 1068 height 329
click at [359, 368] on span "będzie nudny" at bounding box center [367, 371] width 108 height 19
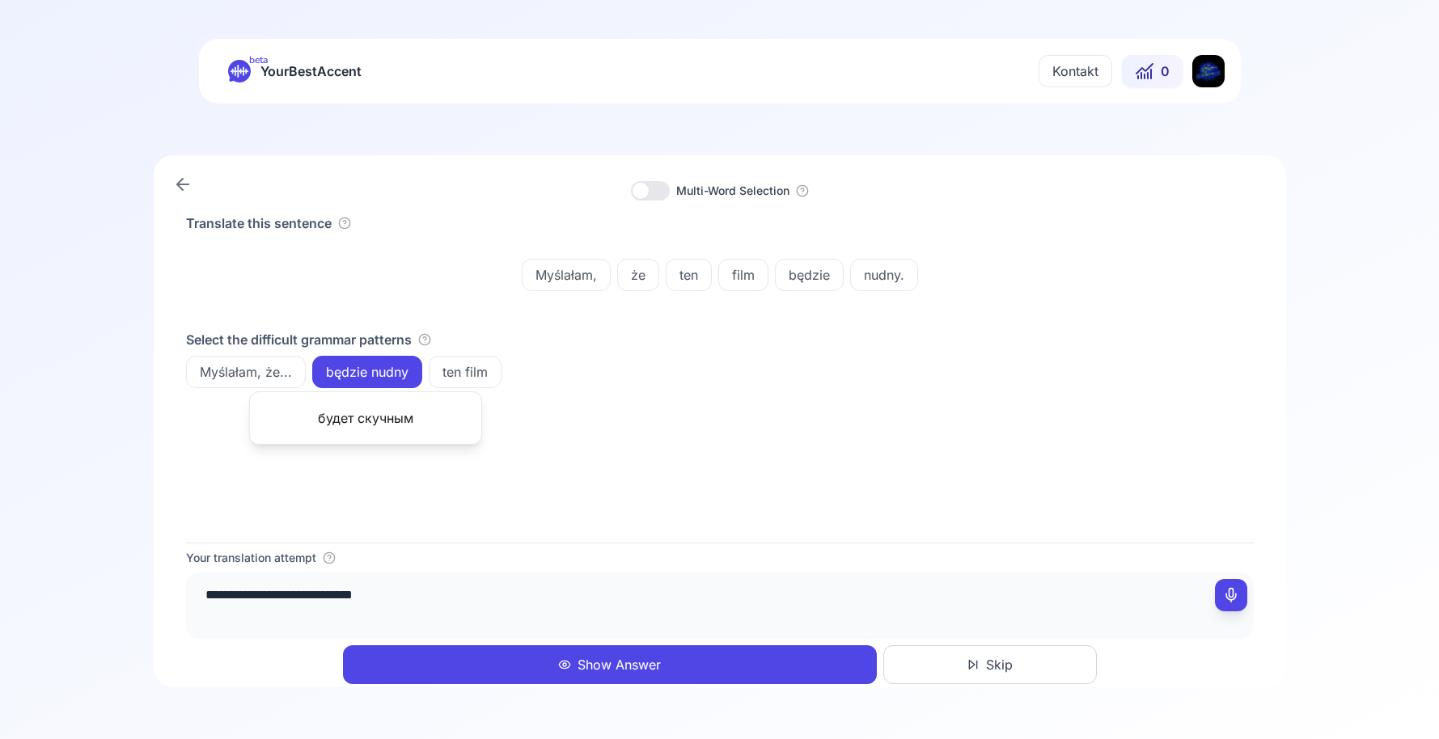
click at [490, 633] on div "**********" at bounding box center [720, 606] width 1068 height 66
click at [486, 624] on textarea "**********" at bounding box center [720, 603] width 1055 height 49
type textarea "**********"
click at [504, 662] on button "Show Answer" at bounding box center [610, 664] width 534 height 39
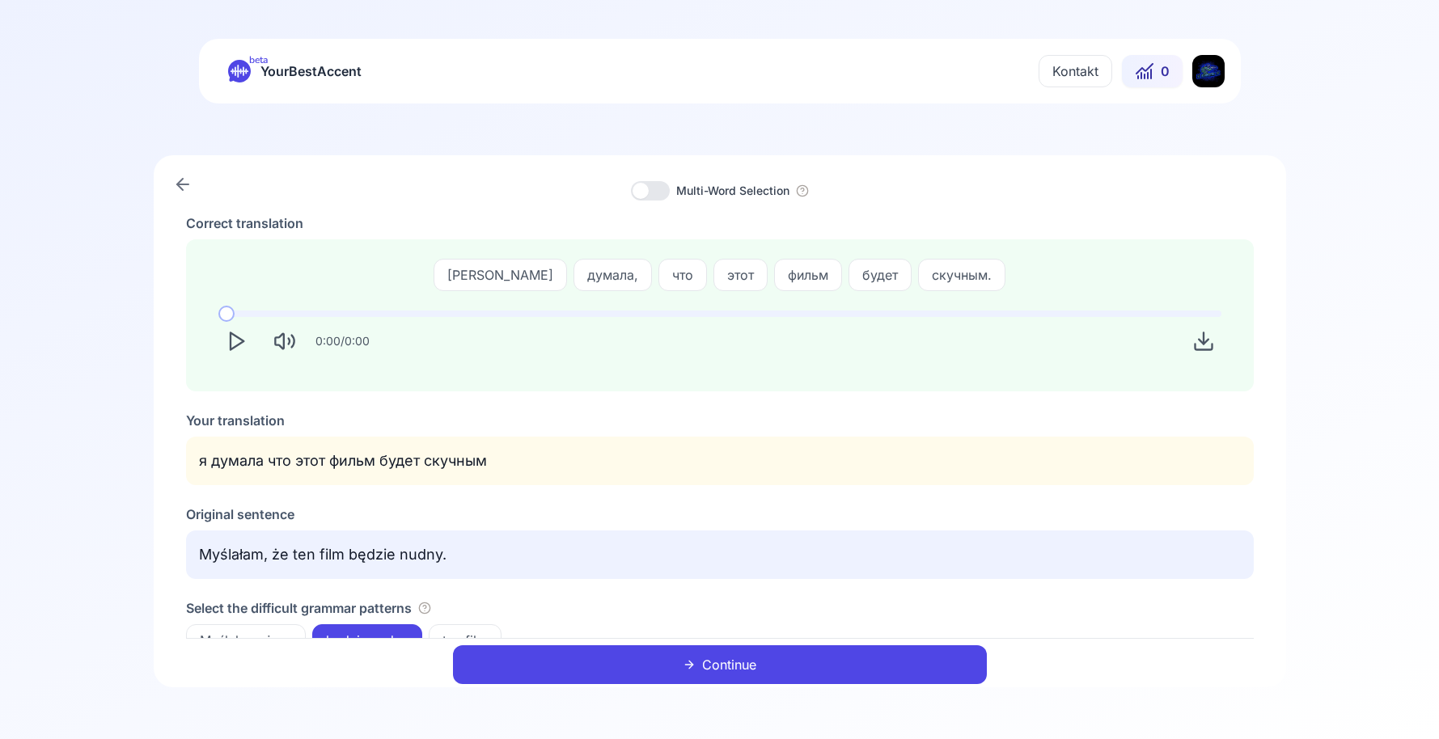
click at [544, 396] on div "Correct translation Я думала, что этот фильм будет скучным. 0:00 / 0:00 Your tr…" at bounding box center [720, 435] width 1068 height 443
click at [664, 659] on button "Continue" at bounding box center [720, 664] width 534 height 39
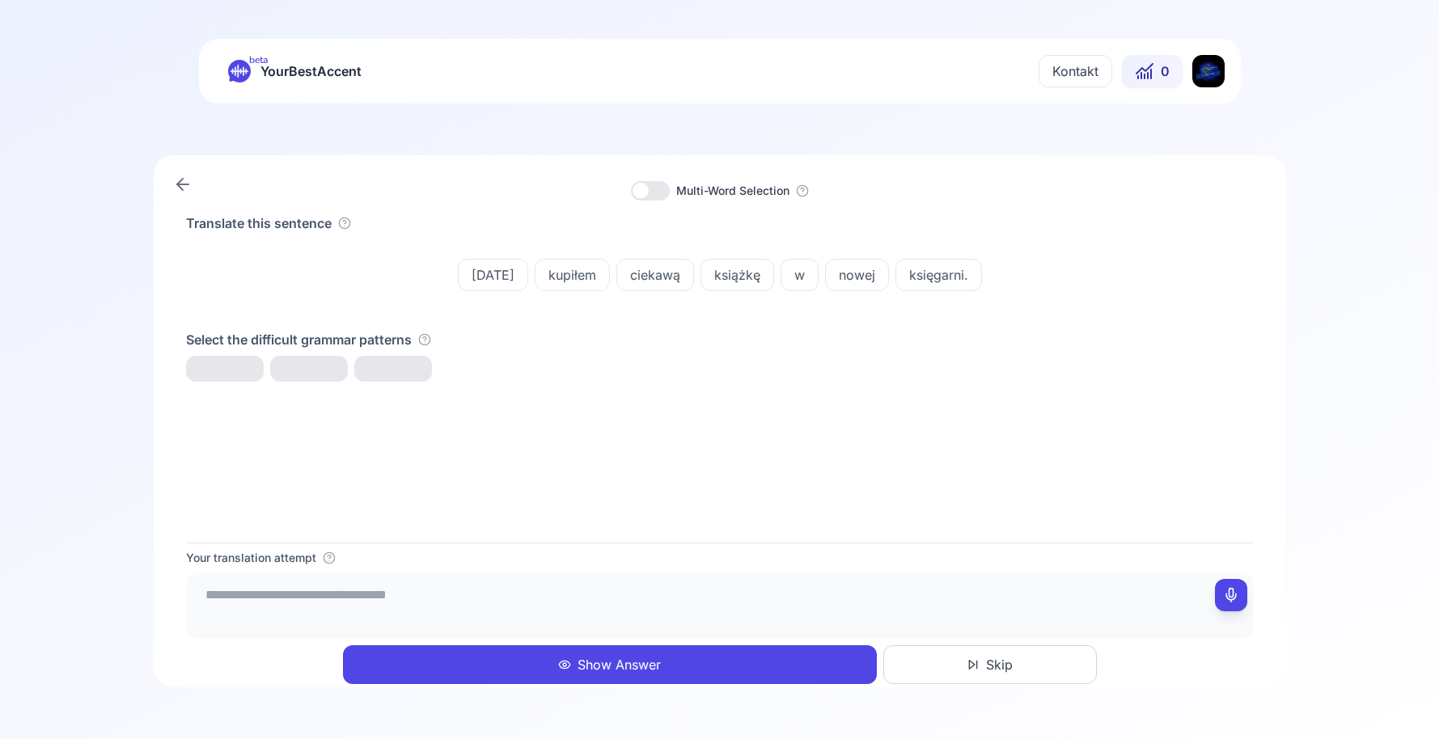
click at [644, 605] on textarea at bounding box center [720, 603] width 1055 height 49
type textarea "**********"
click at [721, 533] on div "Translate this sentence [DATE] kupiłem ciekawą książkę w nowej księgarni. Selec…" at bounding box center [720, 378] width 1068 height 329
click at [679, 677] on button "Show Answer" at bounding box center [610, 664] width 534 height 39
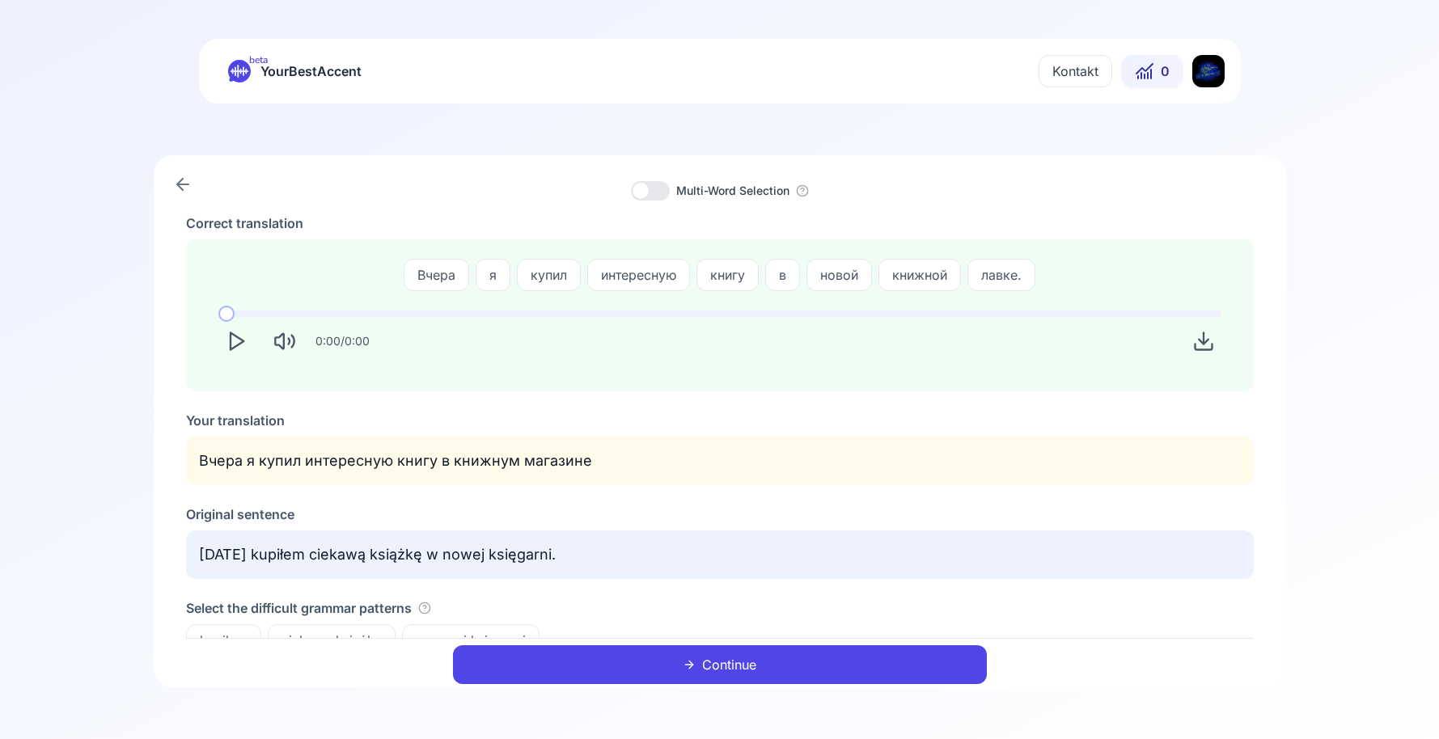
click at [714, 512] on div "Original sentence" at bounding box center [720, 514] width 1068 height 19
click at [715, 505] on div "Original sentence" at bounding box center [720, 514] width 1068 height 19
click at [1002, 267] on span "лавке." at bounding box center [1001, 274] width 66 height 19
click at [906, 404] on div "Correct translation Вчера я купил интересную книгу в новой книжной лавке. 0:00 …" at bounding box center [720, 435] width 1068 height 443
click at [608, 682] on button "Continue" at bounding box center [720, 664] width 534 height 39
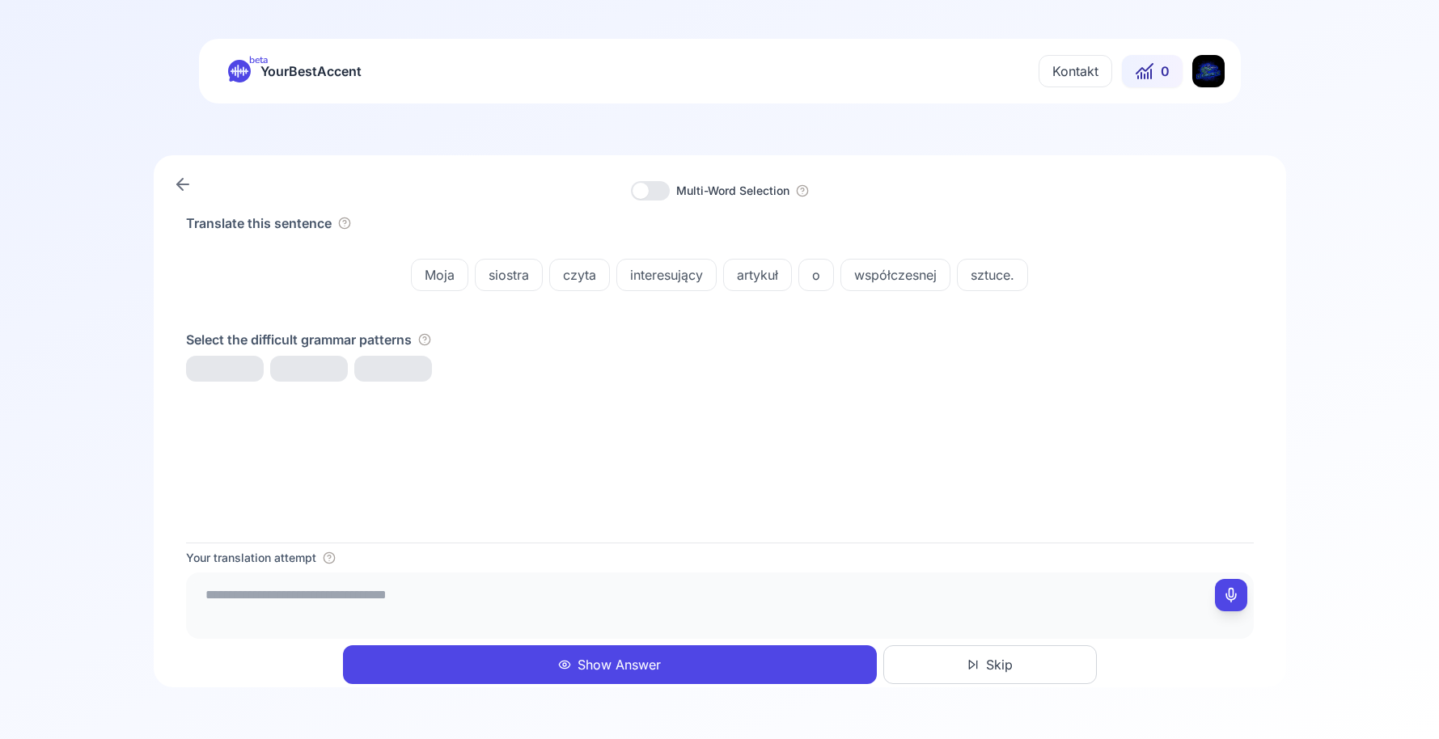
click at [565, 581] on textarea at bounding box center [720, 603] width 1055 height 49
click at [567, 552] on div "Your translation attempt" at bounding box center [720, 558] width 1068 height 16
click at [276, 362] on span "interesujący artykuł" at bounding box center [259, 371] width 144 height 19
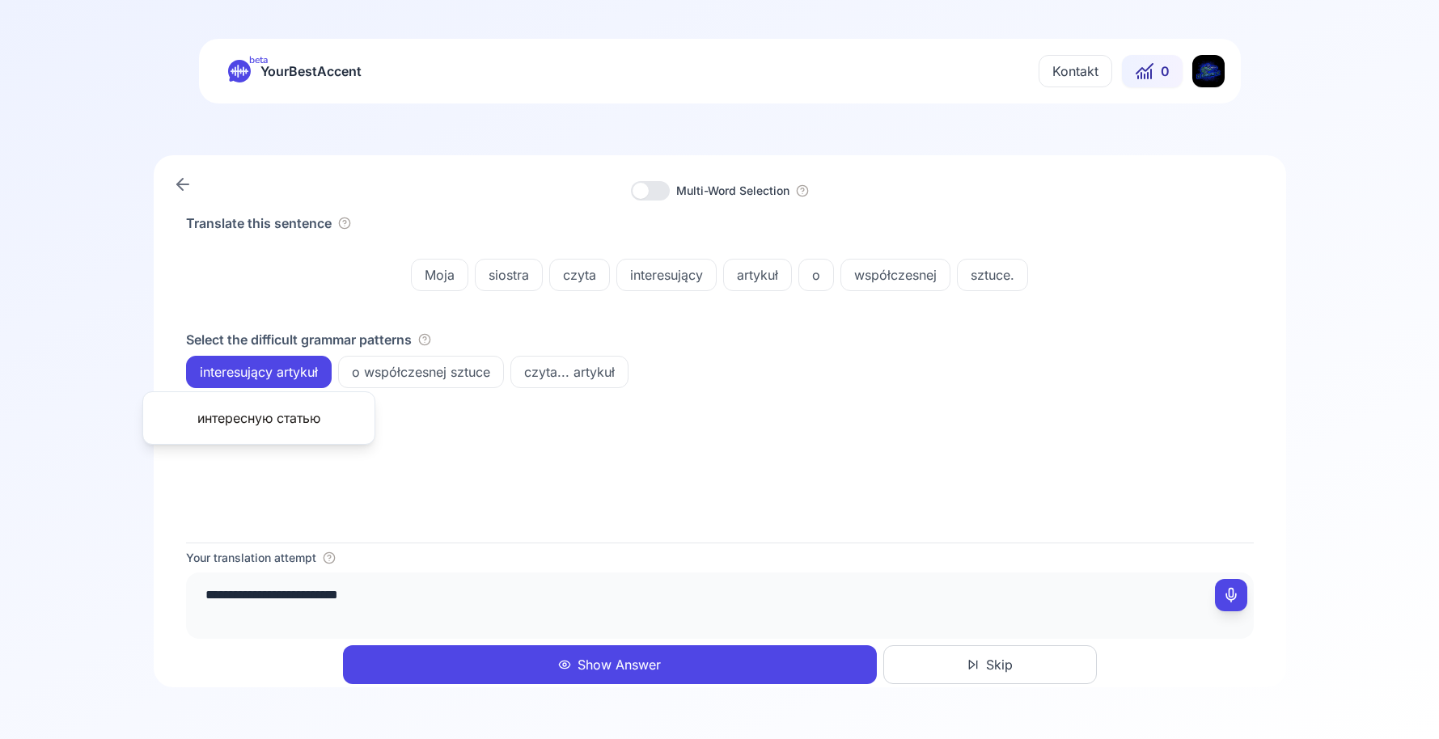
click at [489, 522] on div "Translate this sentence Moja siostra czyta interesujący artykuł o współczesnej …" at bounding box center [720, 378] width 1068 height 329
click at [465, 599] on textarea "**********" at bounding box center [720, 603] width 1055 height 49
click at [524, 496] on div "Translate this sentence Moja siostra czyta interesujący artykuł o współczesnej …" at bounding box center [720, 378] width 1068 height 329
click at [758, 276] on span "artykuł" at bounding box center [757, 274] width 67 height 19
click at [547, 478] on div "Translate this sentence Moja siostra czyta interesujący artykuł o współczesnej …" at bounding box center [720, 378] width 1068 height 329
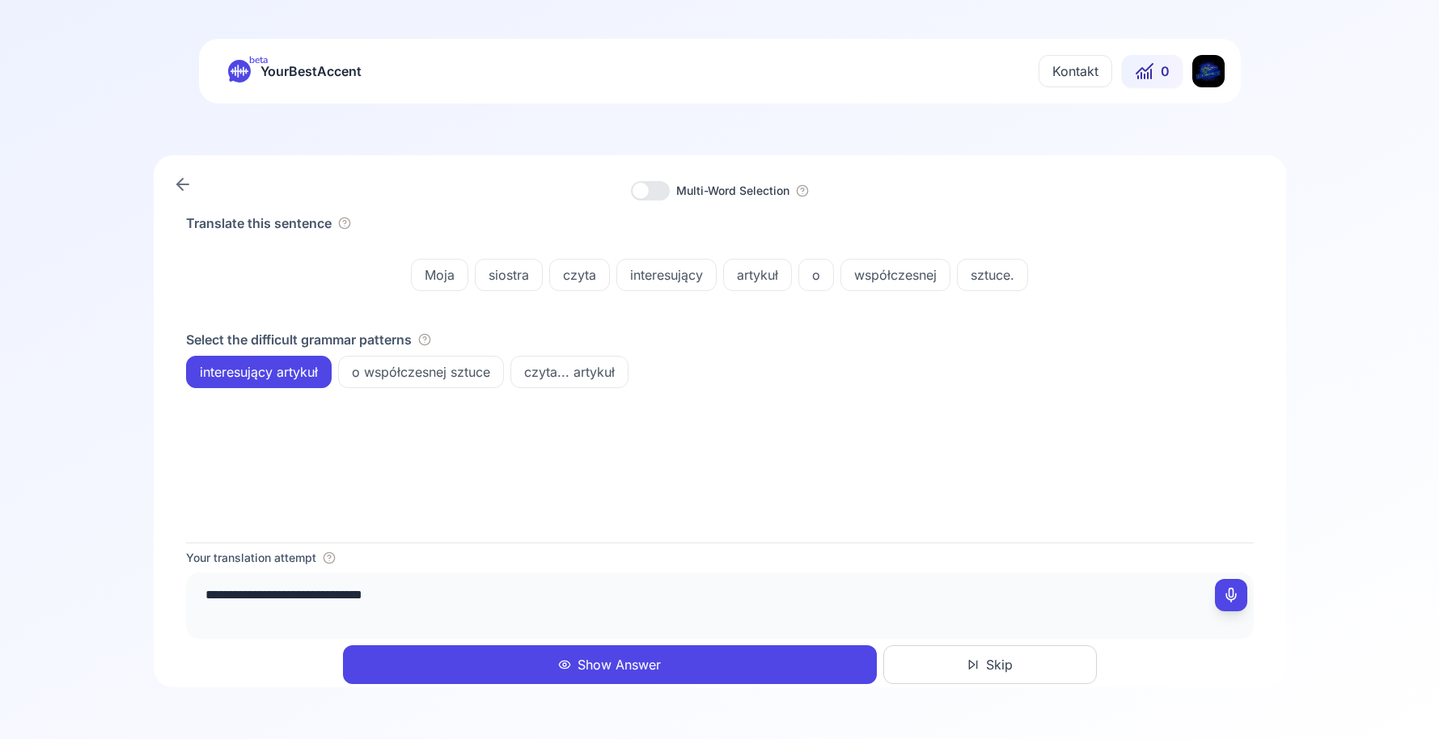
click at [486, 607] on textarea "**********" at bounding box center [720, 603] width 1055 height 49
type textarea "**********"
drag, startPoint x: 878, startPoint y: 463, endPoint x: 799, endPoint y: 448, distance: 80.7
click at [876, 463] on div "Translate this sentence Moja siostra czyta interesujący artykuł o współczesnej …" at bounding box center [720, 378] width 1068 height 329
click at [459, 368] on span "o współczesnej sztuce" at bounding box center [421, 371] width 164 height 19
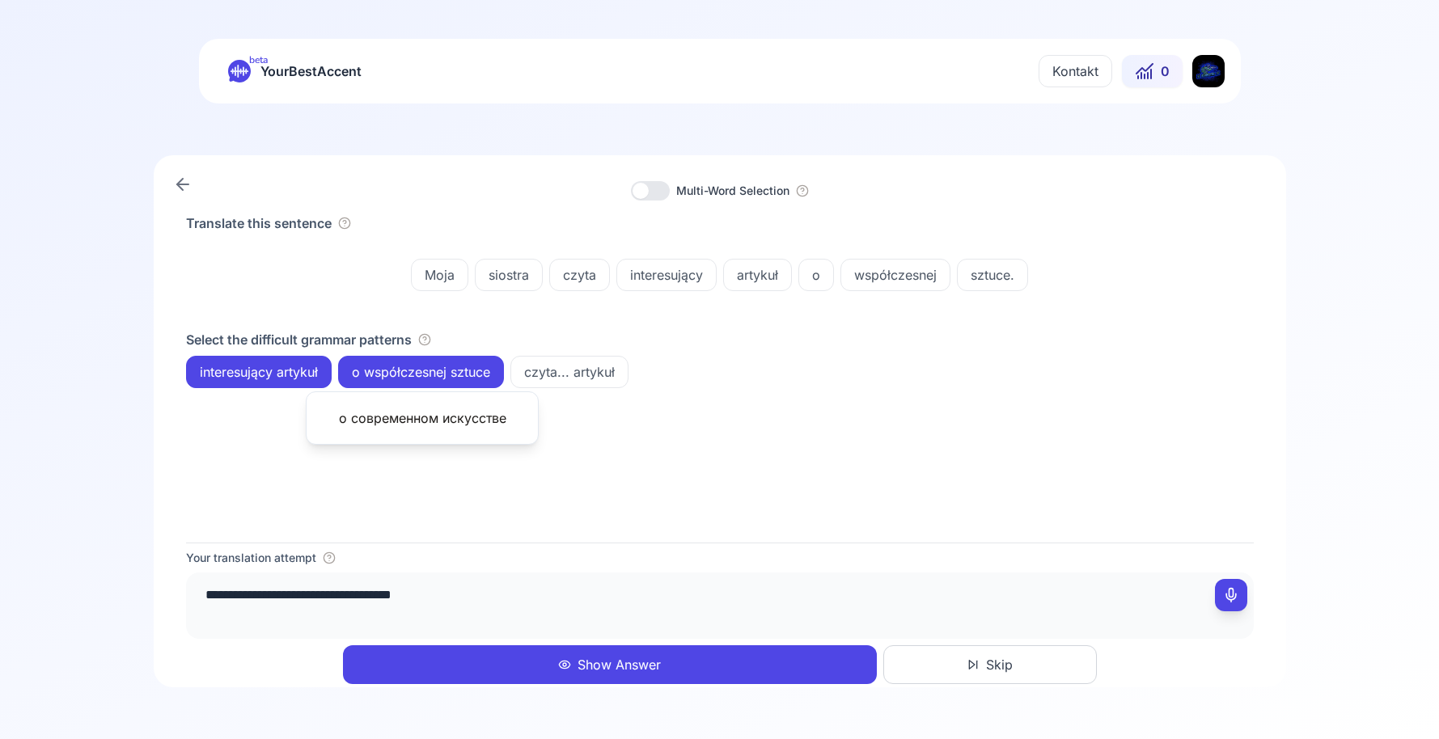
click at [533, 561] on div "Your translation attempt" at bounding box center [720, 558] width 1068 height 16
click at [568, 680] on button "Show Answer" at bounding box center [610, 664] width 534 height 39
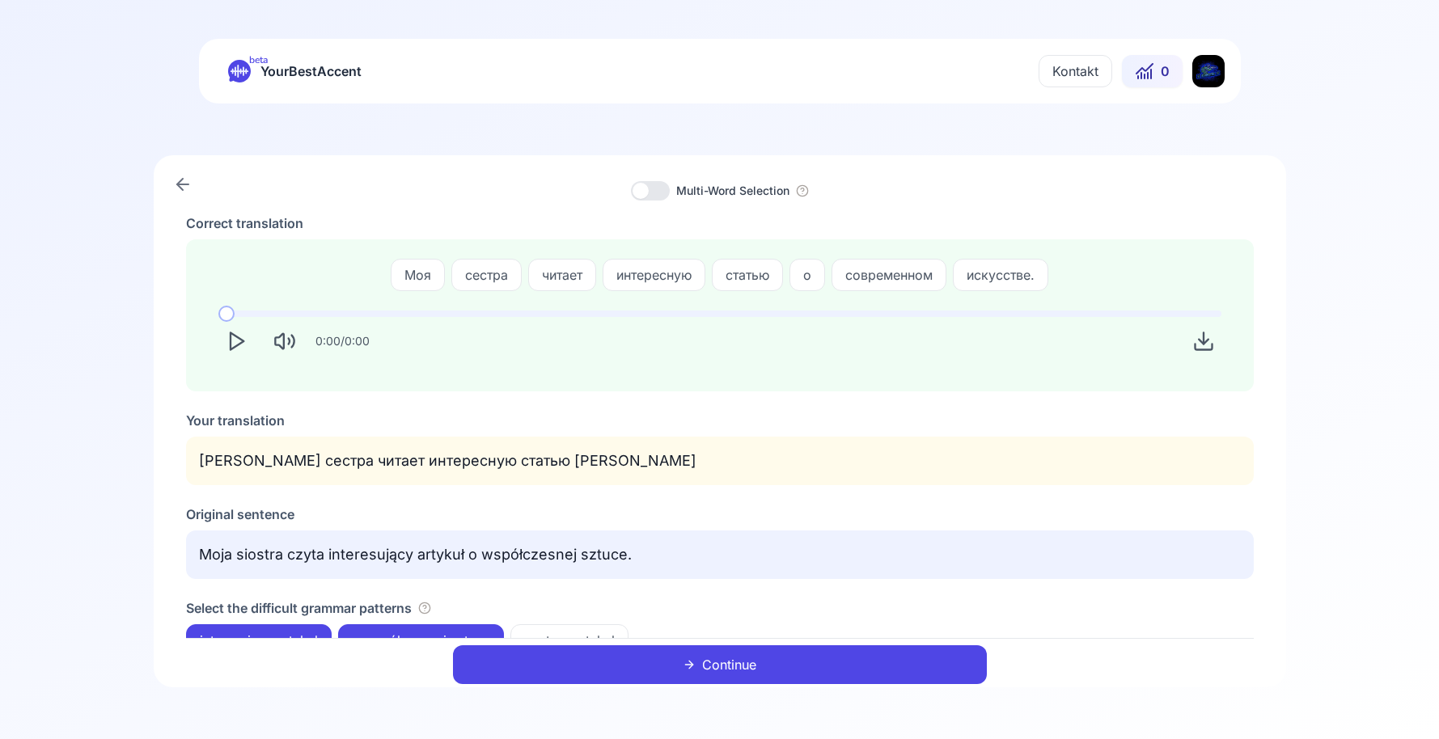
click at [586, 683] on button "Continue" at bounding box center [720, 664] width 534 height 39
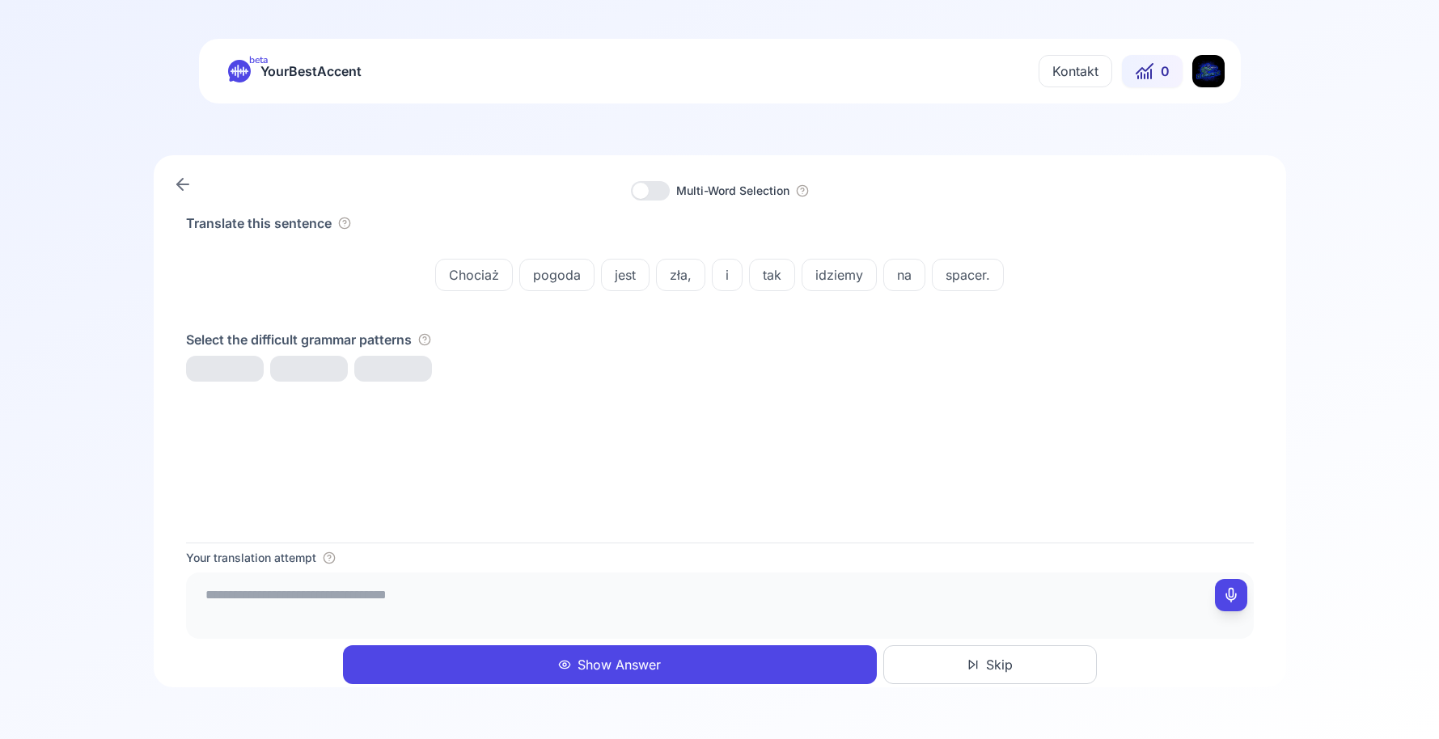
click at [554, 613] on textarea at bounding box center [720, 603] width 1055 height 49
type textarea "**********"
drag, startPoint x: 637, startPoint y: 564, endPoint x: 595, endPoint y: 680, distance: 123.8
click at [635, 564] on div "Your translation attempt" at bounding box center [720, 558] width 1068 height 16
click at [584, 693] on div "**********" at bounding box center [719, 369] width 1439 height 739
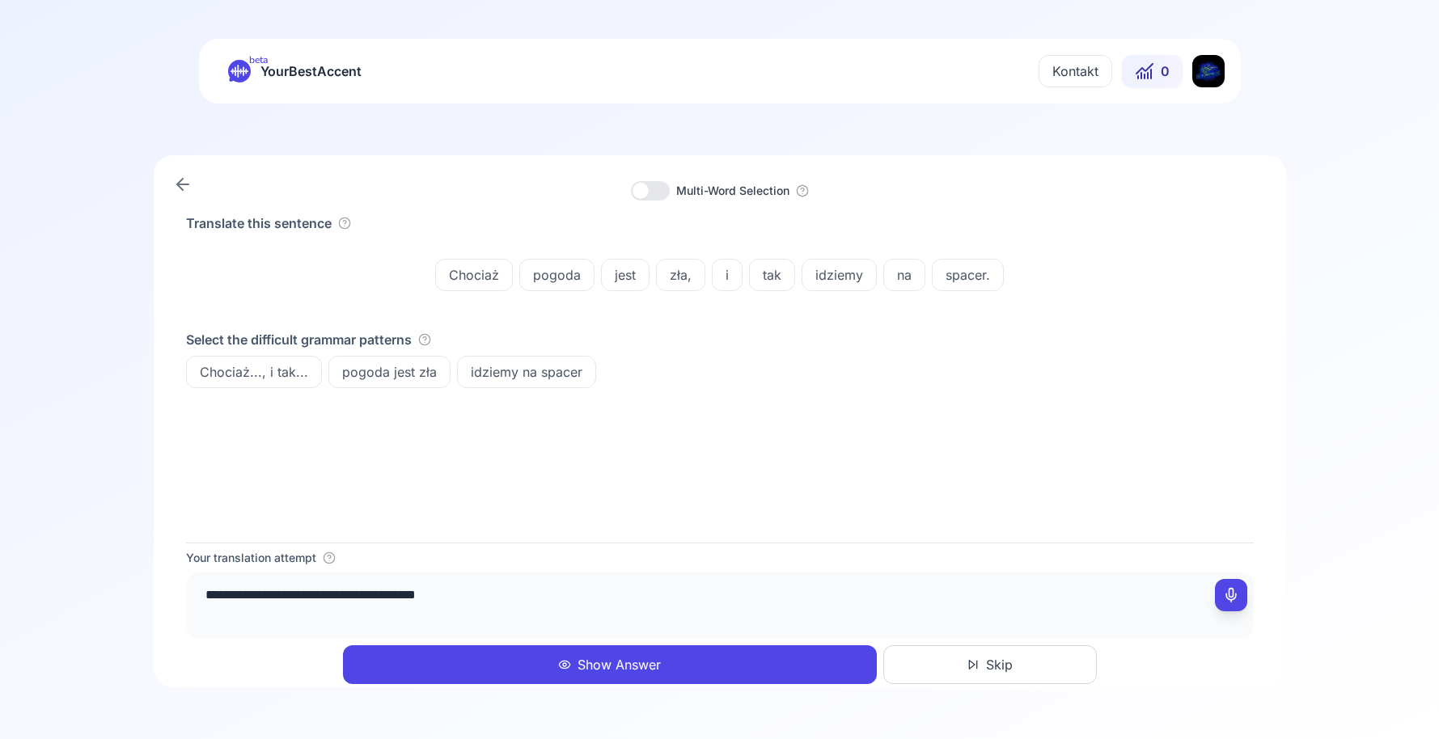
click at [571, 674] on button "Show Answer" at bounding box center [610, 664] width 534 height 39
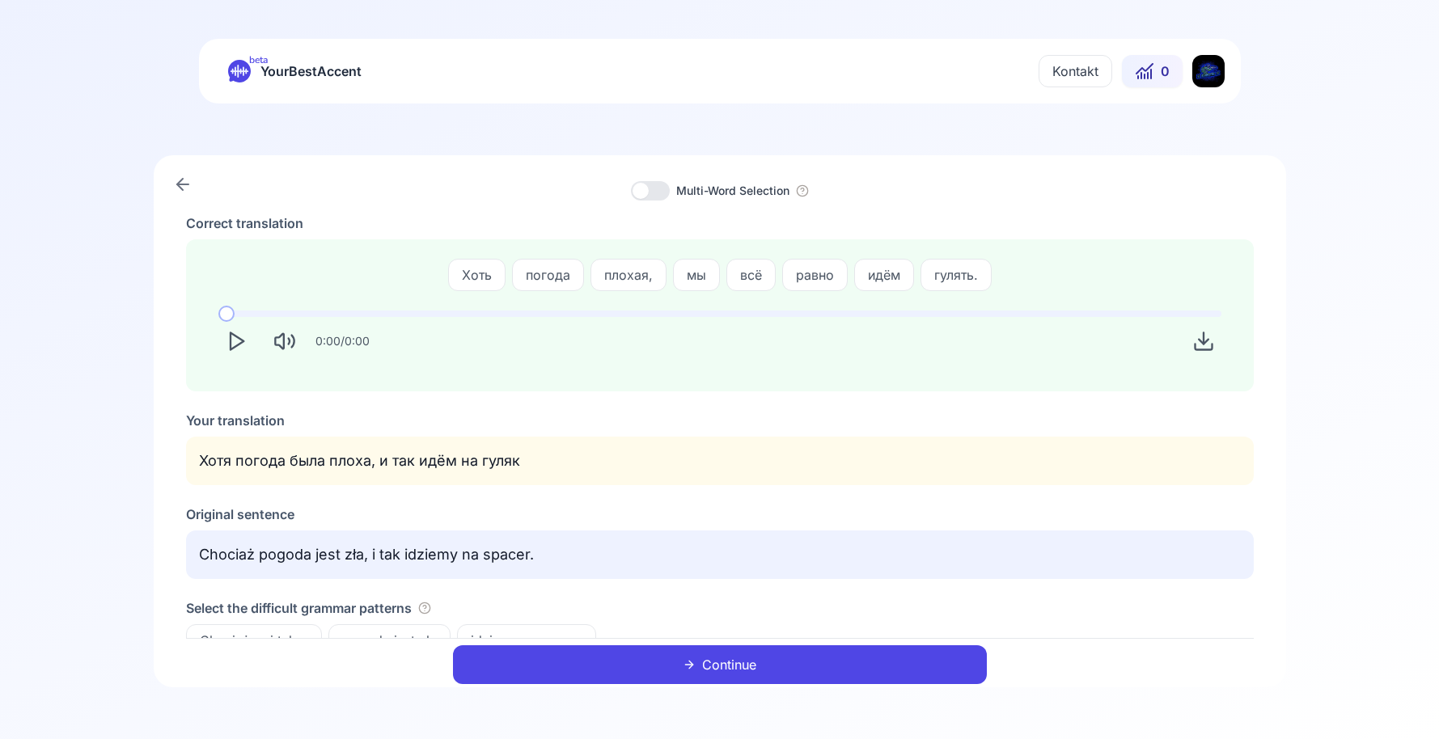
click at [547, 584] on div "Correct translation Хоть погода плохая, мы всё равно идём гулять. 0:00 / 0:00 Y…" at bounding box center [720, 435] width 1068 height 443
click at [807, 277] on span "равно" at bounding box center [815, 274] width 64 height 19
click at [636, 394] on div "Correct translation Хоть погода плохая, мы всё равно идём гулять. 0:00 / 0:00 Y…" at bounding box center [720, 435] width 1068 height 443
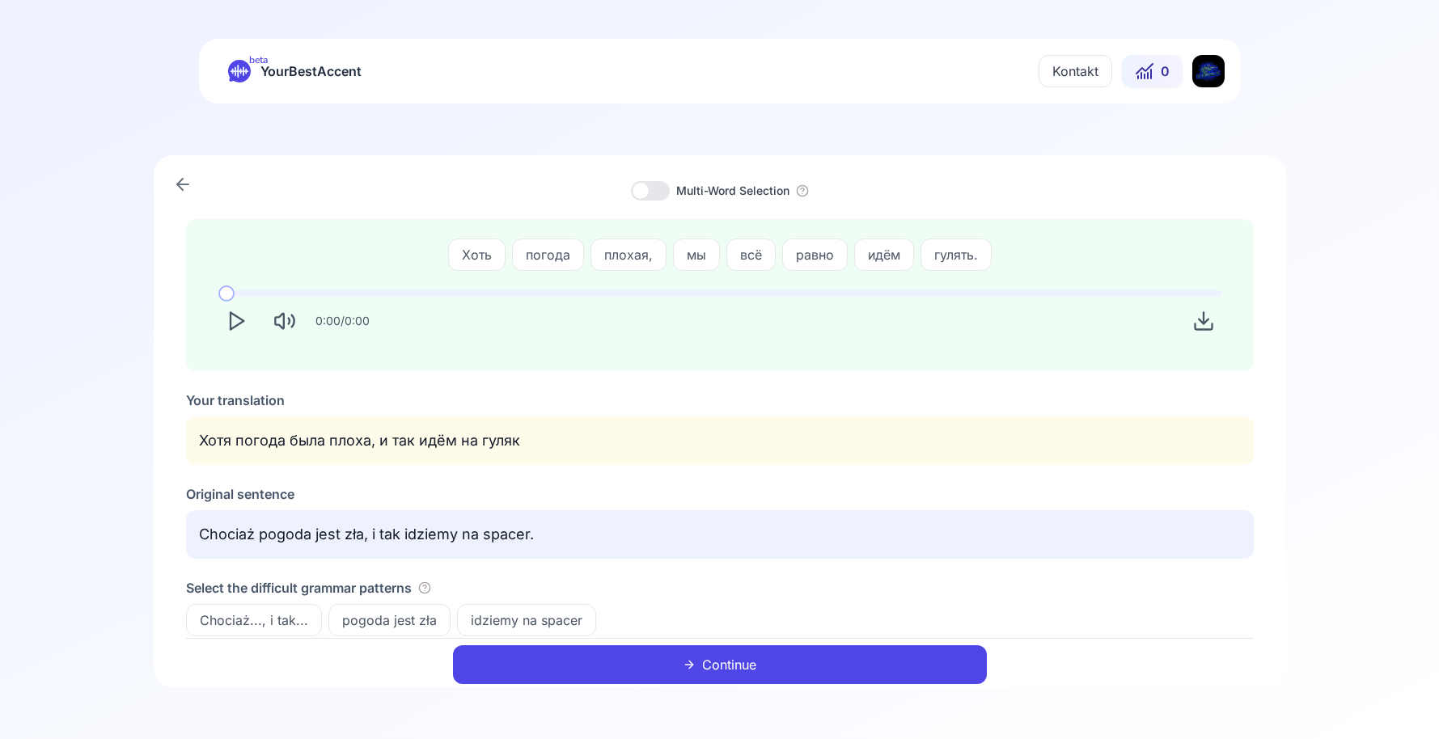
scroll to position [25, 0]
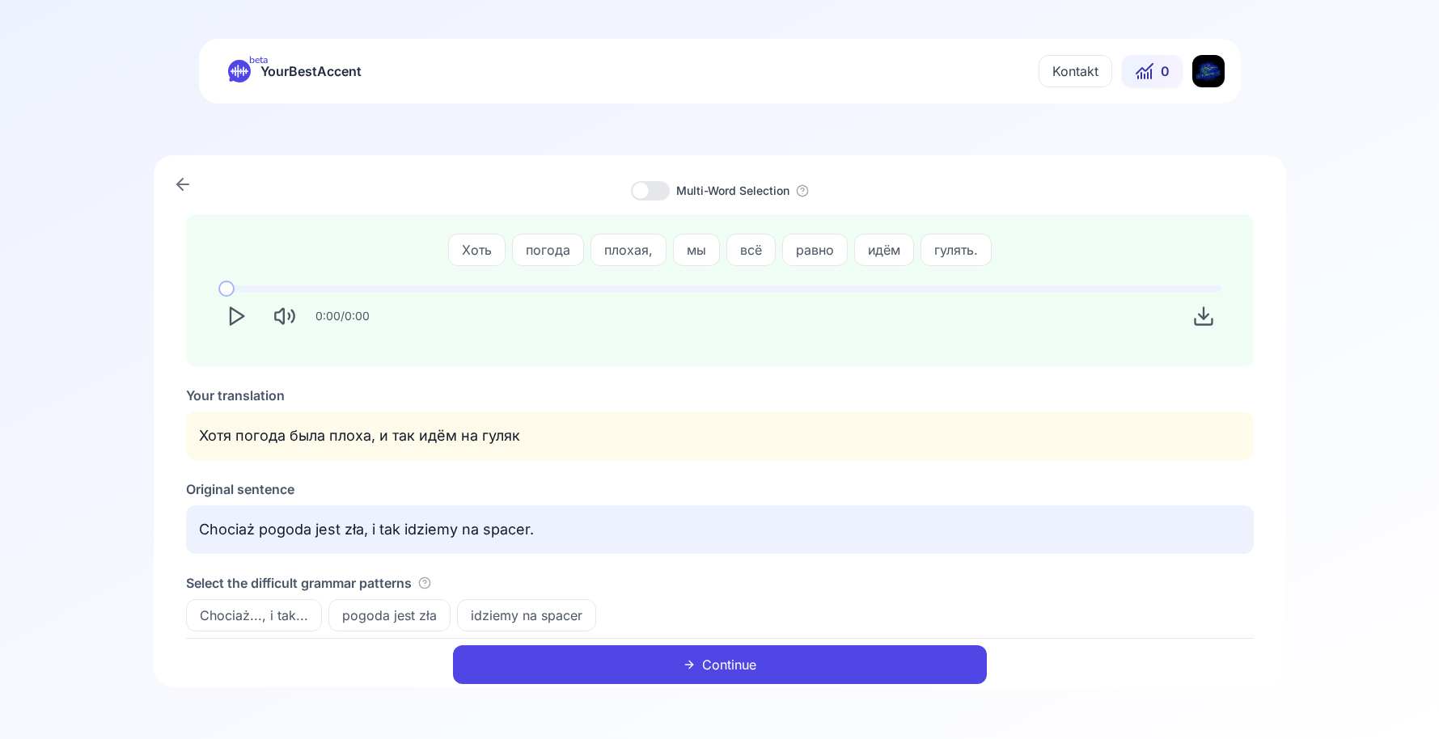
click at [291, 615] on span "Chociaż..., i tak..." at bounding box center [254, 615] width 134 height 19
click at [535, 527] on p "Chociaż pogoda jest zła, i tak idziemy na spacer." at bounding box center [720, 529] width 1042 height 23
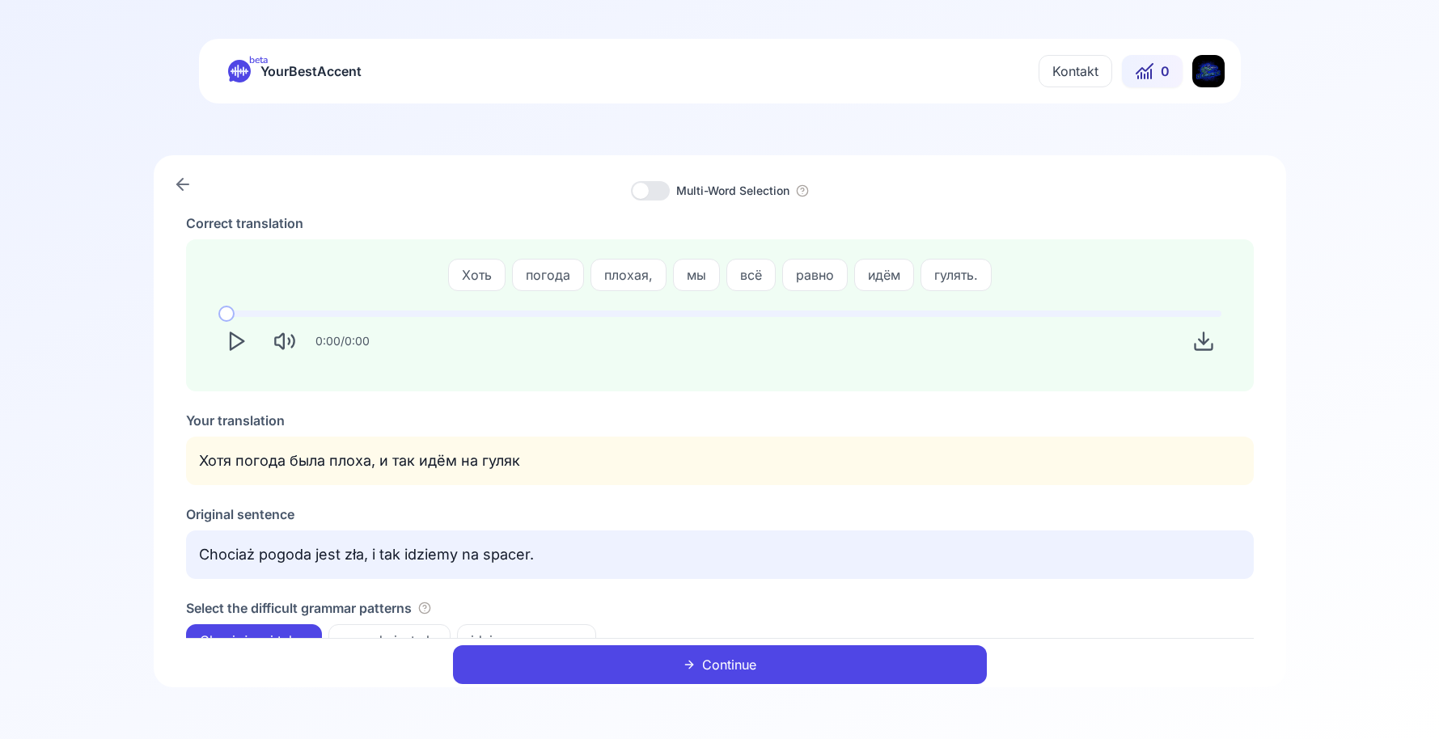
click at [654, 667] on button "Continue" at bounding box center [720, 664] width 534 height 39
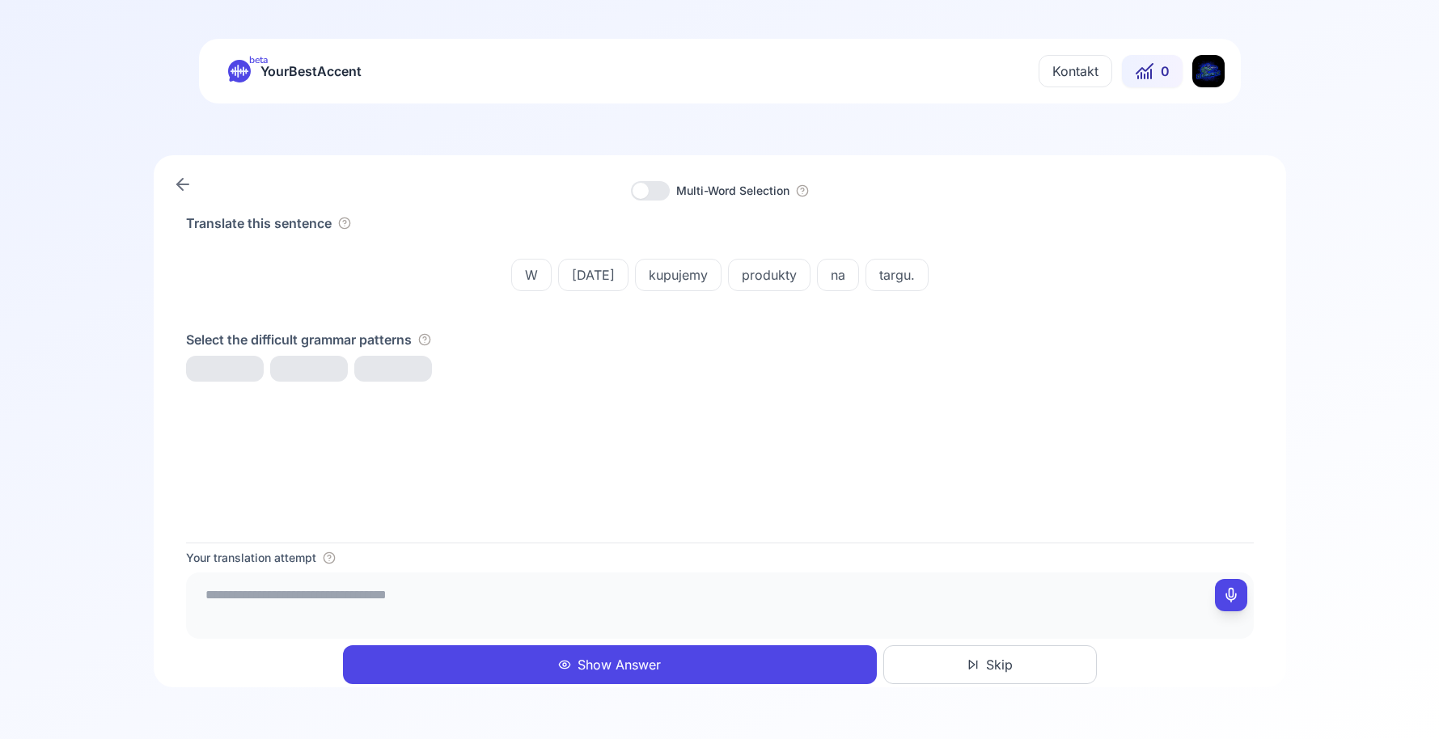
click at [682, 375] on div at bounding box center [720, 369] width 1068 height 26
click at [603, 275] on span "[DATE]" at bounding box center [593, 274] width 69 height 19
click at [717, 472] on div "Translate this sentence [DATE] kupujemy produkty na targu. Select the difficult…" at bounding box center [720, 378] width 1068 height 329
click at [497, 603] on textarea at bounding box center [720, 603] width 1055 height 49
type textarea "**********"
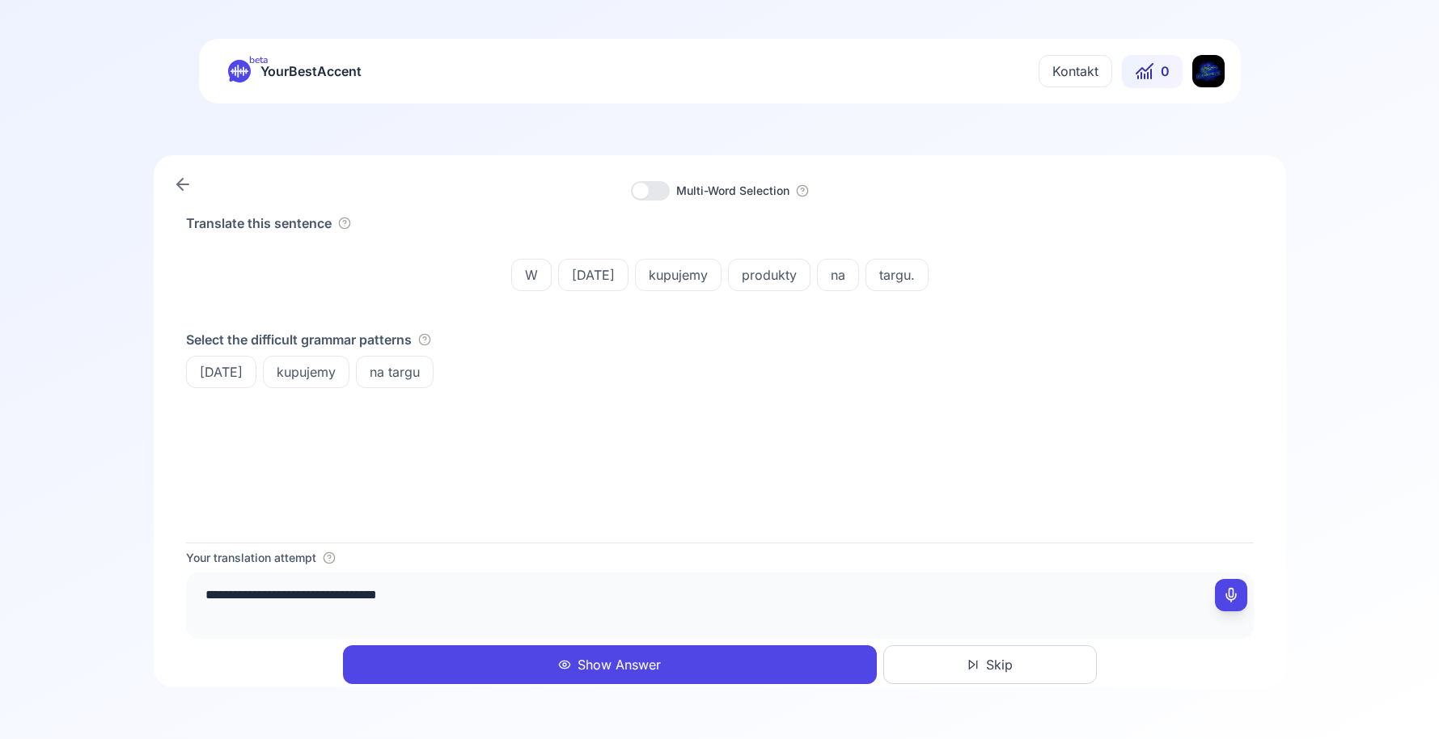
drag, startPoint x: 539, startPoint y: 573, endPoint x: 544, endPoint y: 661, distance: 87.5
click at [539, 573] on div "**********" at bounding box center [720, 606] width 1068 height 66
click at [531, 679] on button "Show Answer" at bounding box center [610, 664] width 534 height 39
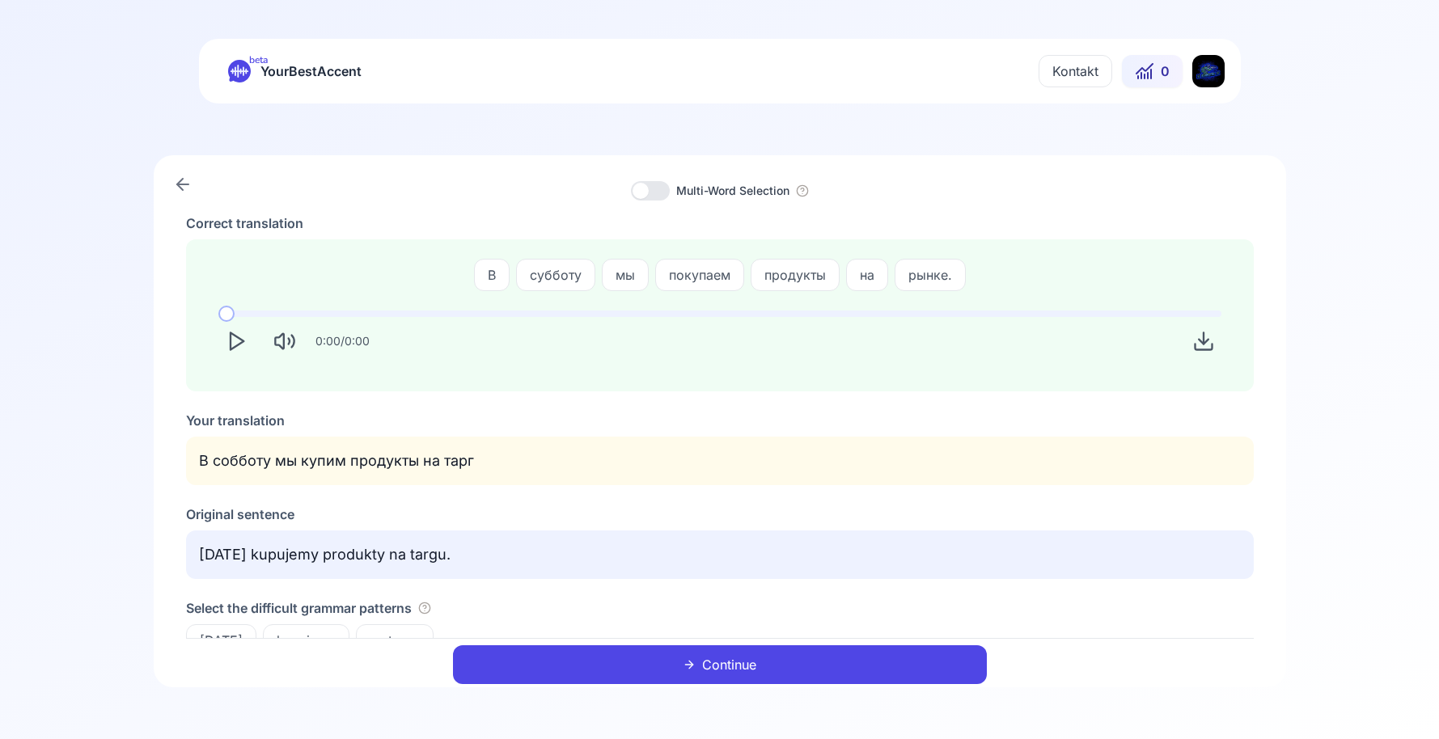
click at [745, 377] on div "В субботу мы покупаем продукты на рынке. 0:00 / 0:00" at bounding box center [720, 315] width 1068 height 152
click at [738, 373] on div "В субботу мы покупаем продукты на рынке. 0:00 / 0:00" at bounding box center [720, 315] width 1068 height 152
click at [637, 671] on button "Continue" at bounding box center [720, 664] width 534 height 39
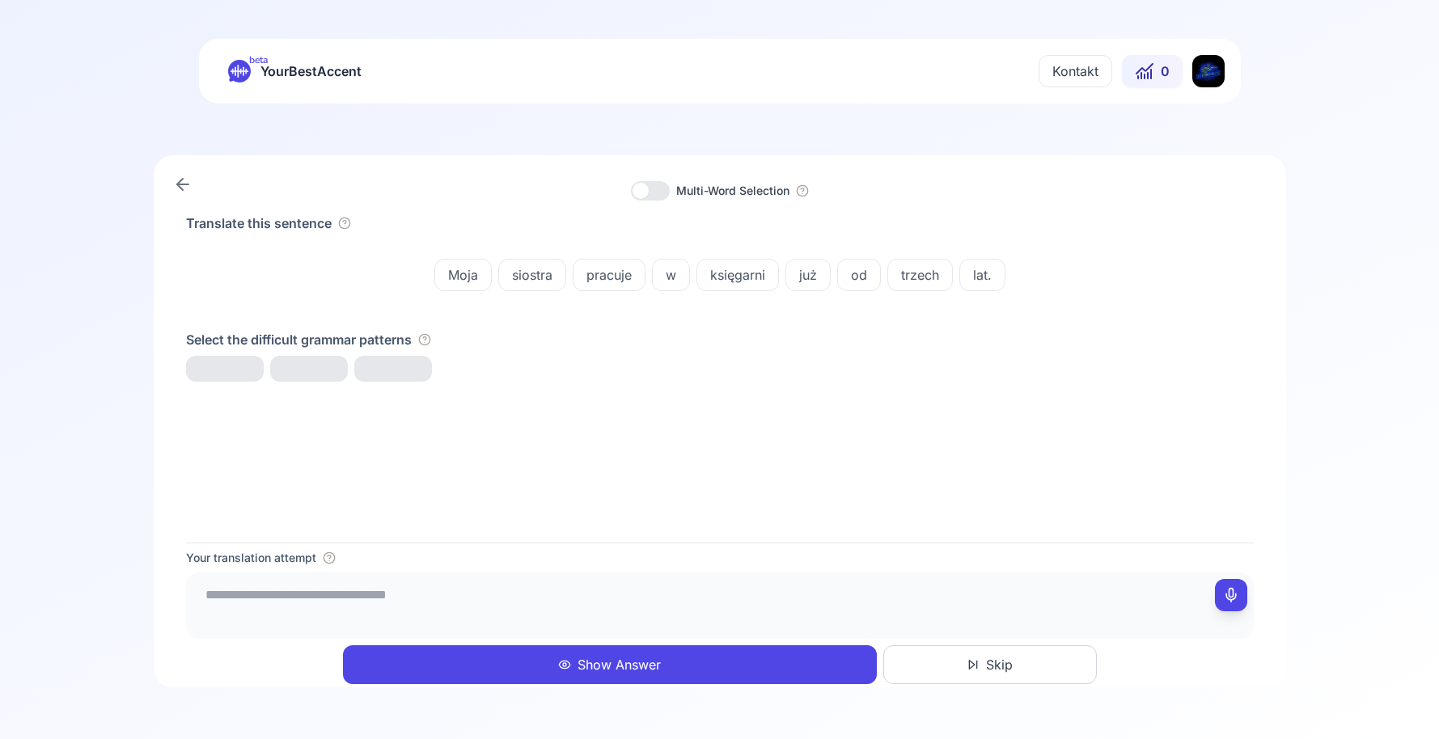
click at [527, 596] on textarea at bounding box center [720, 603] width 1055 height 49
type textarea "*"
type textarea "**********"
click at [658, 439] on div "Translate this sentence Moja siostra pracuje w księgarni już od trzech lat. Sel…" at bounding box center [720, 378] width 1068 height 329
click at [616, 670] on button "Show Answer" at bounding box center [610, 664] width 534 height 39
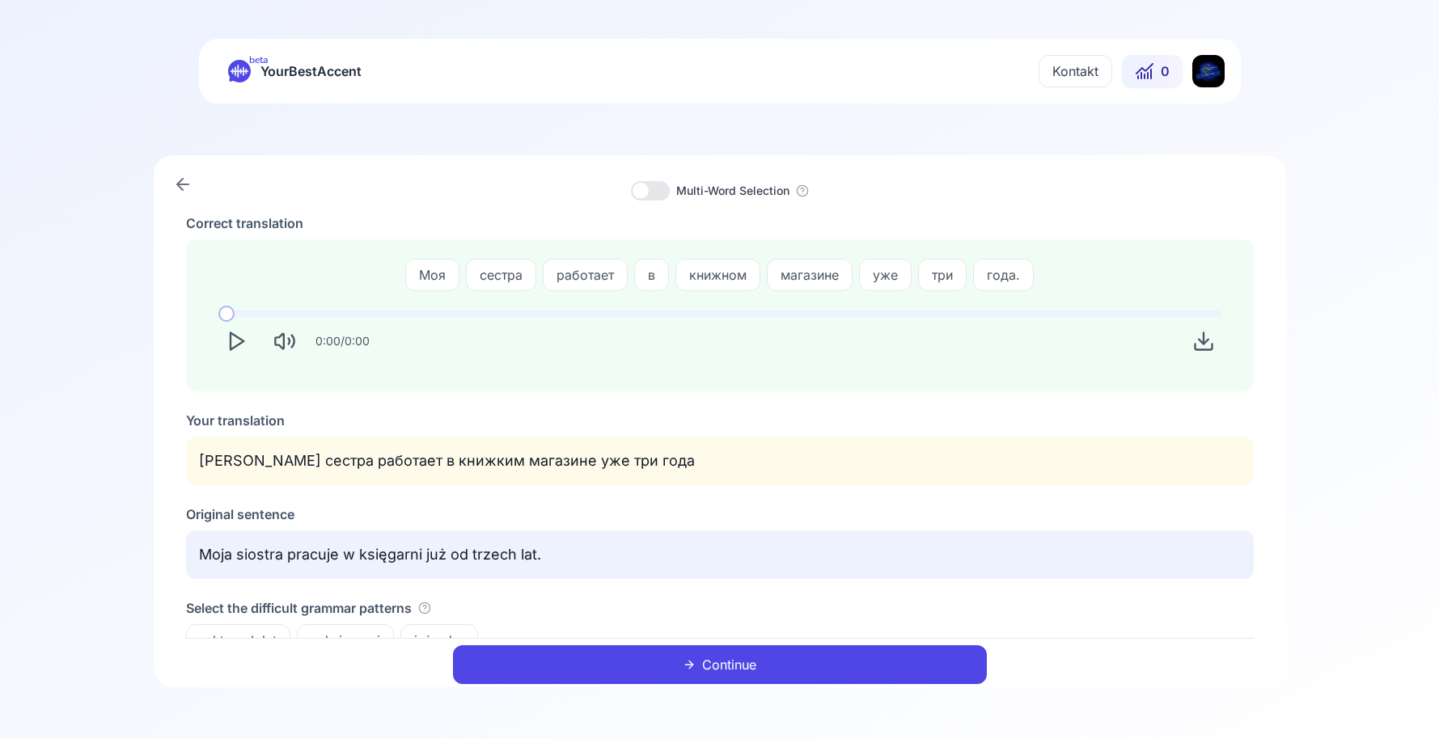
click at [636, 657] on button "Continue" at bounding box center [720, 664] width 534 height 39
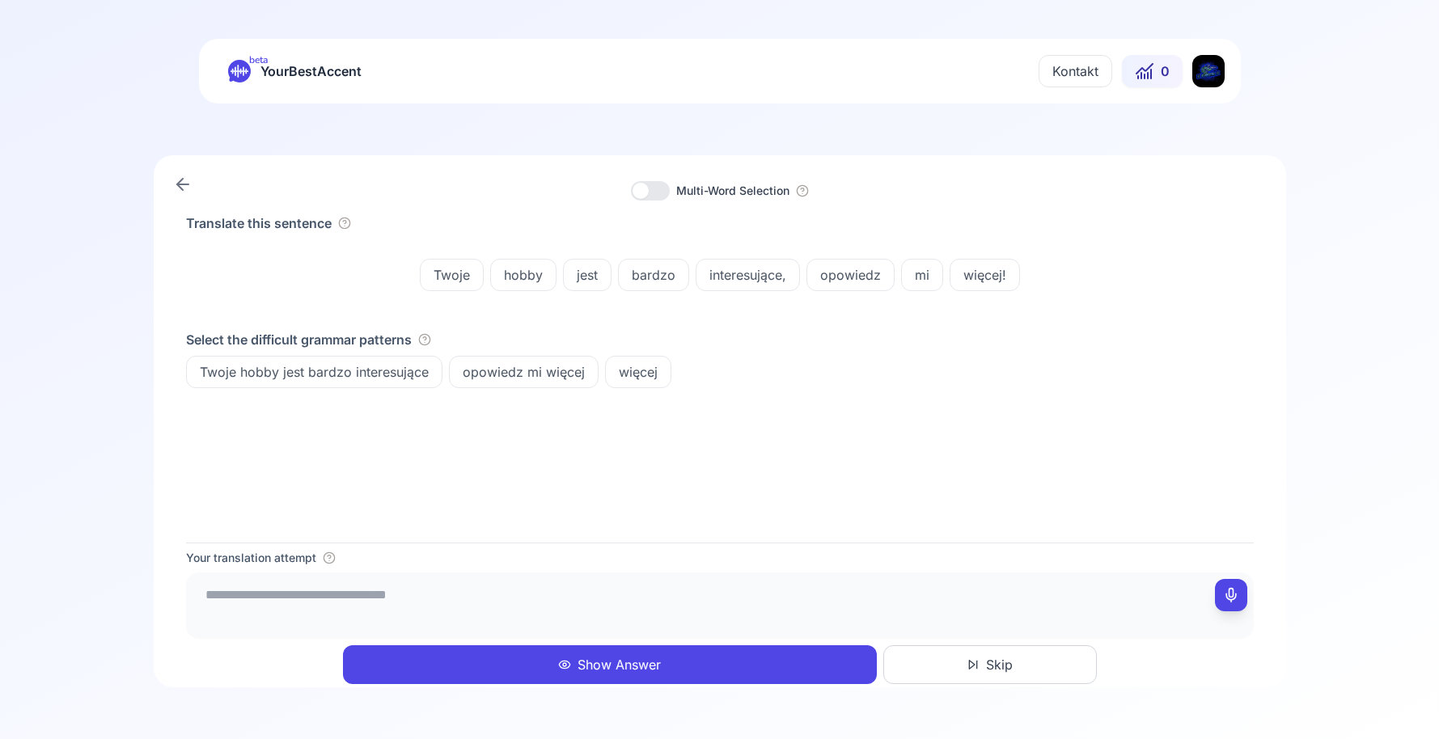
drag, startPoint x: 738, startPoint y: 485, endPoint x: 753, endPoint y: 493, distance: 17.4
click at [738, 486] on div "Translate this sentence Twoje hobby jest bardzo interesujące, opowiedz mi więce…" at bounding box center [720, 378] width 1068 height 329
click at [541, 577] on div at bounding box center [720, 606] width 1068 height 66
click at [541, 591] on textarea at bounding box center [720, 603] width 1055 height 49
type textarea "*"
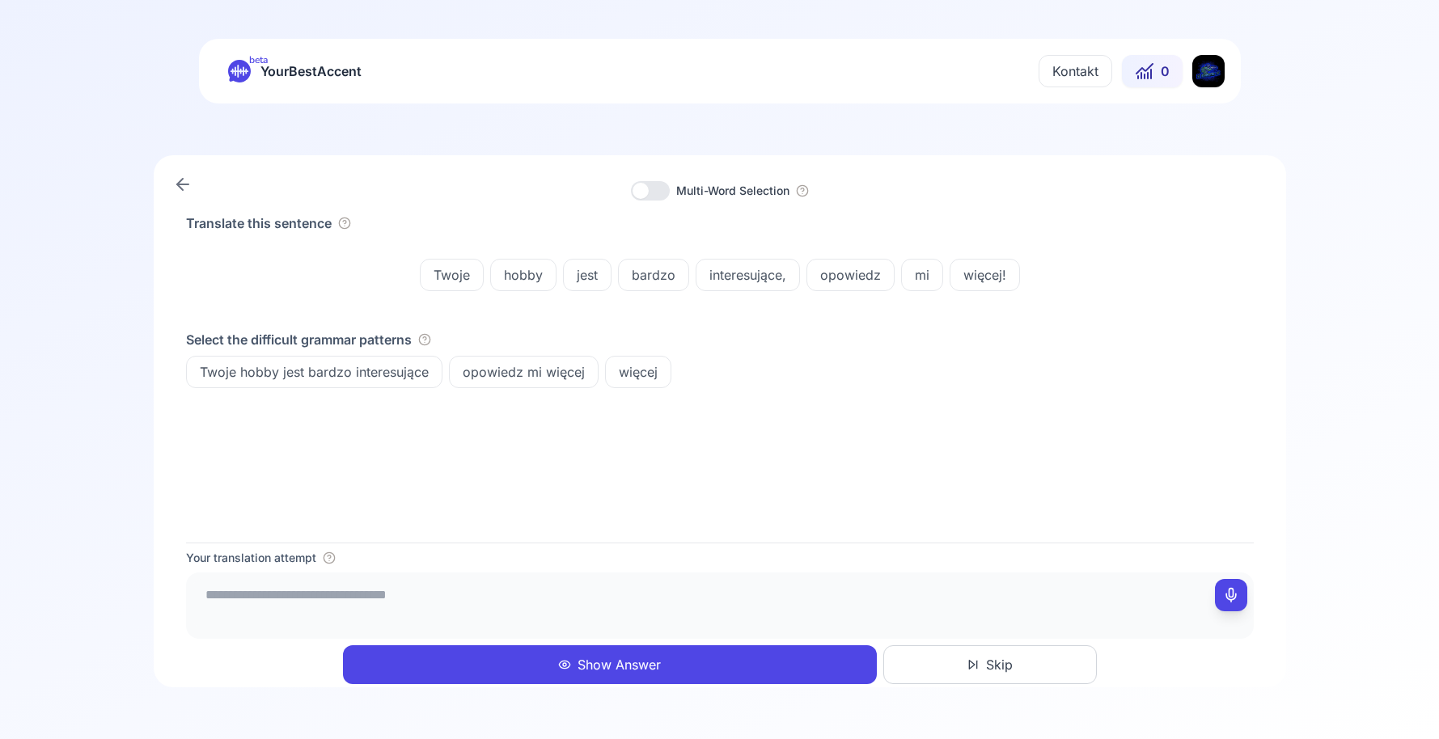
click at [656, 619] on textarea at bounding box center [720, 603] width 1055 height 49
click at [487, 370] on span "opowiedz mi więcej" at bounding box center [524, 371] width 148 height 19
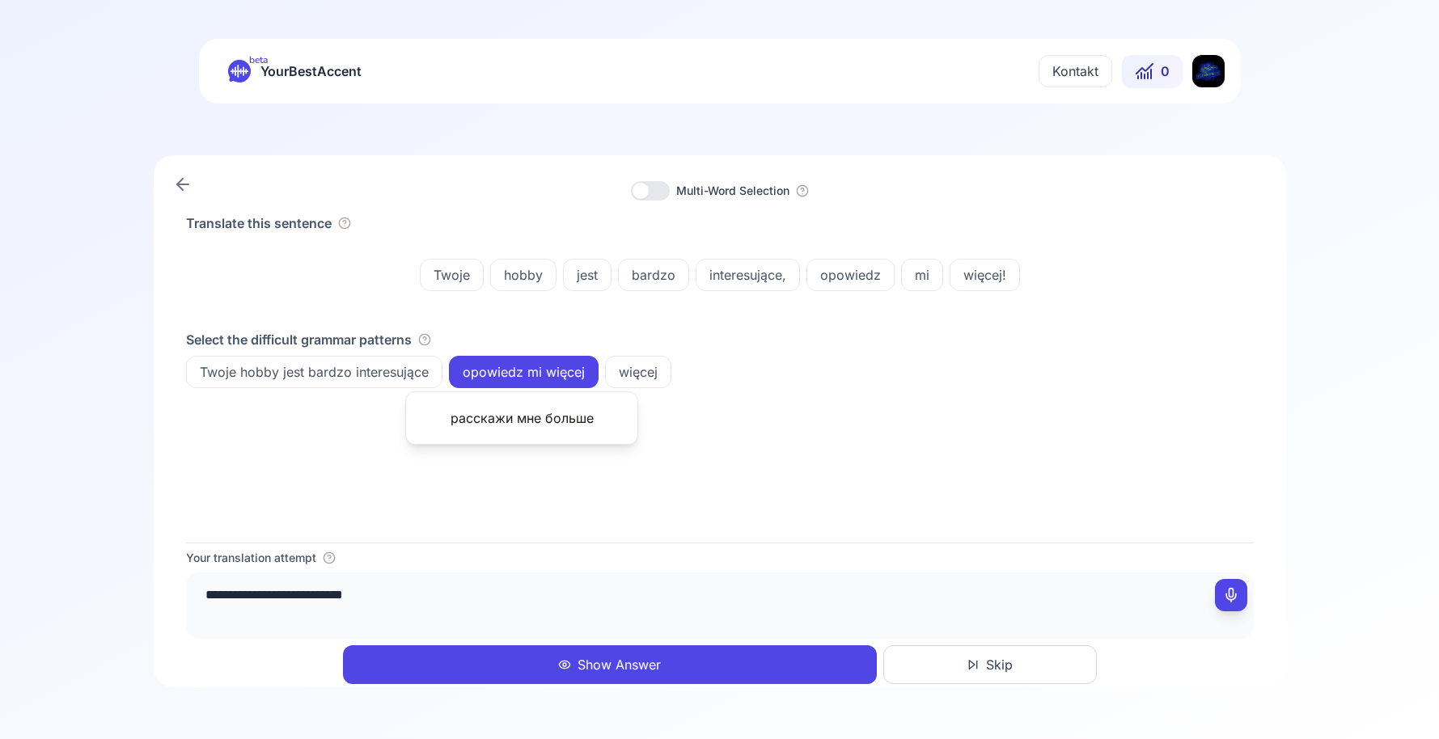
click at [529, 614] on textarea "**********" at bounding box center [720, 603] width 1055 height 49
type textarea "**********"
click at [587, 665] on button "Show Answer" at bounding box center [610, 664] width 534 height 39
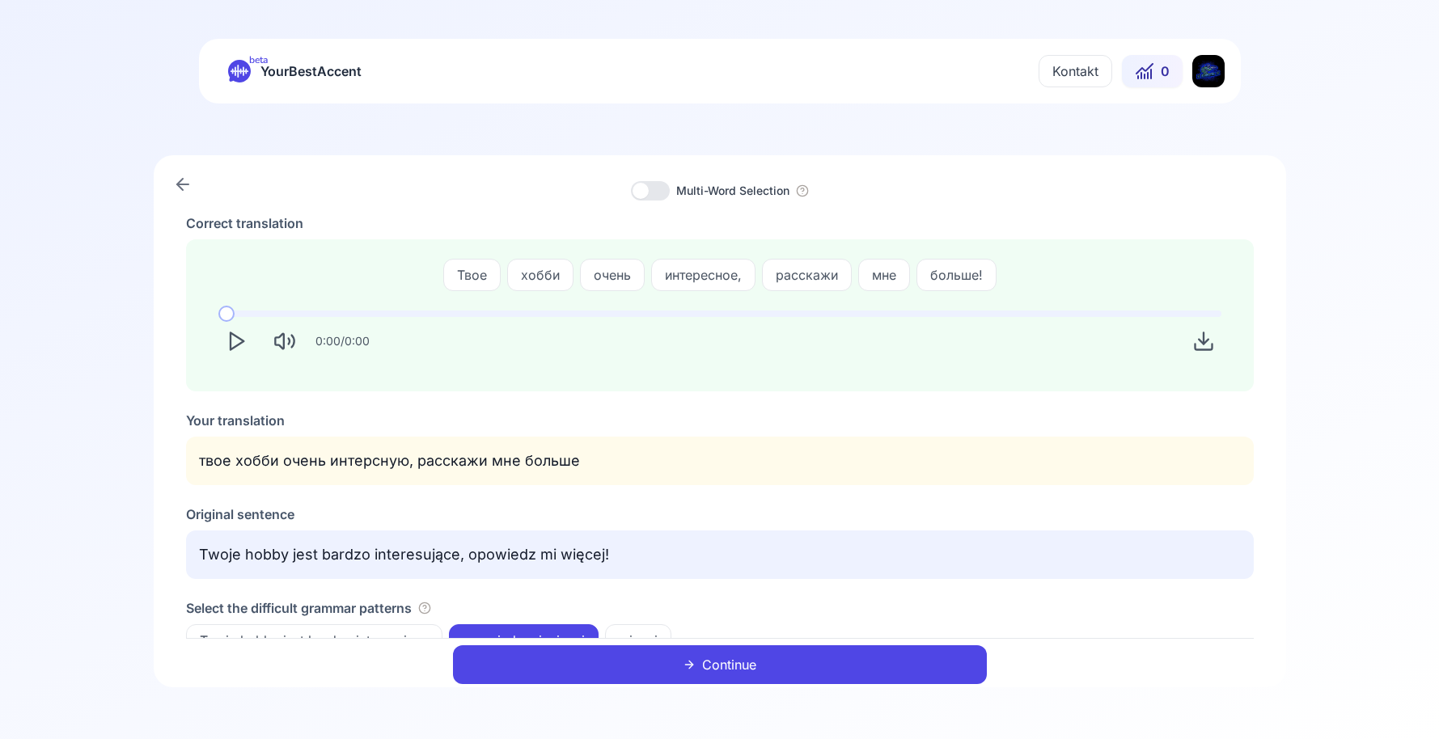
click at [495, 501] on div "Correct translation Твое хобби очень интересное, расскажи мне больше! 0:00 / 0:…" at bounding box center [720, 435] width 1068 height 443
